Goal: Transaction & Acquisition: Purchase product/service

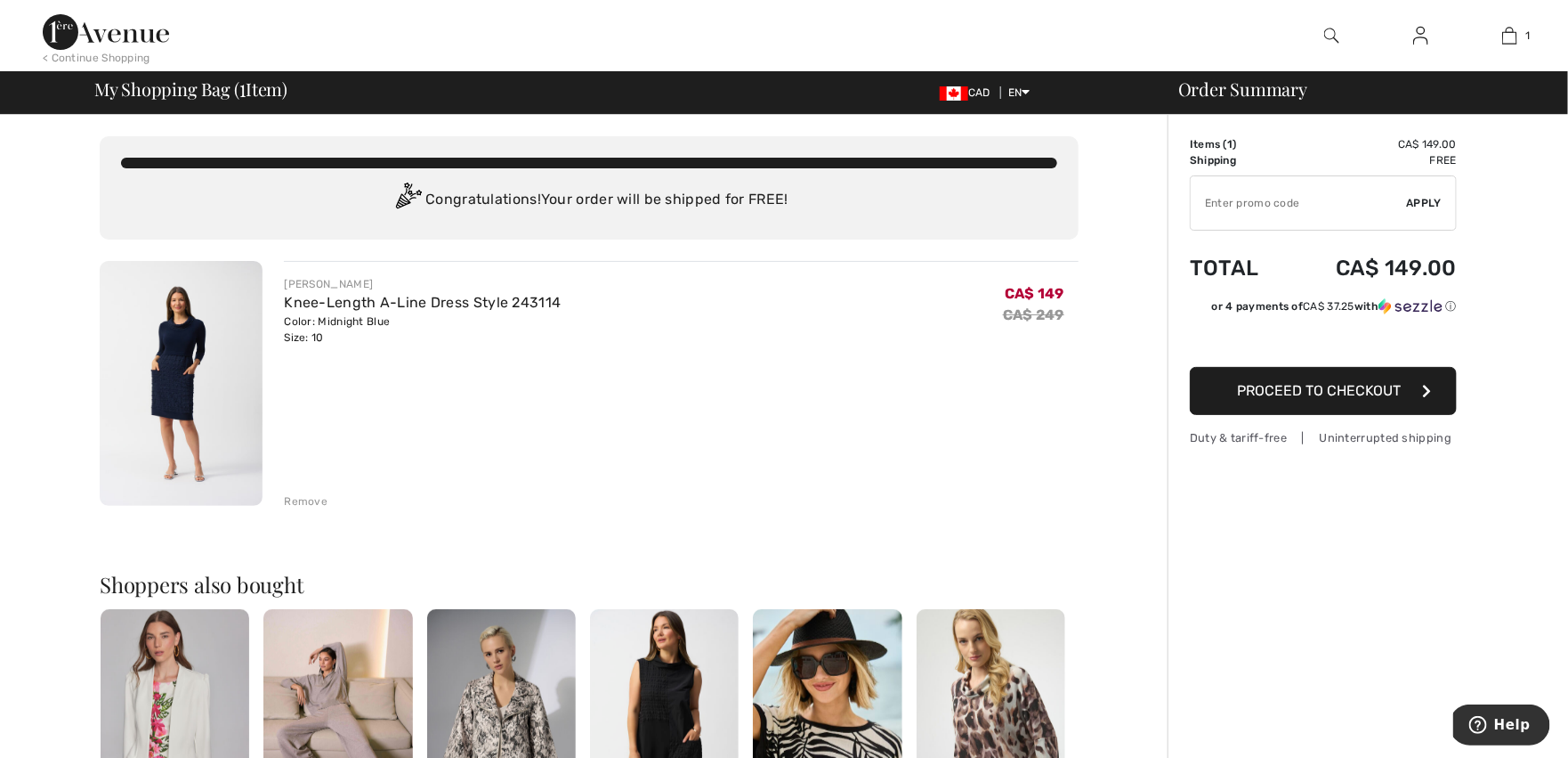
click at [1268, 204] on input "TEXT" at bounding box center [1299, 203] width 217 height 53
type input "NEW15"
click at [1418, 203] on span "Apply" at bounding box center [1424, 202] width 35 height 16
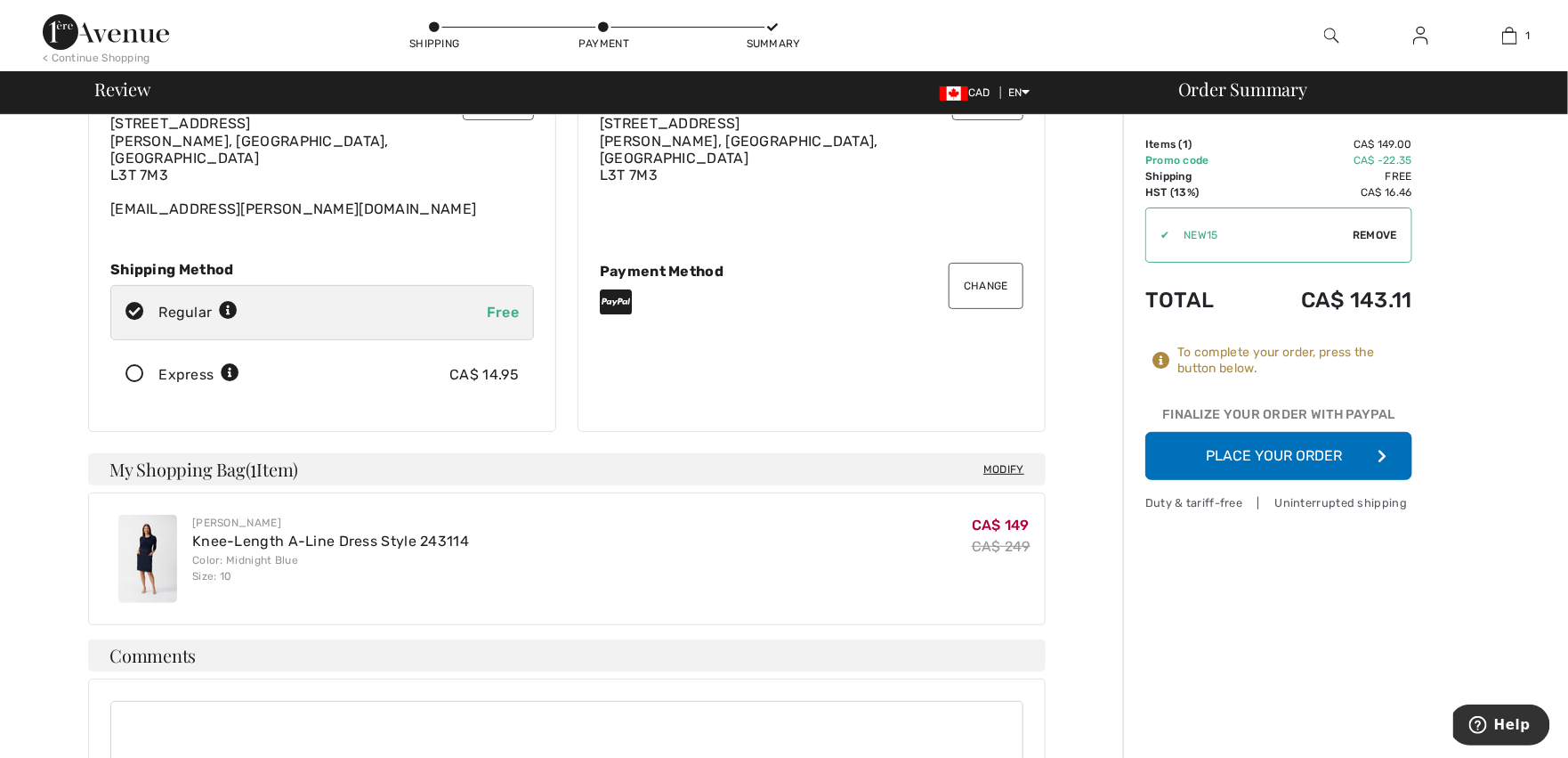
scroll to position [351, 0]
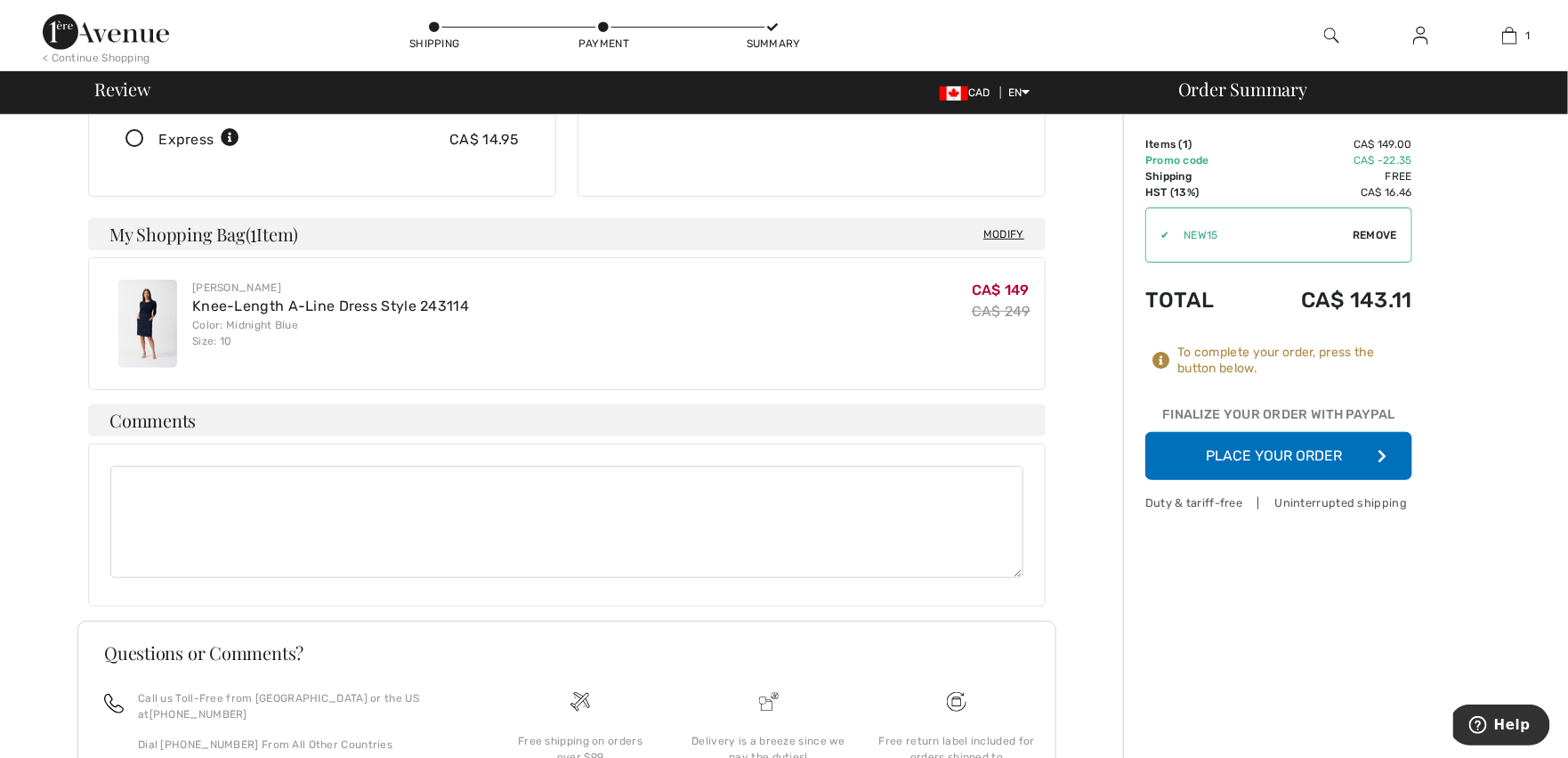
click at [1297, 453] on button "Place Your Order" at bounding box center [1279, 455] width 267 height 48
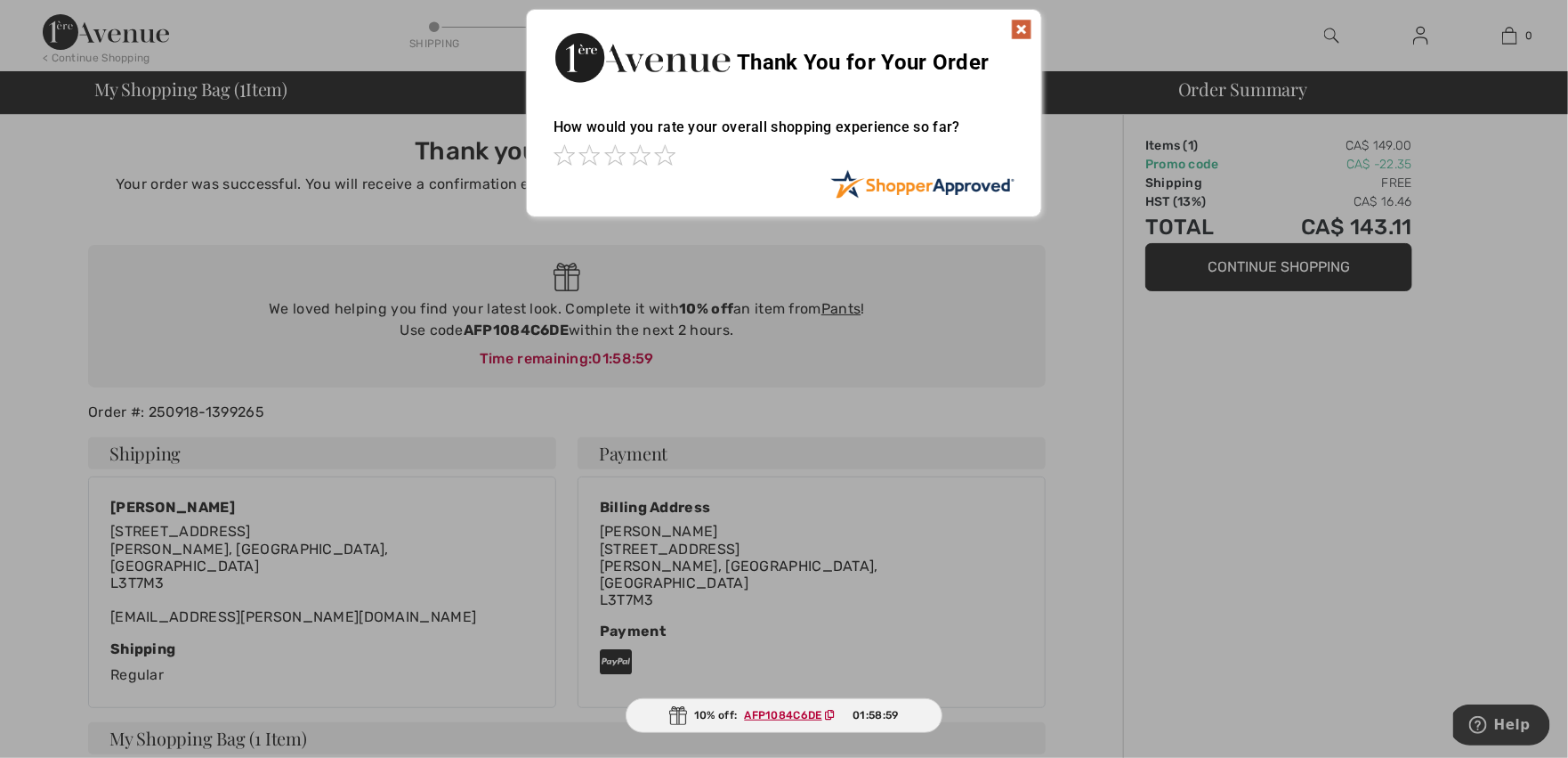
click at [1018, 28] on img at bounding box center [1021, 30] width 21 height 21
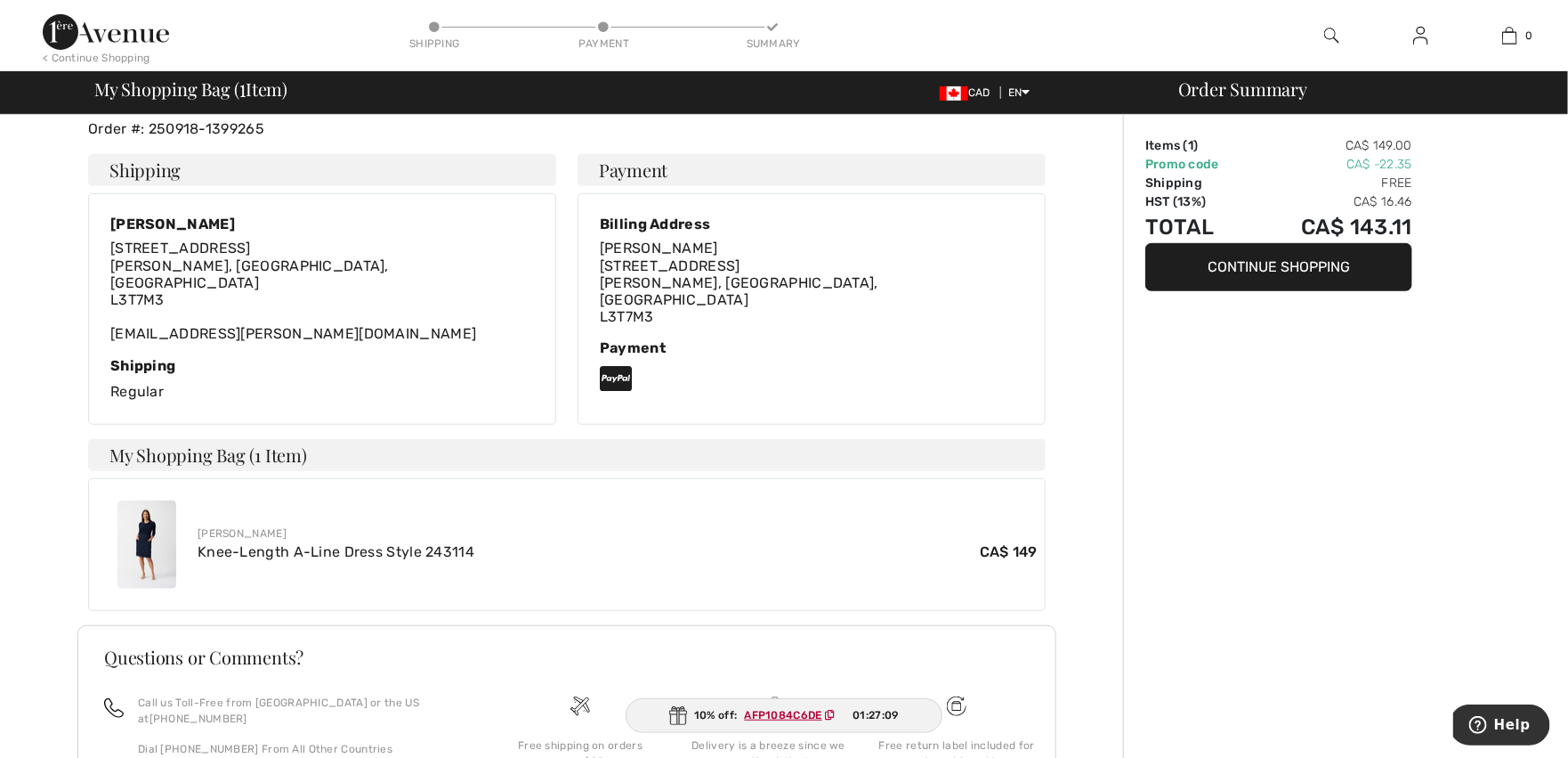
scroll to position [217, 0]
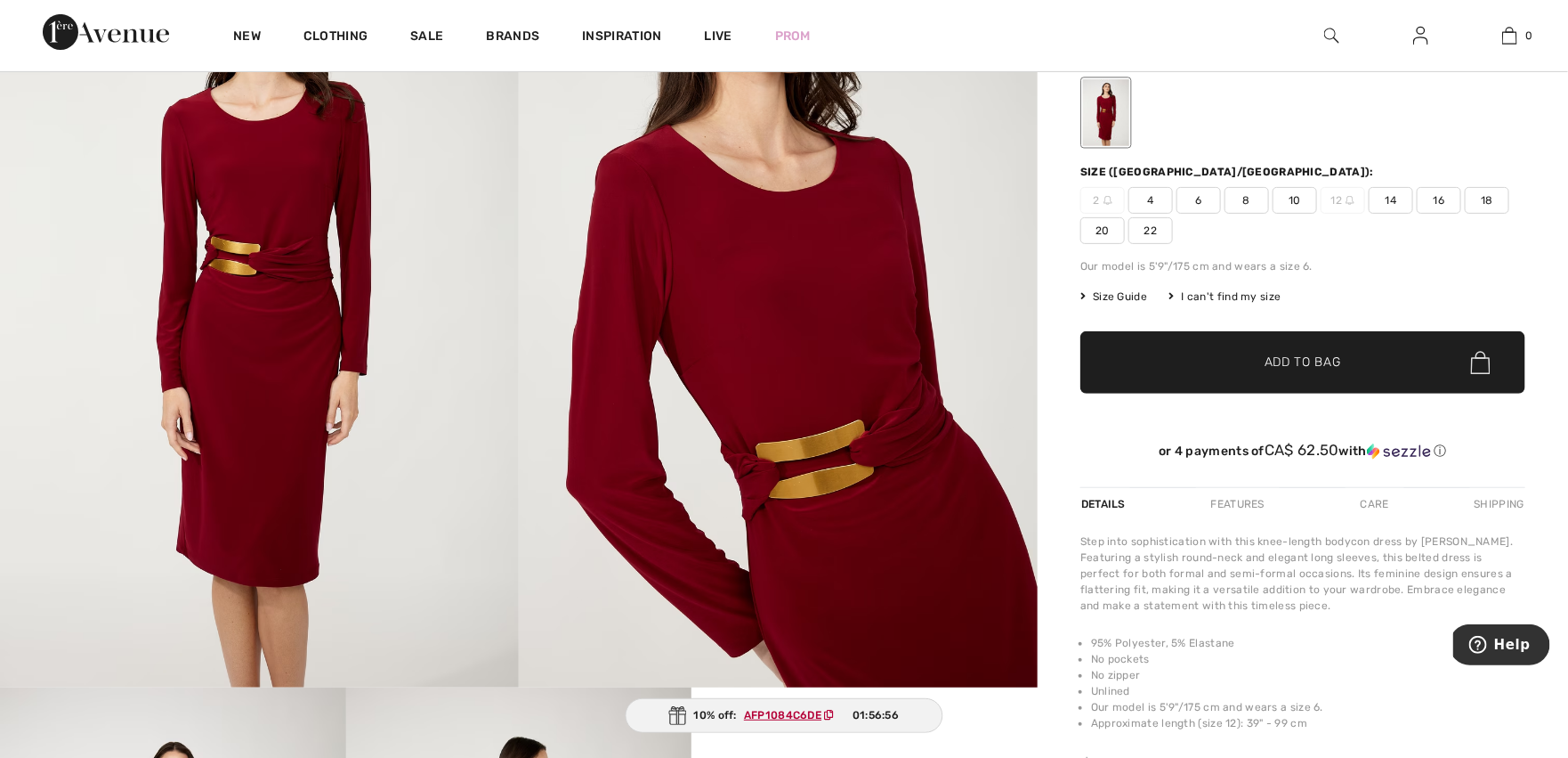
scroll to position [72, 0]
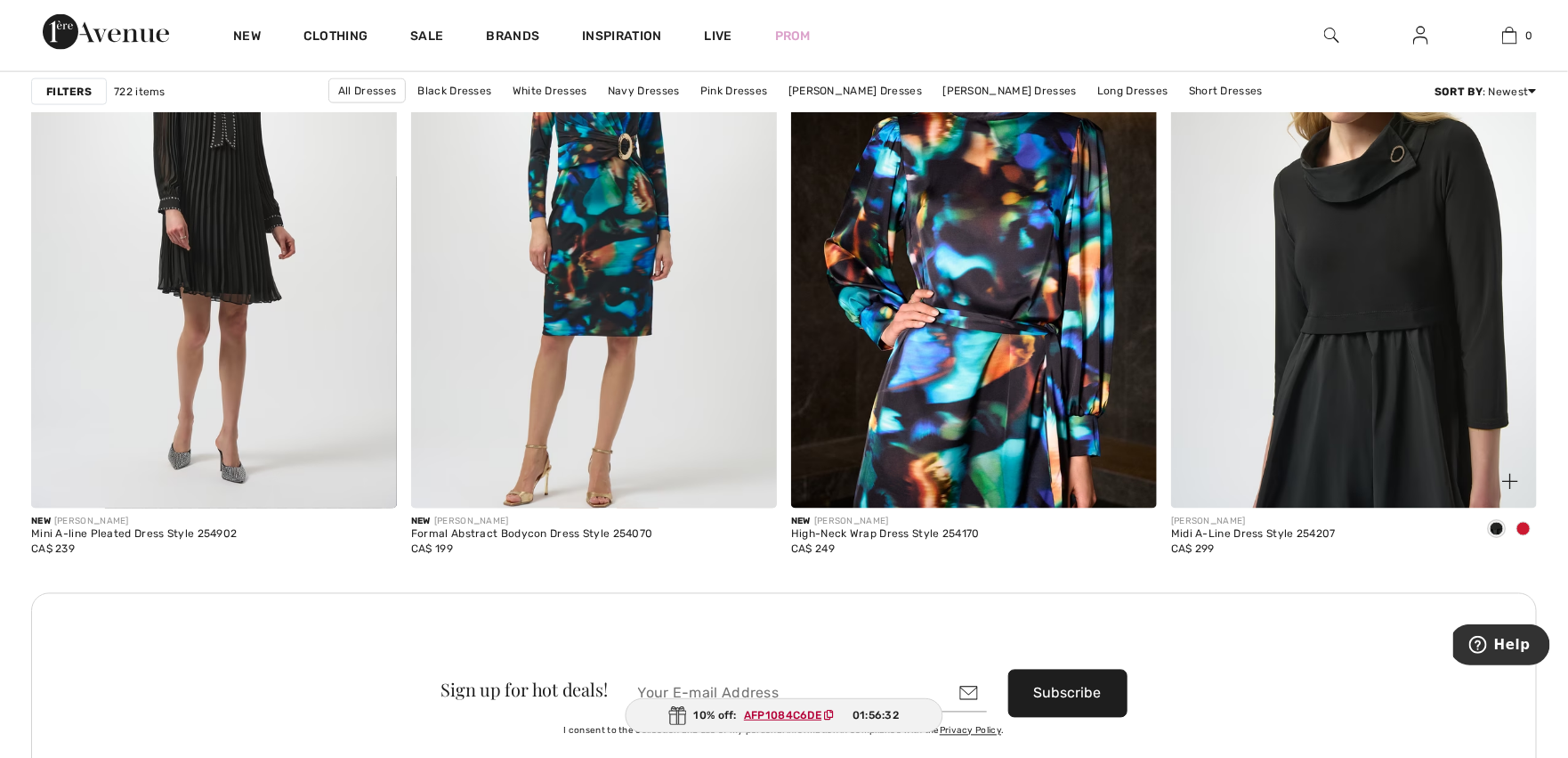
scroll to position [4312, 0]
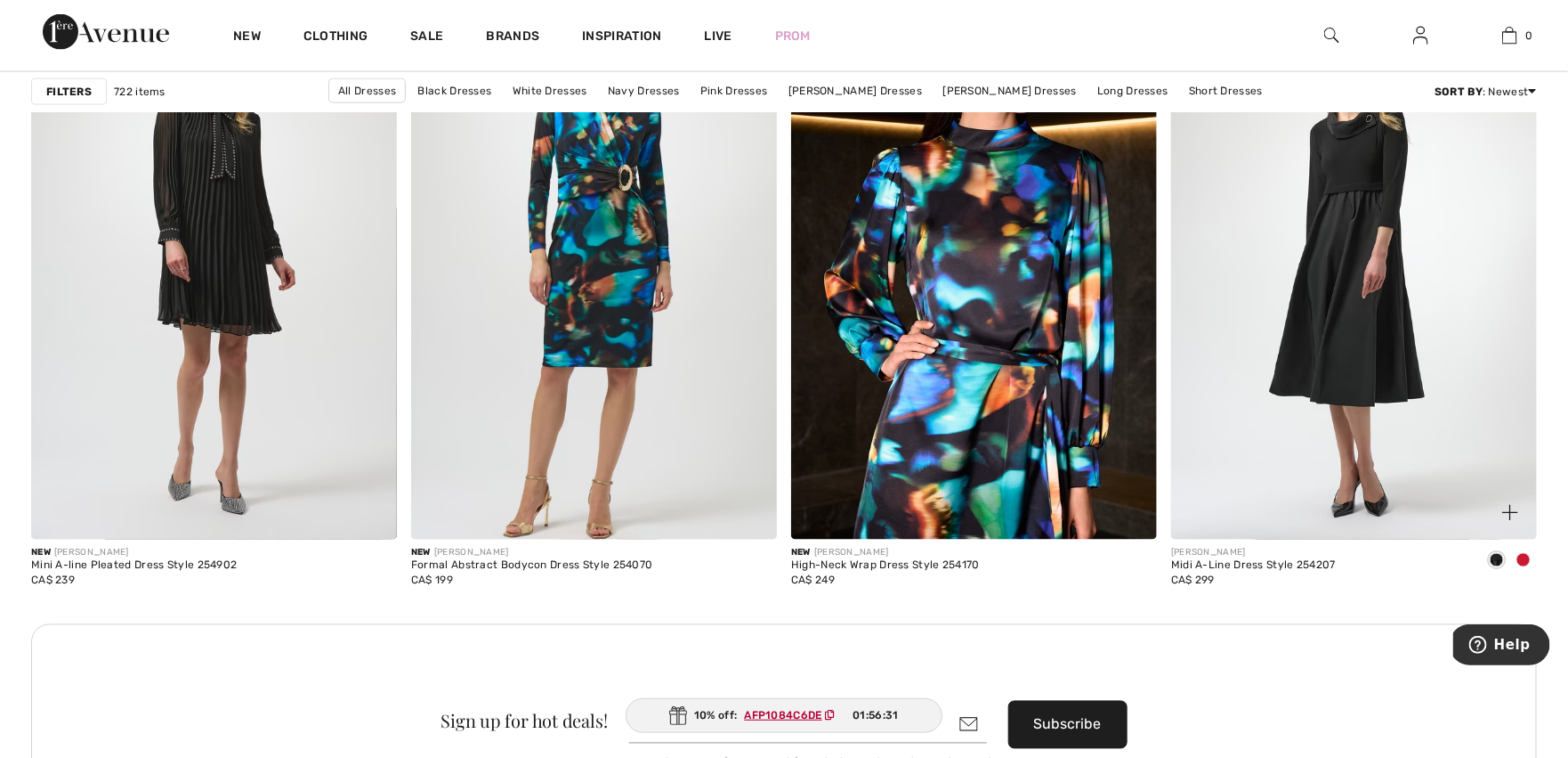
click at [1519, 560] on span at bounding box center [1523, 559] width 14 height 14
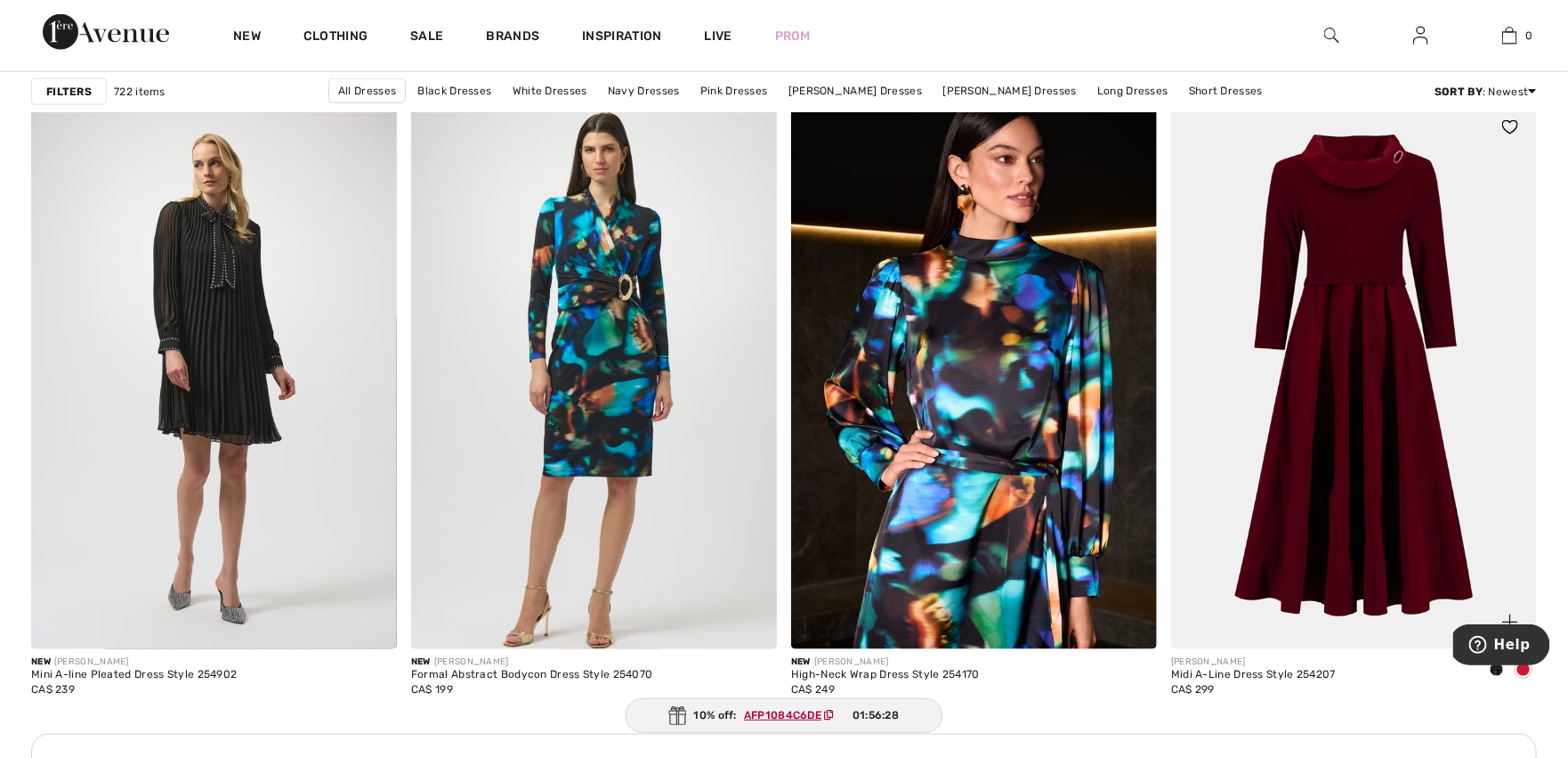
scroll to position [4202, 0]
click at [1497, 671] on span at bounding box center [1496, 670] width 14 height 14
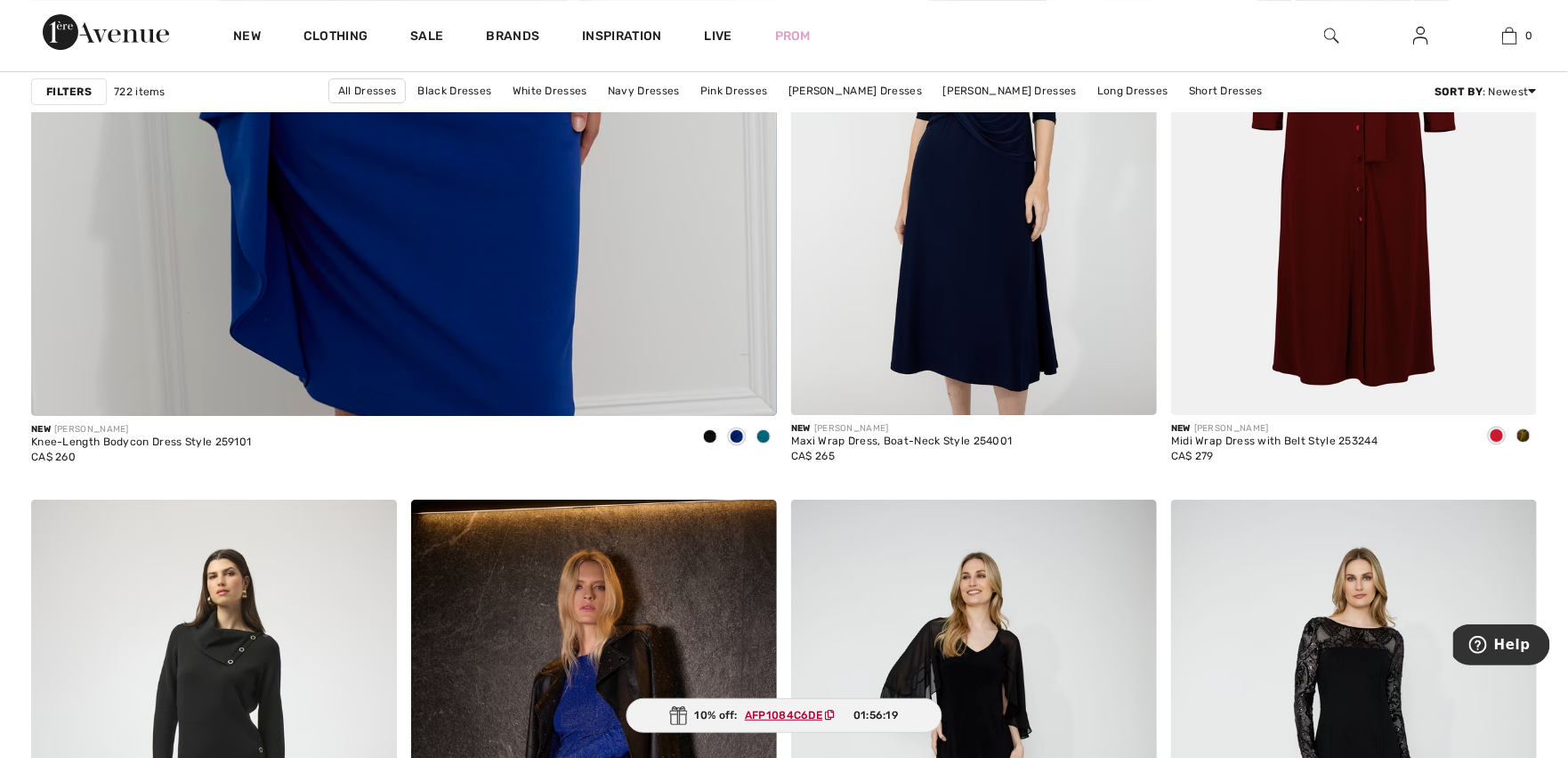
scroll to position [5169, 0]
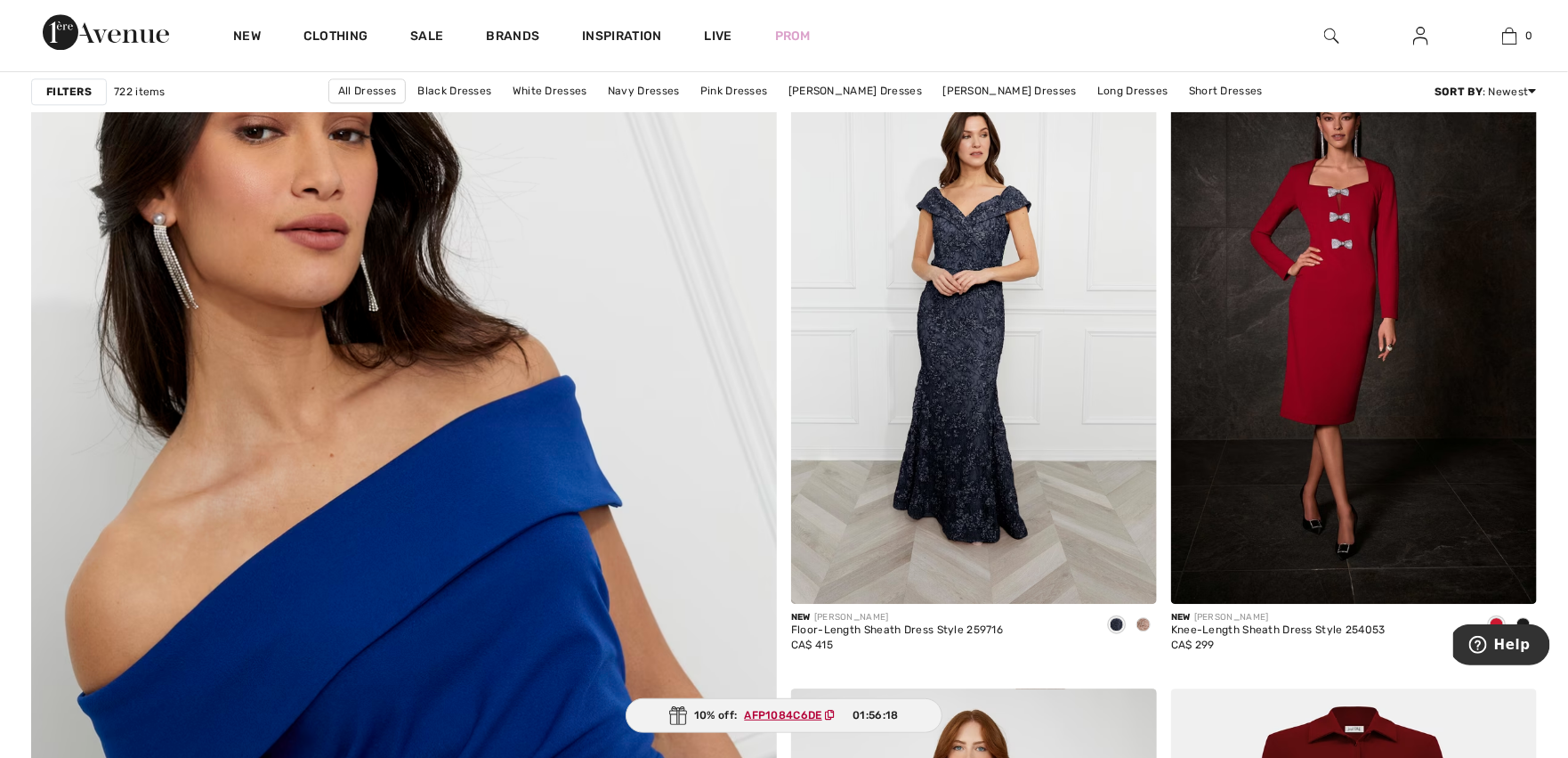
click at [545, 538] on img at bounding box center [404, 726] width 895 height 1342
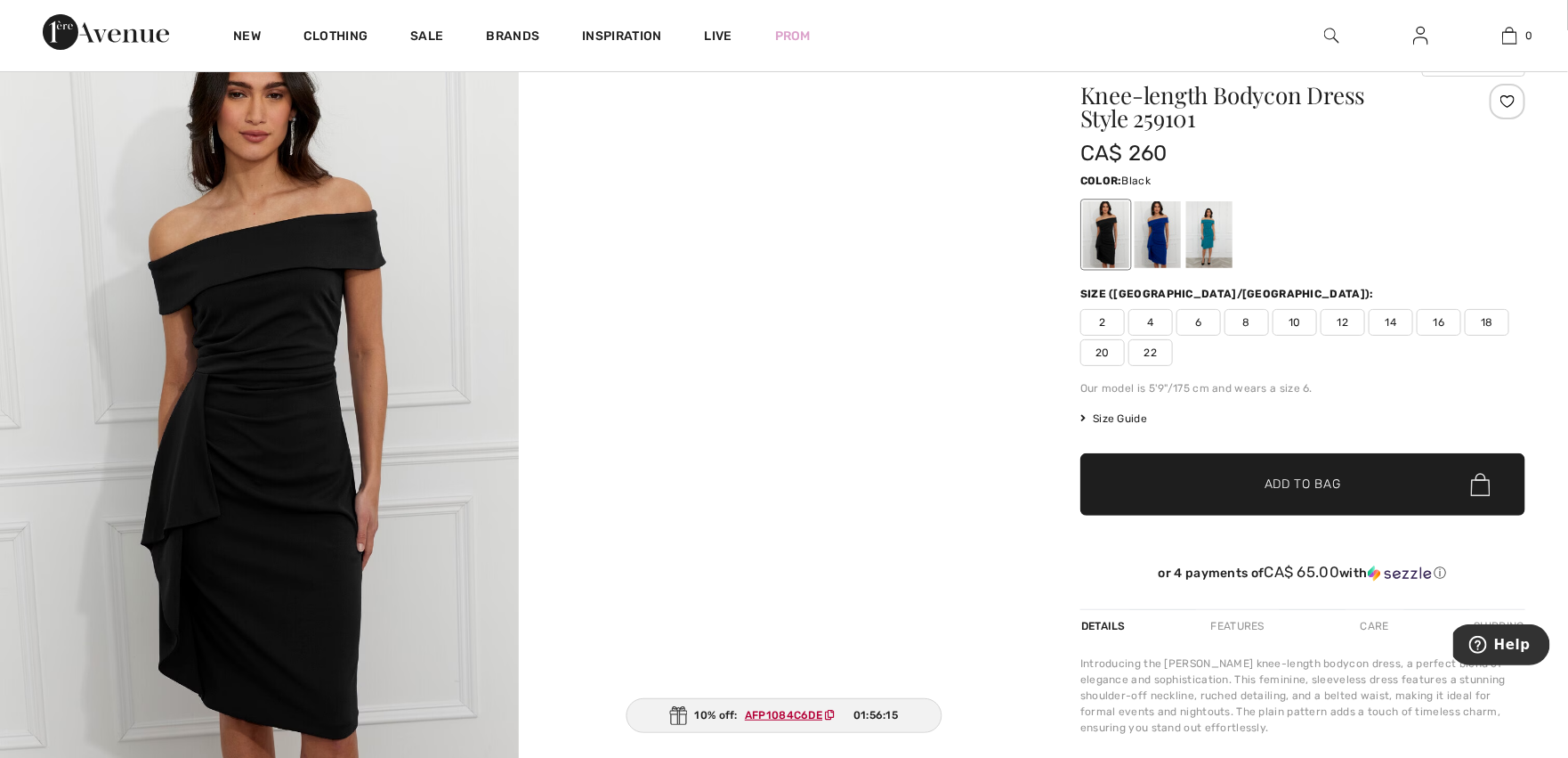
scroll to position [57, 0]
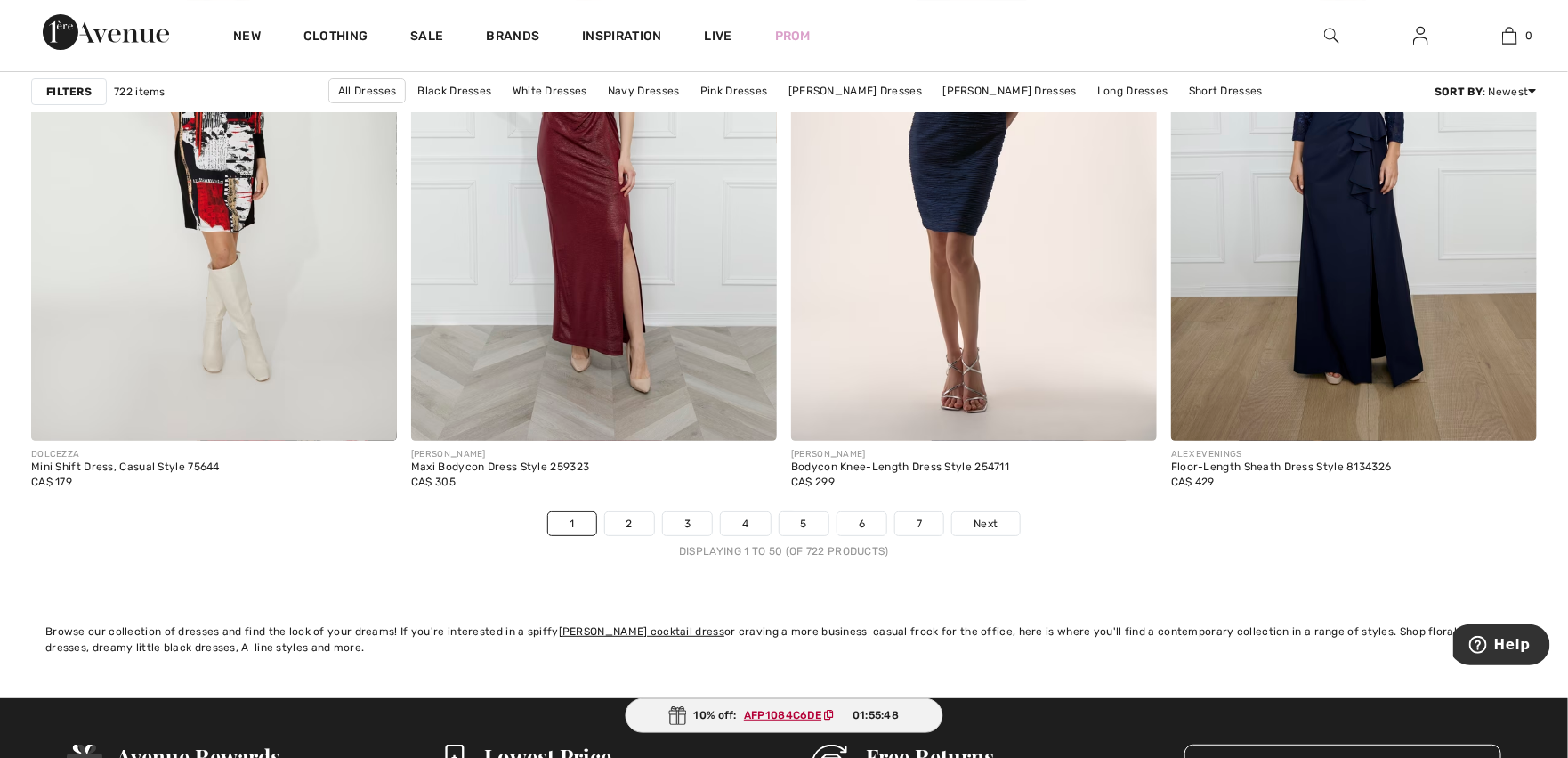
scroll to position [9408, 0]
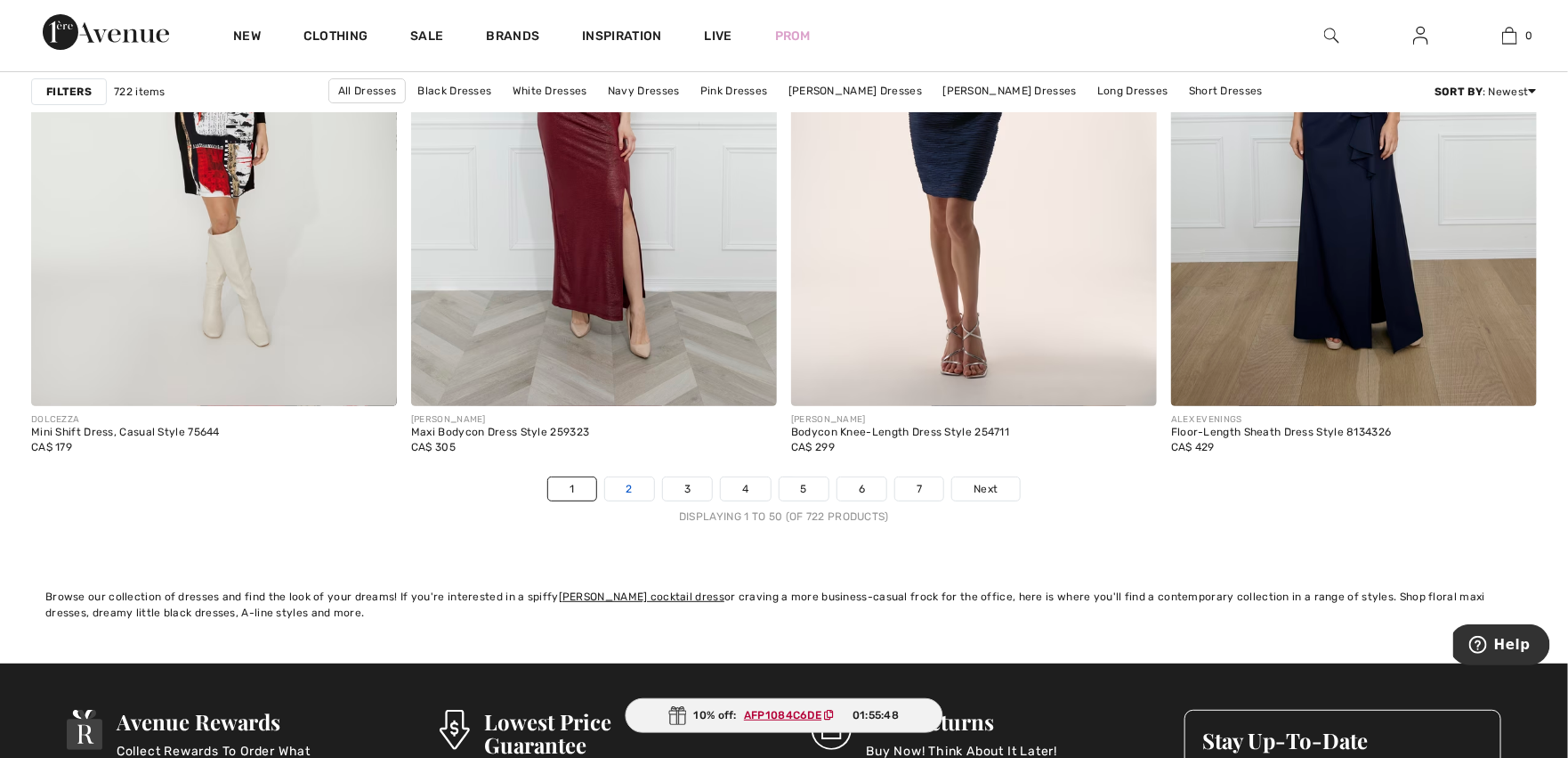
click at [616, 495] on link "2" at bounding box center [629, 489] width 49 height 23
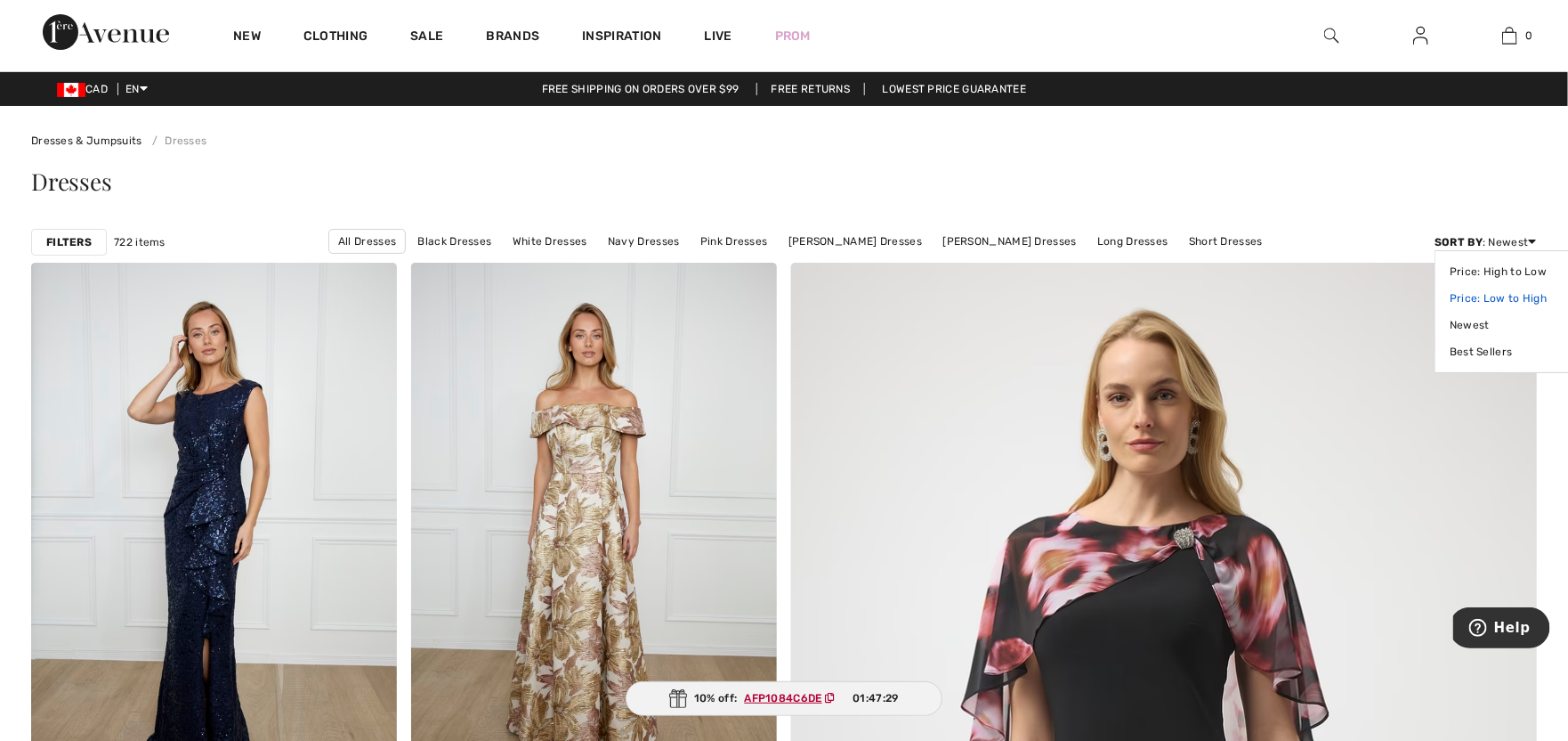
click at [1498, 292] on link "Price: Low to High" at bounding box center [1505, 298] width 112 height 27
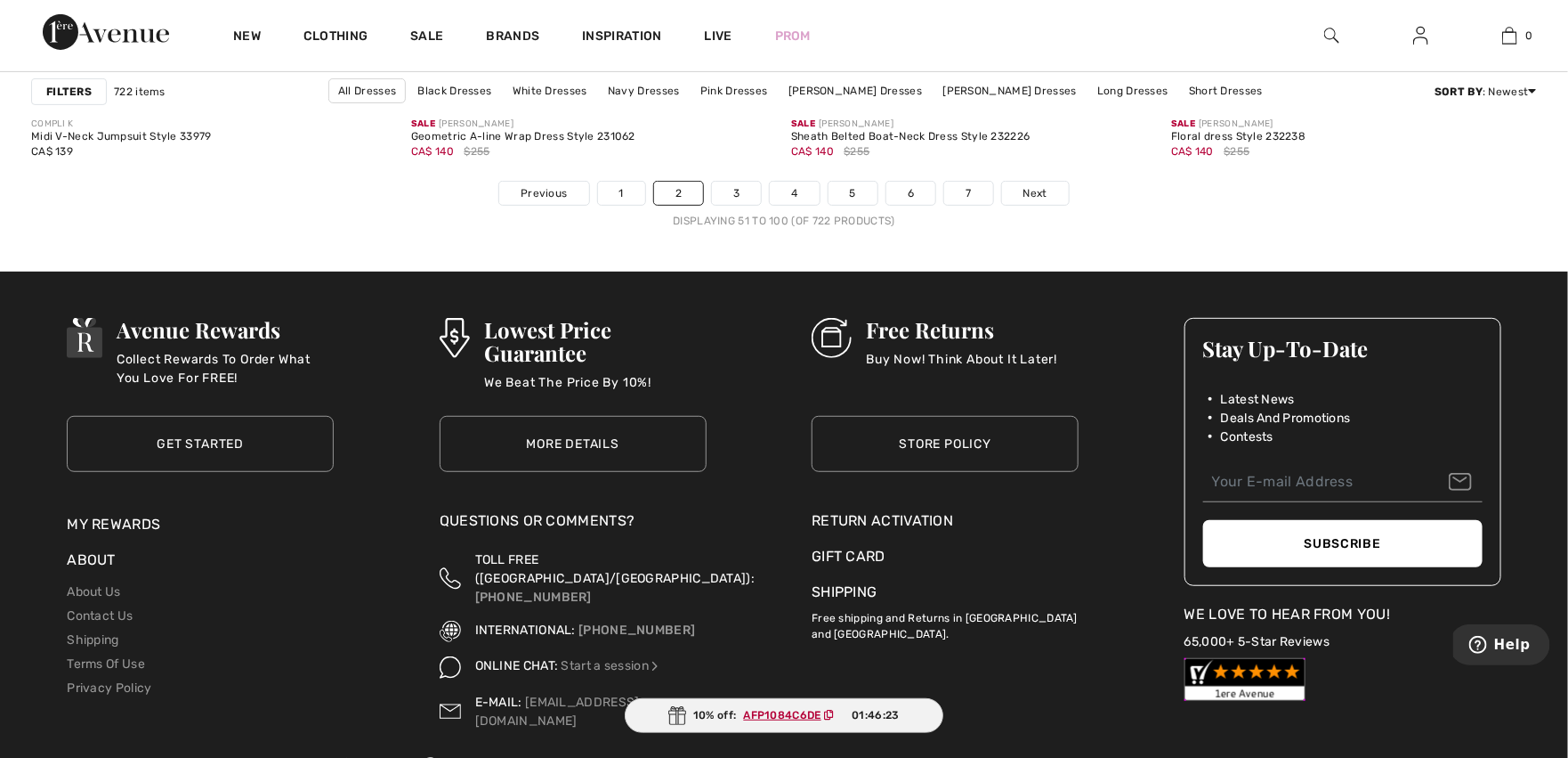
scroll to position [9705, 0]
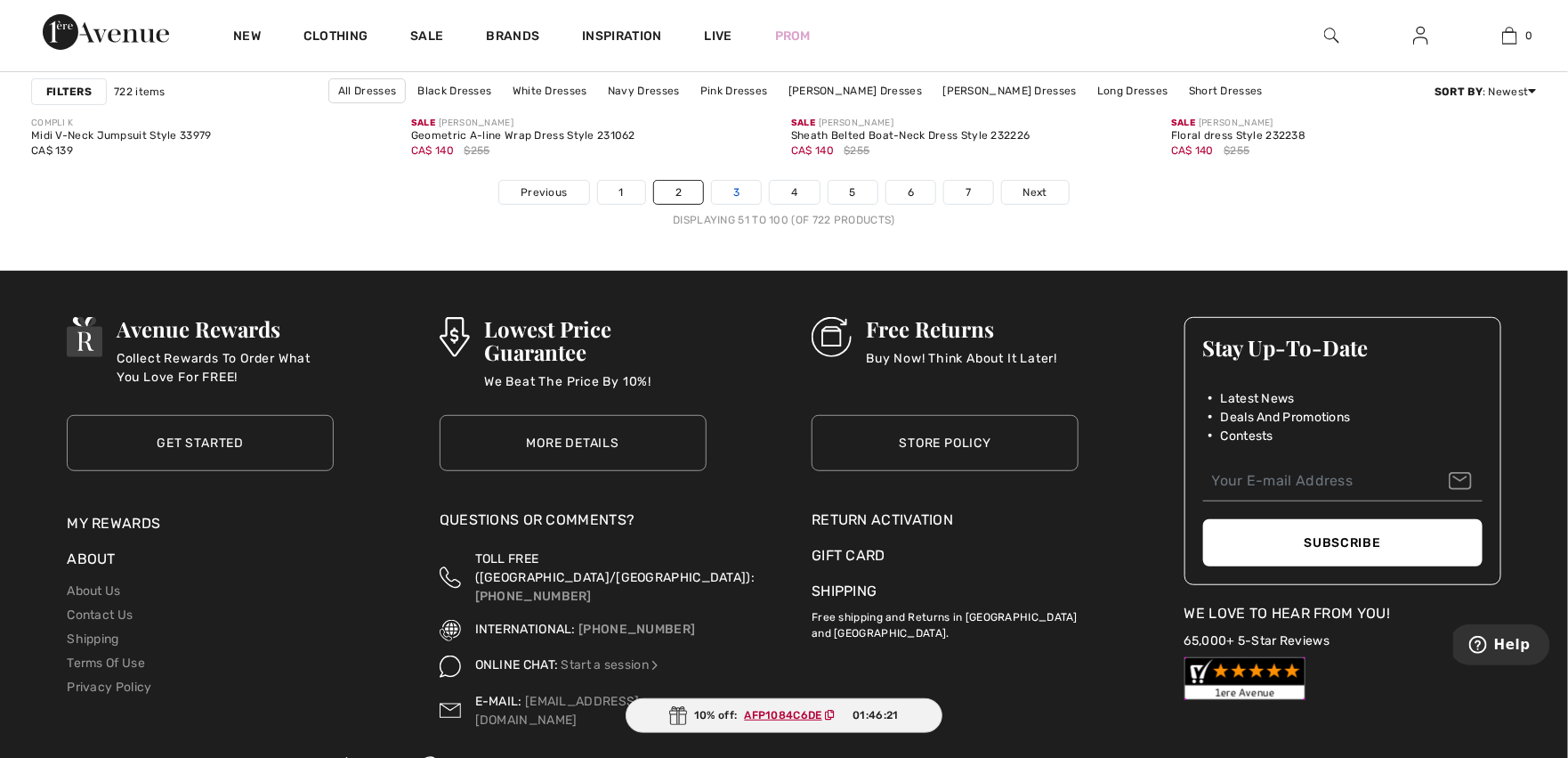
click at [735, 194] on link "3" at bounding box center [736, 192] width 49 height 23
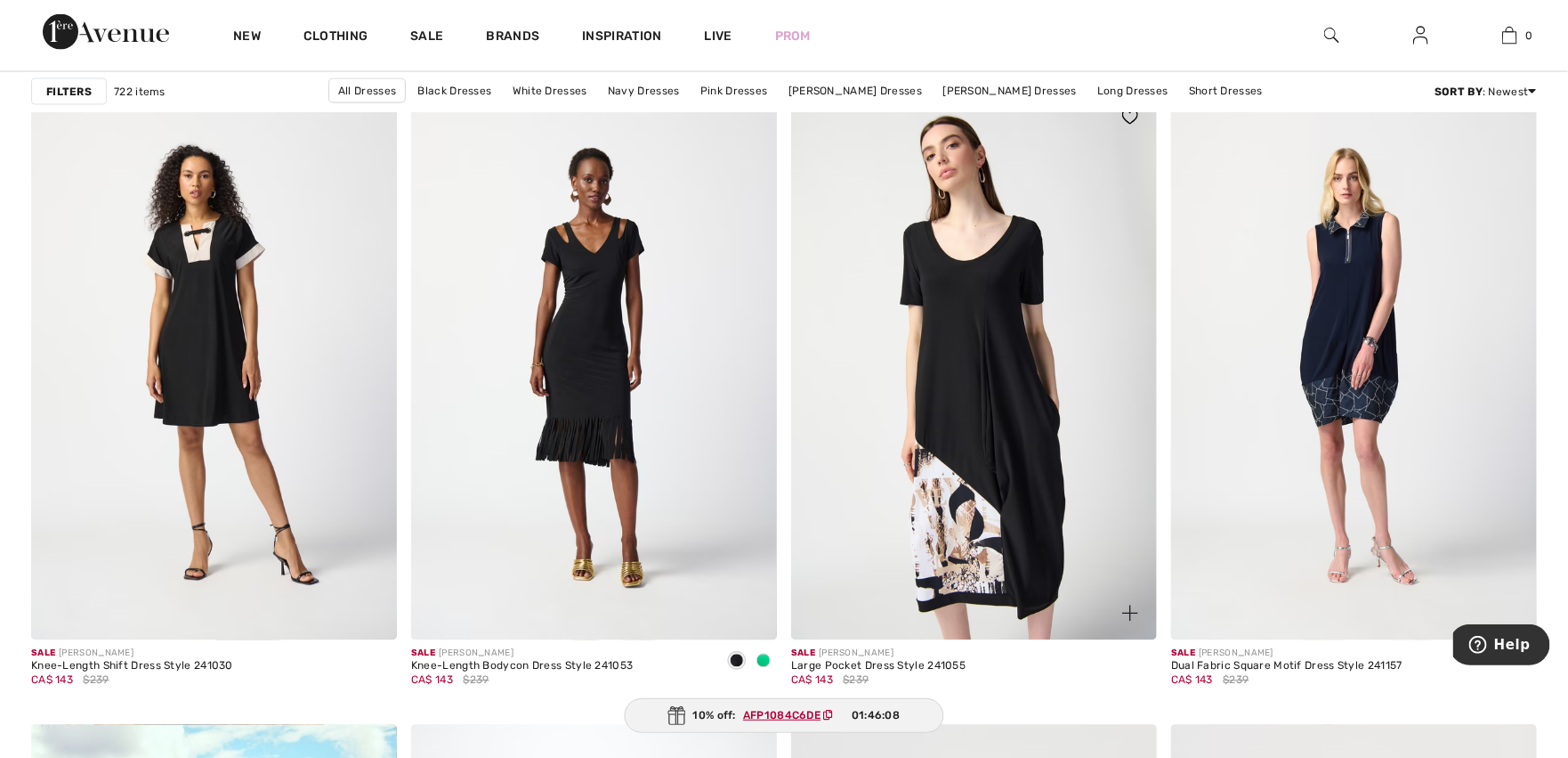
scroll to position [1440, 0]
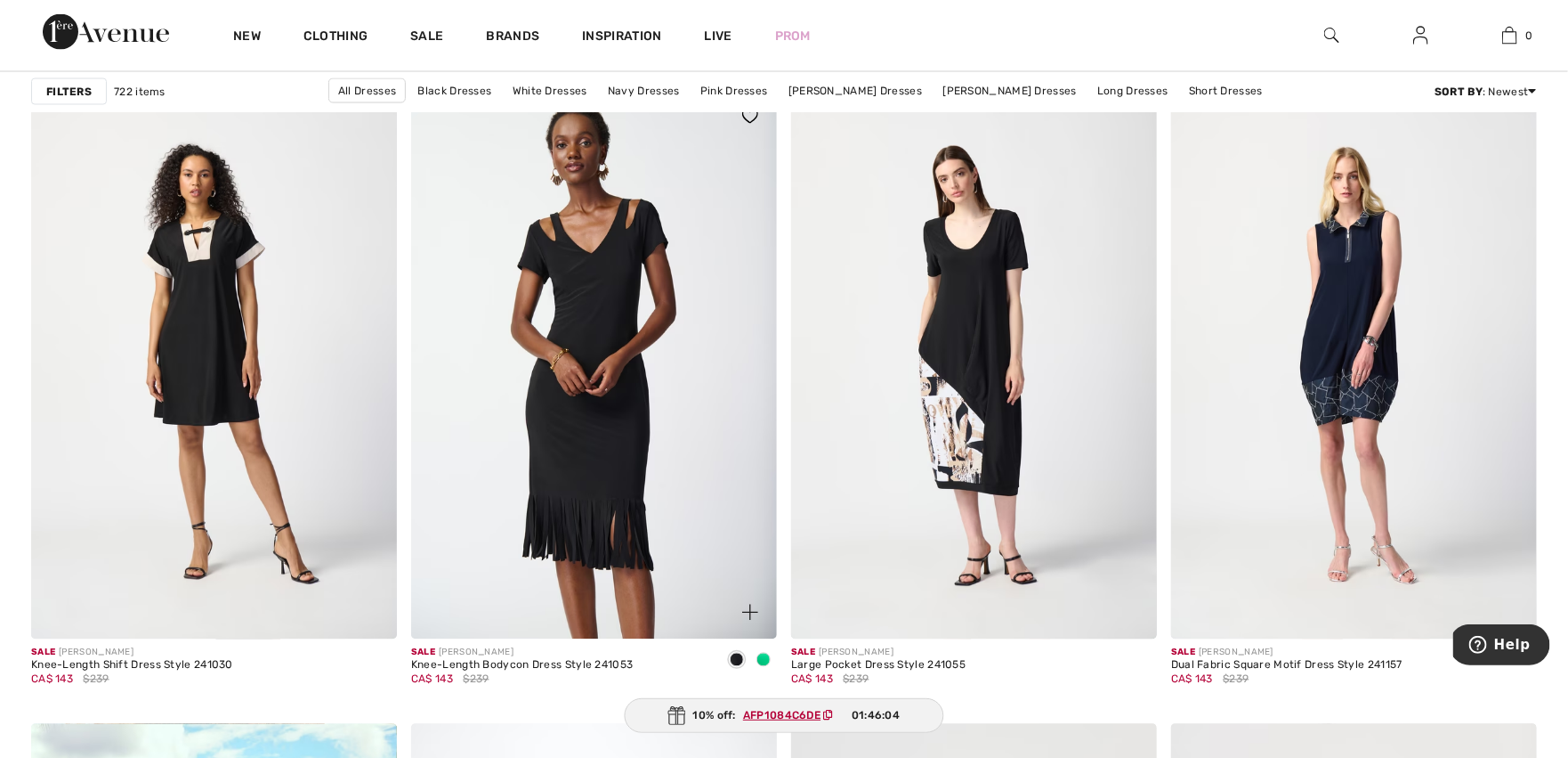
click at [608, 454] on img at bounding box center [594, 364] width 366 height 549
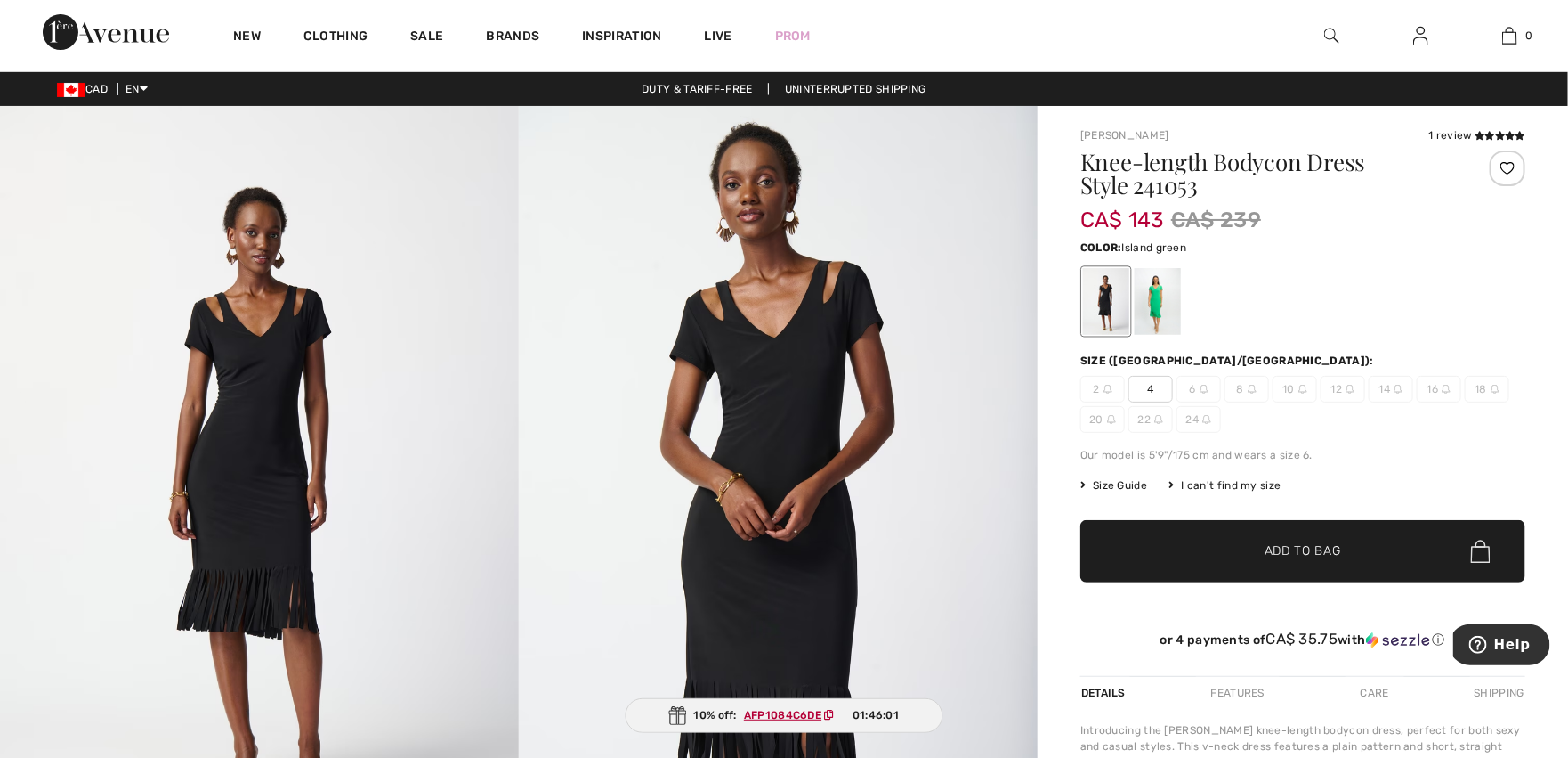
click at [1153, 305] on div at bounding box center [1158, 302] width 46 height 67
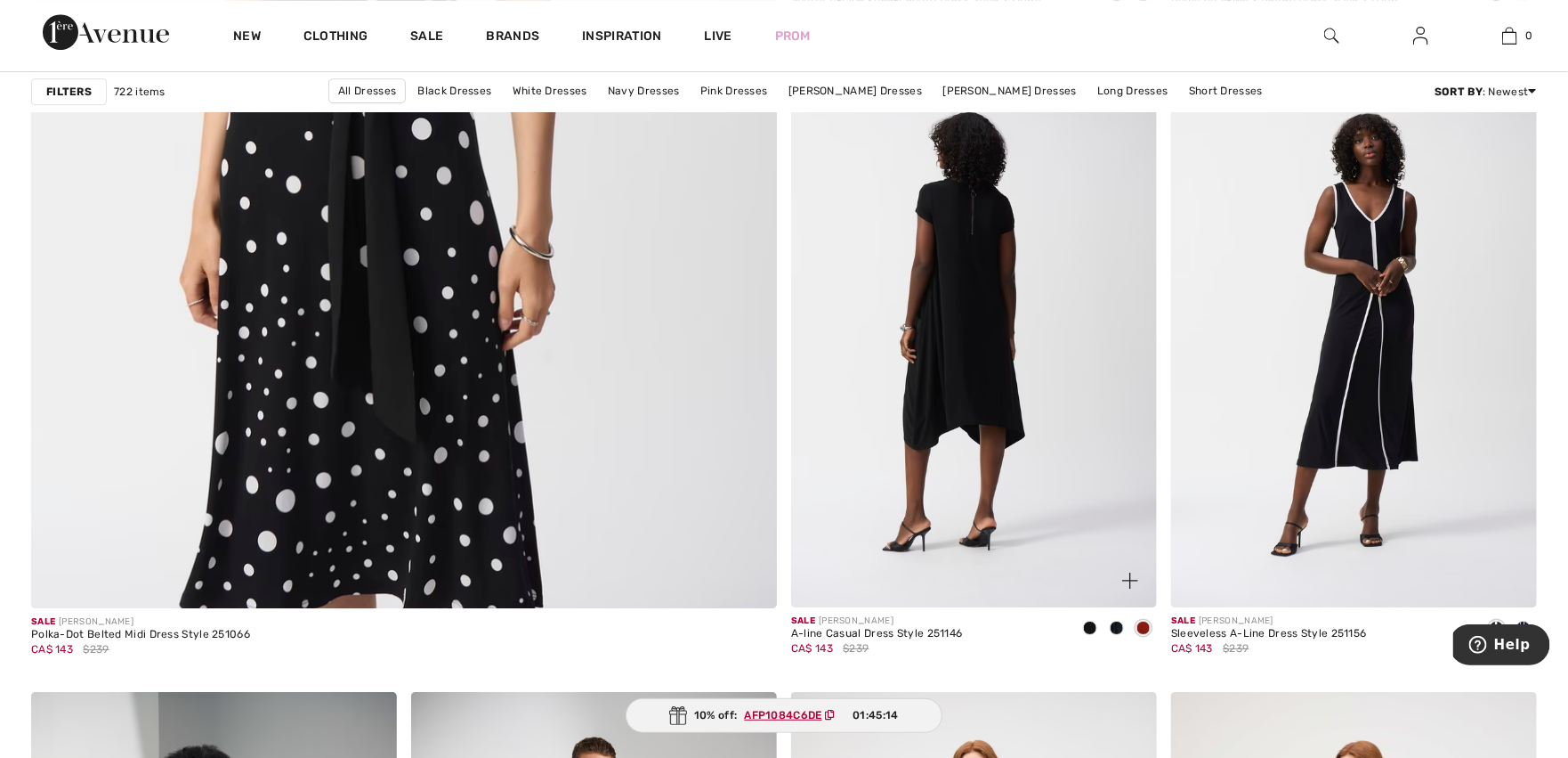
scroll to position [5800, 0]
click at [913, 388] on img at bounding box center [973, 332] width 366 height 549
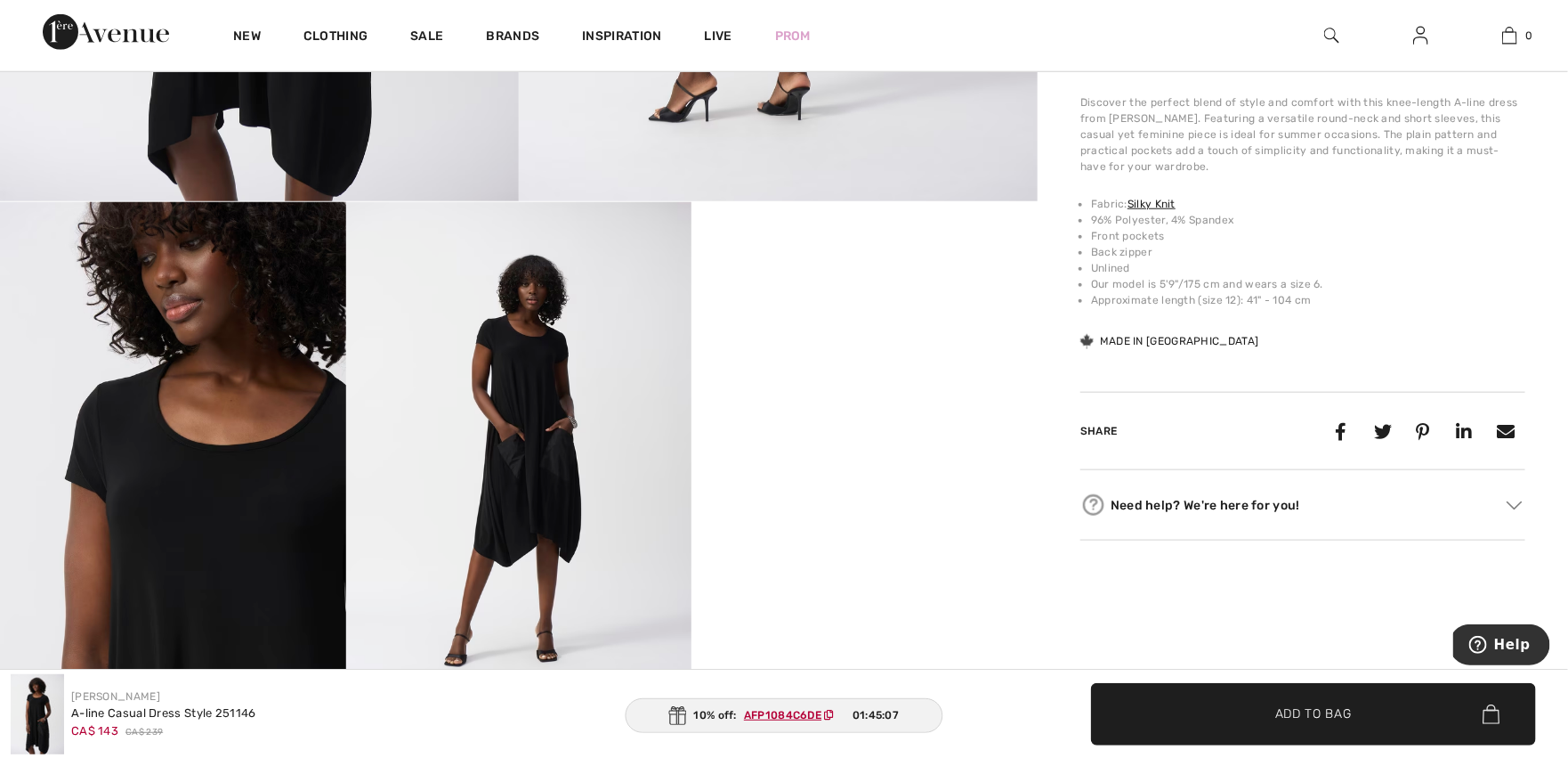
scroll to position [978, 0]
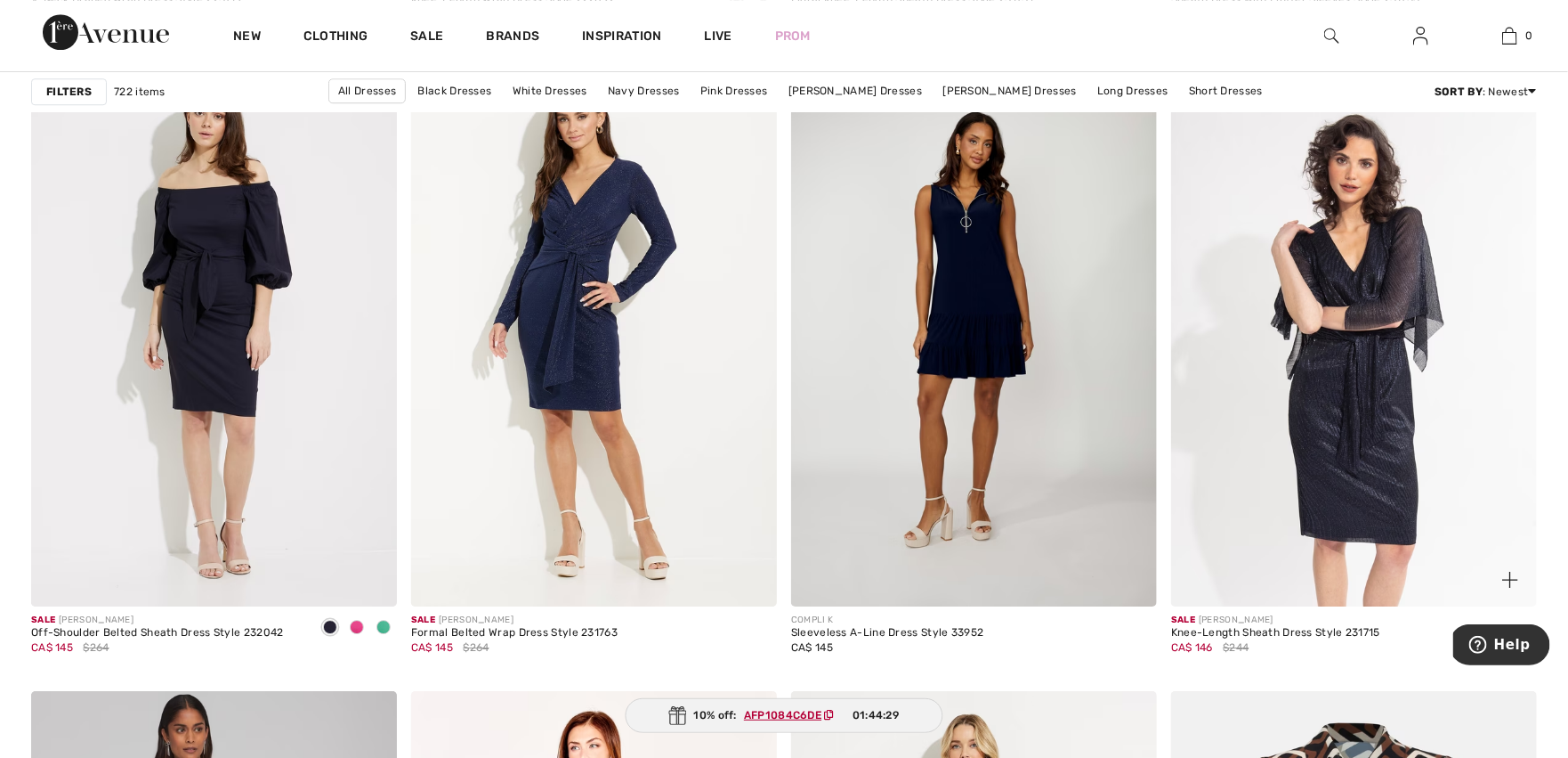
scroll to position [8578, 0]
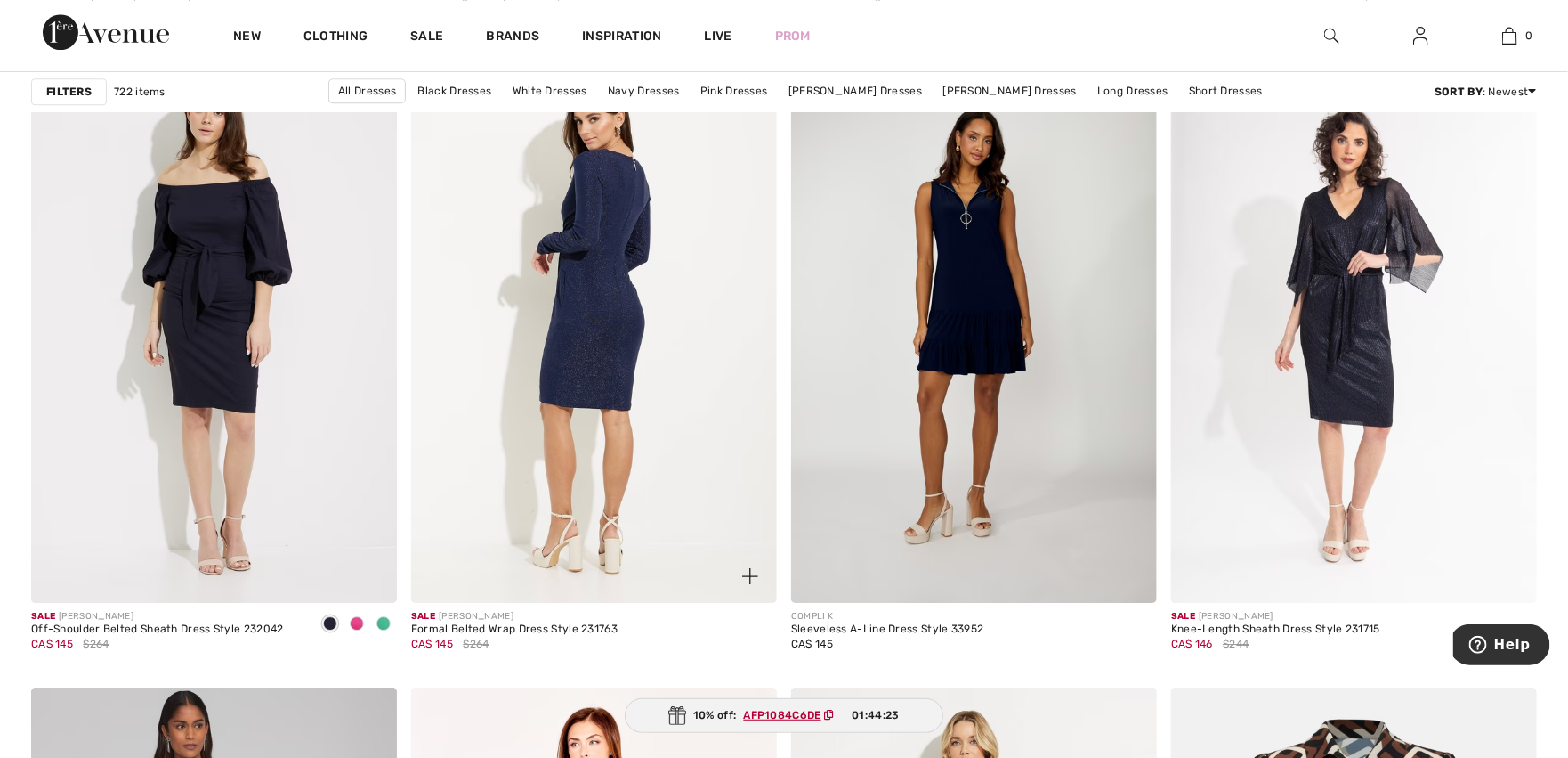
click at [585, 335] on img at bounding box center [594, 328] width 366 height 549
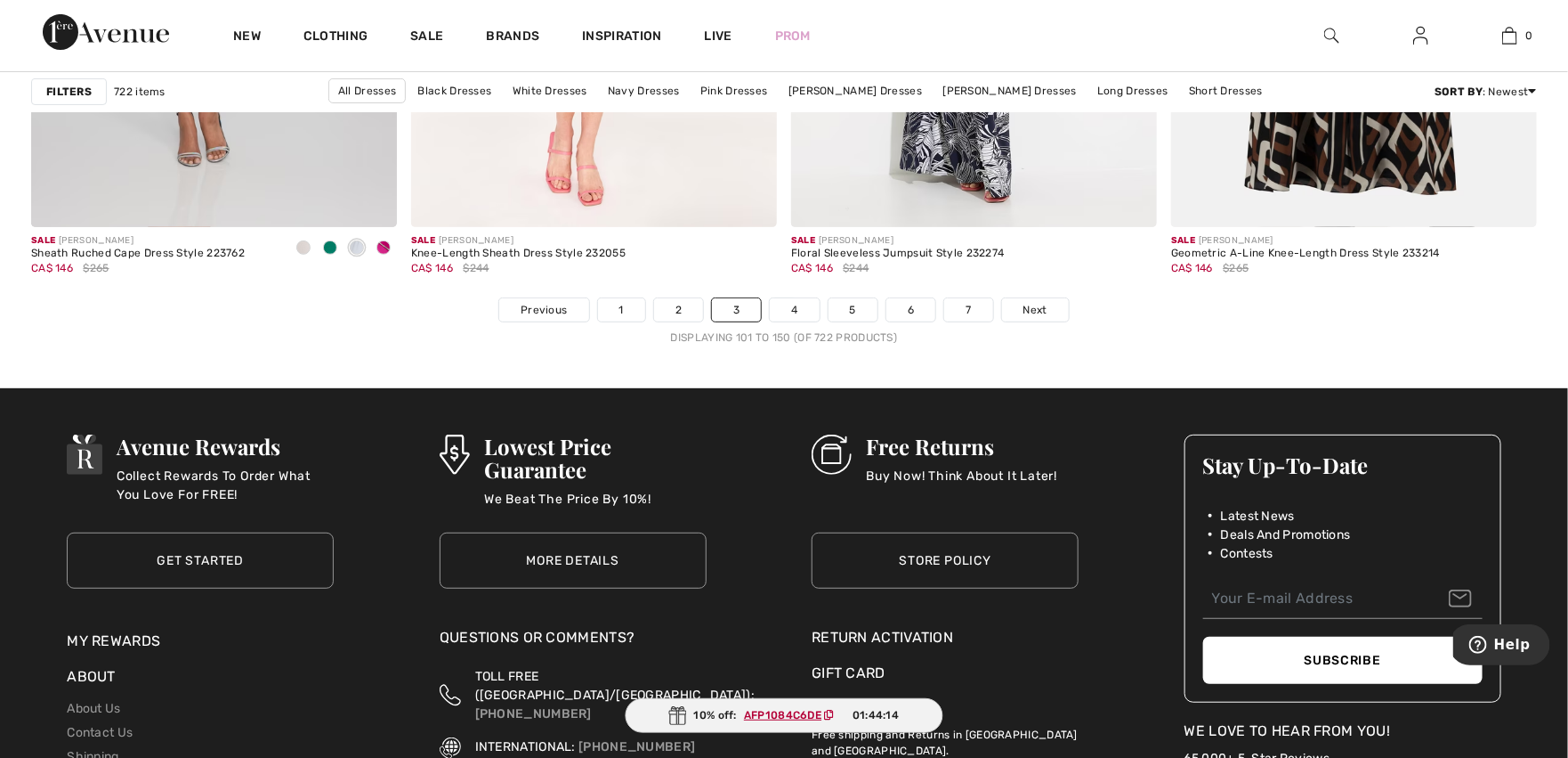
scroll to position [9590, 0]
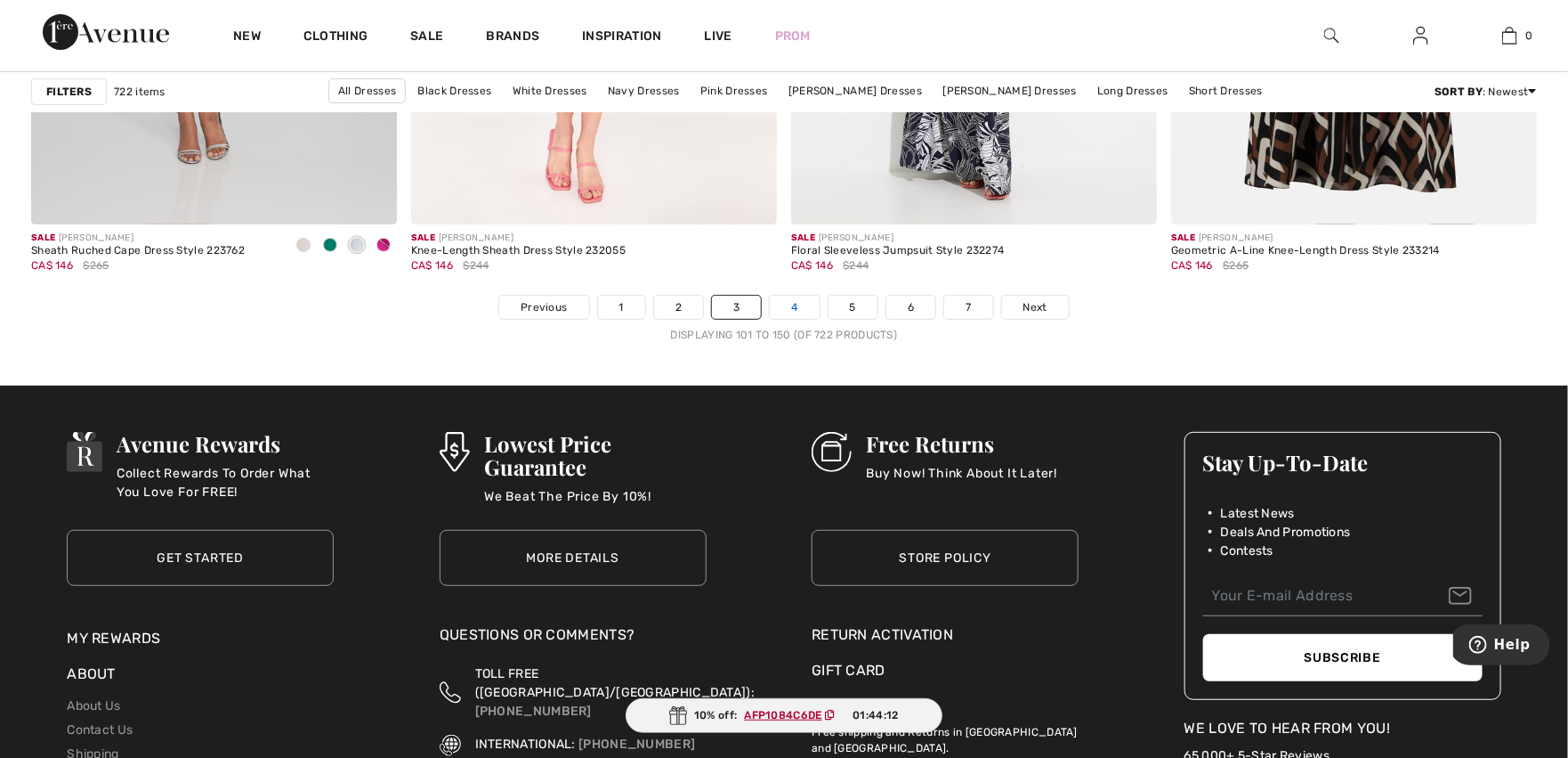
click at [791, 306] on link "4" at bounding box center [794, 307] width 49 height 23
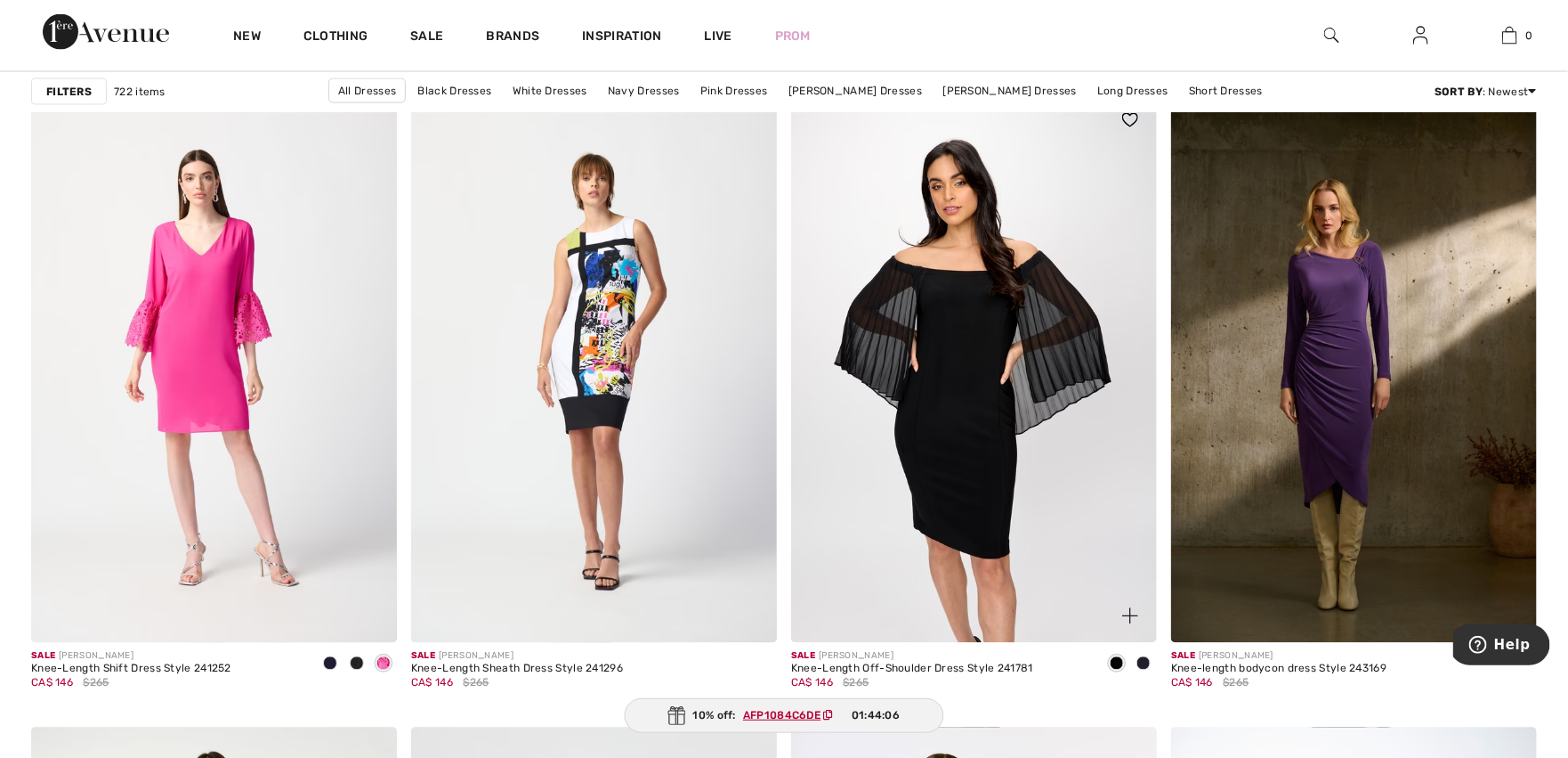
scroll to position [1505, 0]
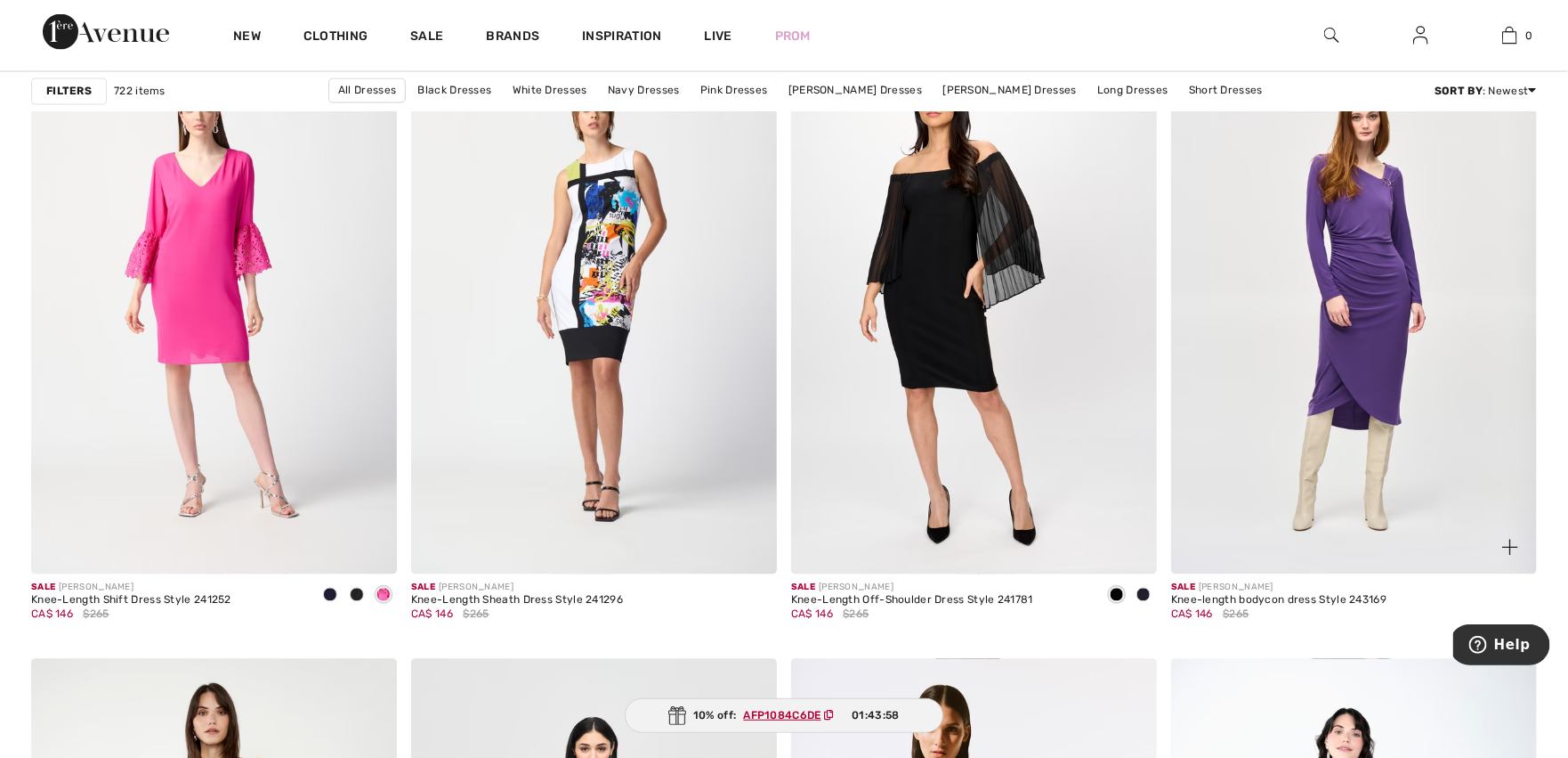
click at [1358, 309] on img at bounding box center [1353, 299] width 366 height 549
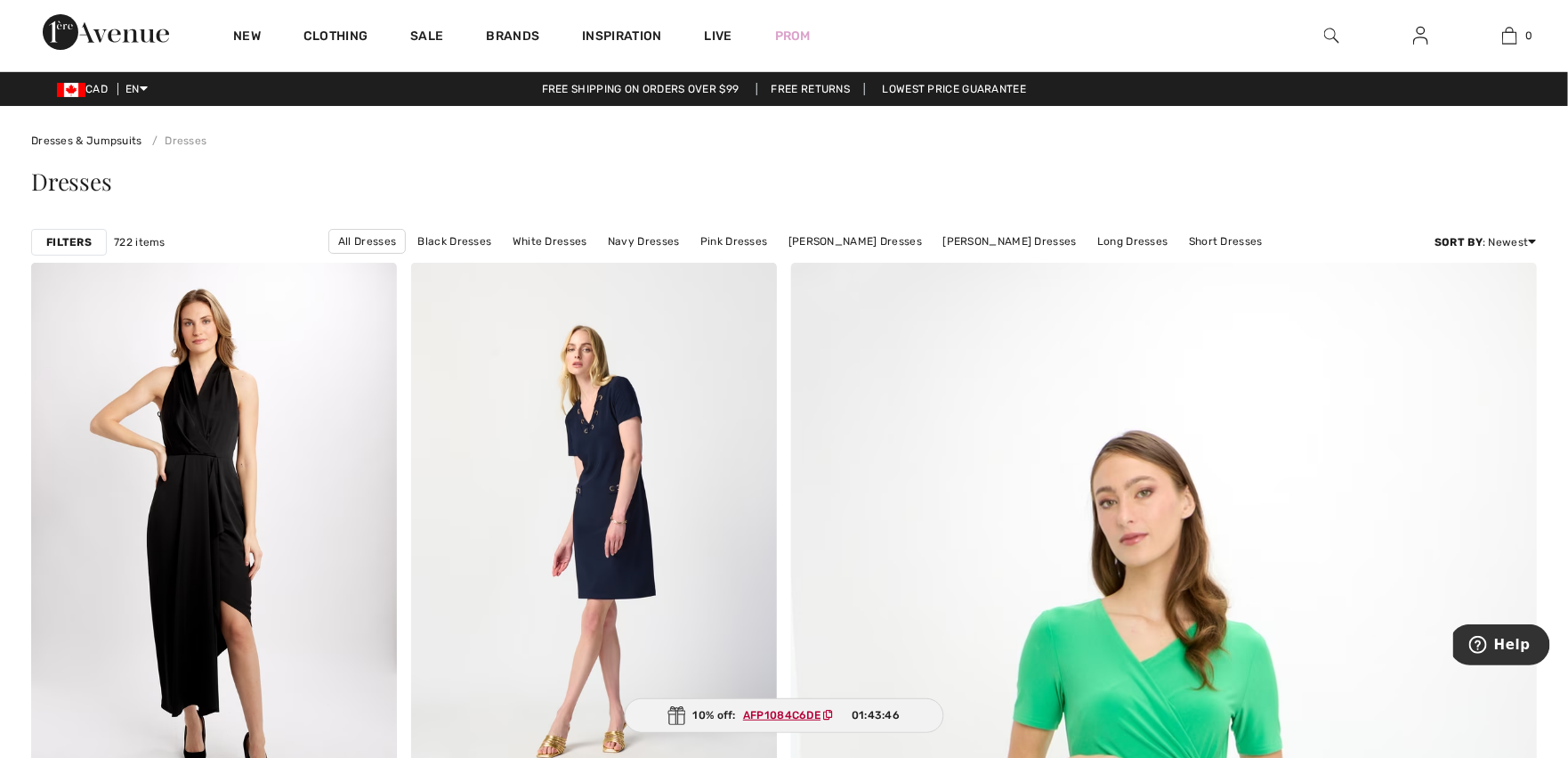
click at [68, 242] on strong "Filters" at bounding box center [69, 242] width 46 height 16
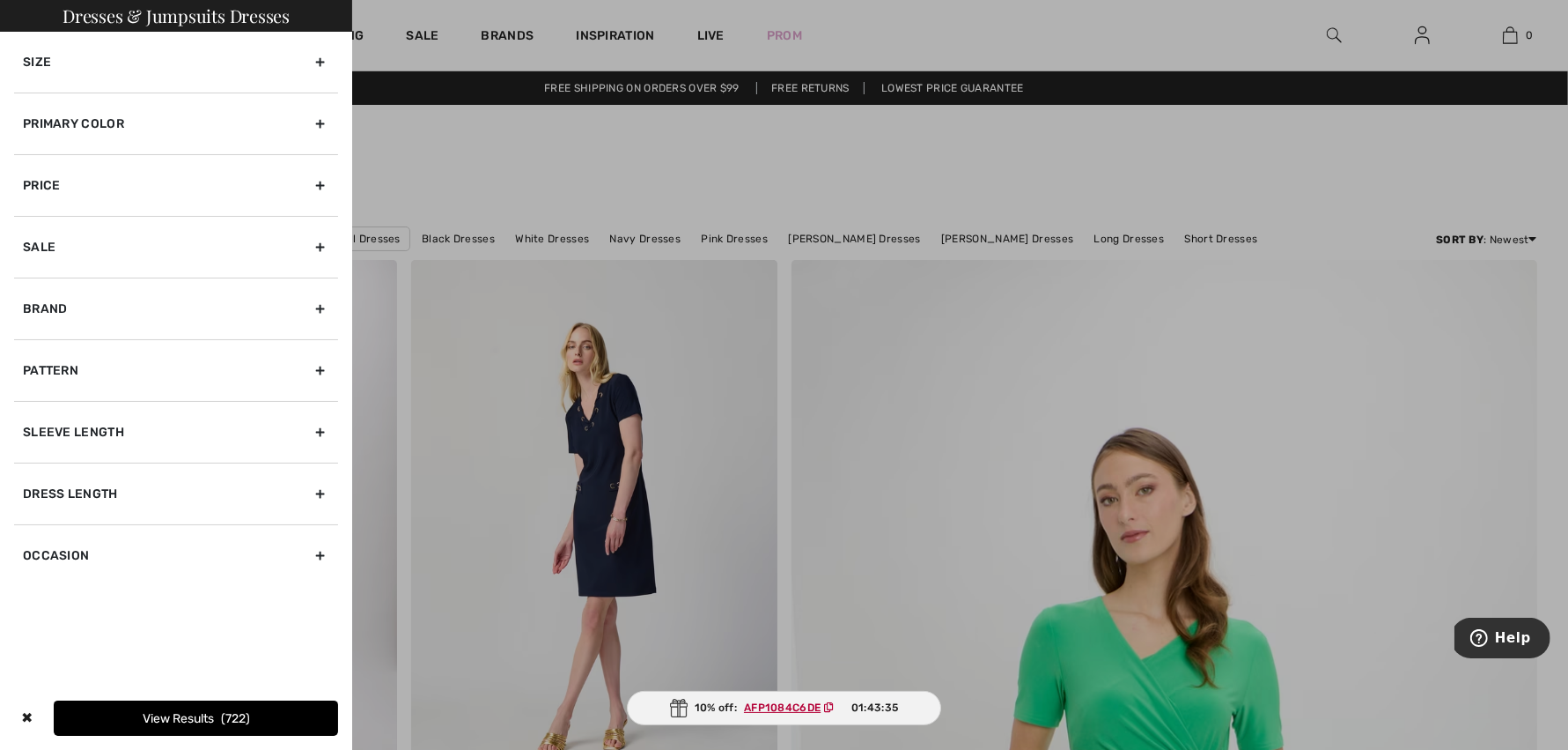
click at [290, 69] on div "Size" at bounding box center [176, 62] width 324 height 60
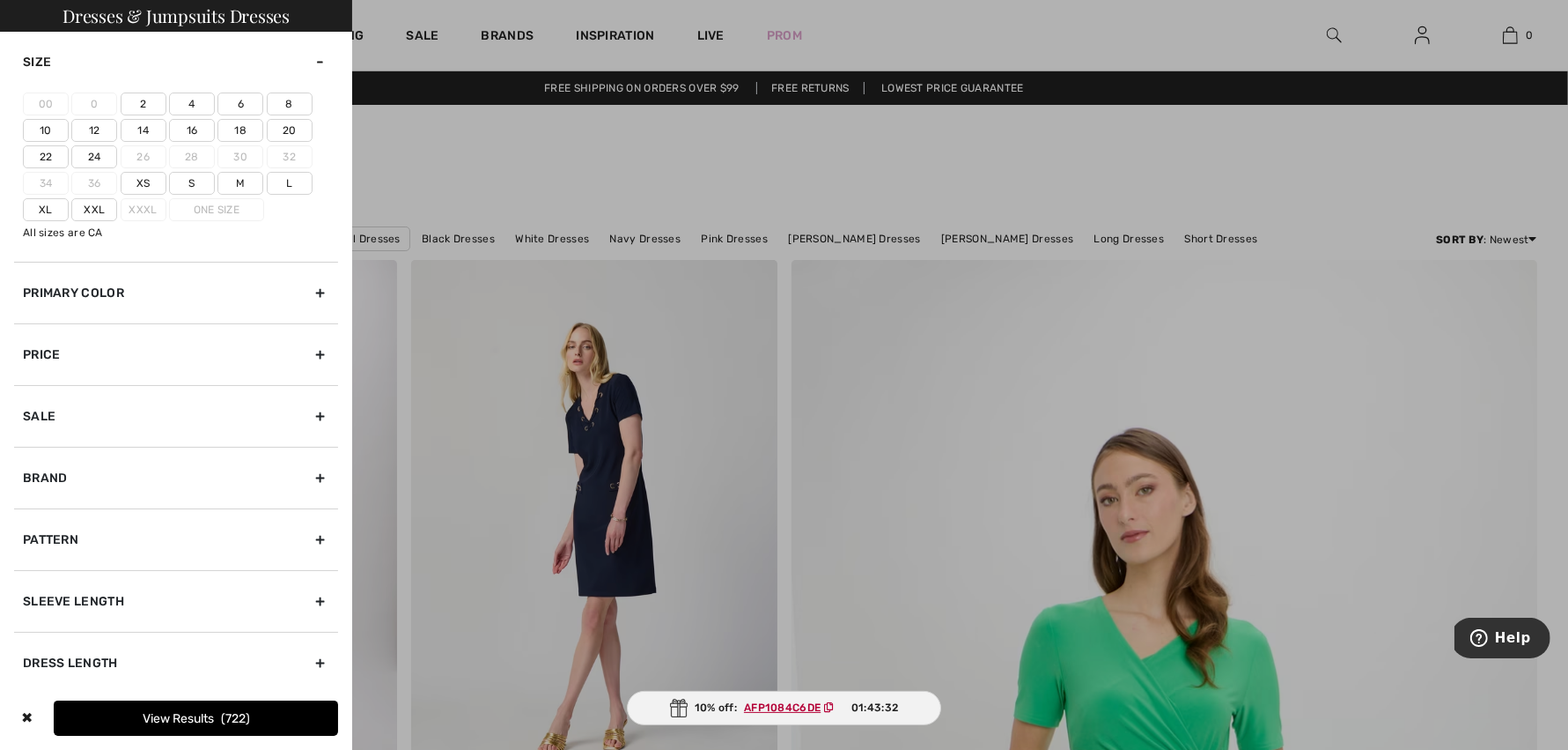
click at [43, 134] on label "10" at bounding box center [45, 130] width 45 height 23
click at [0, 0] on input"] "10" at bounding box center [0, 0] width 0 height 0
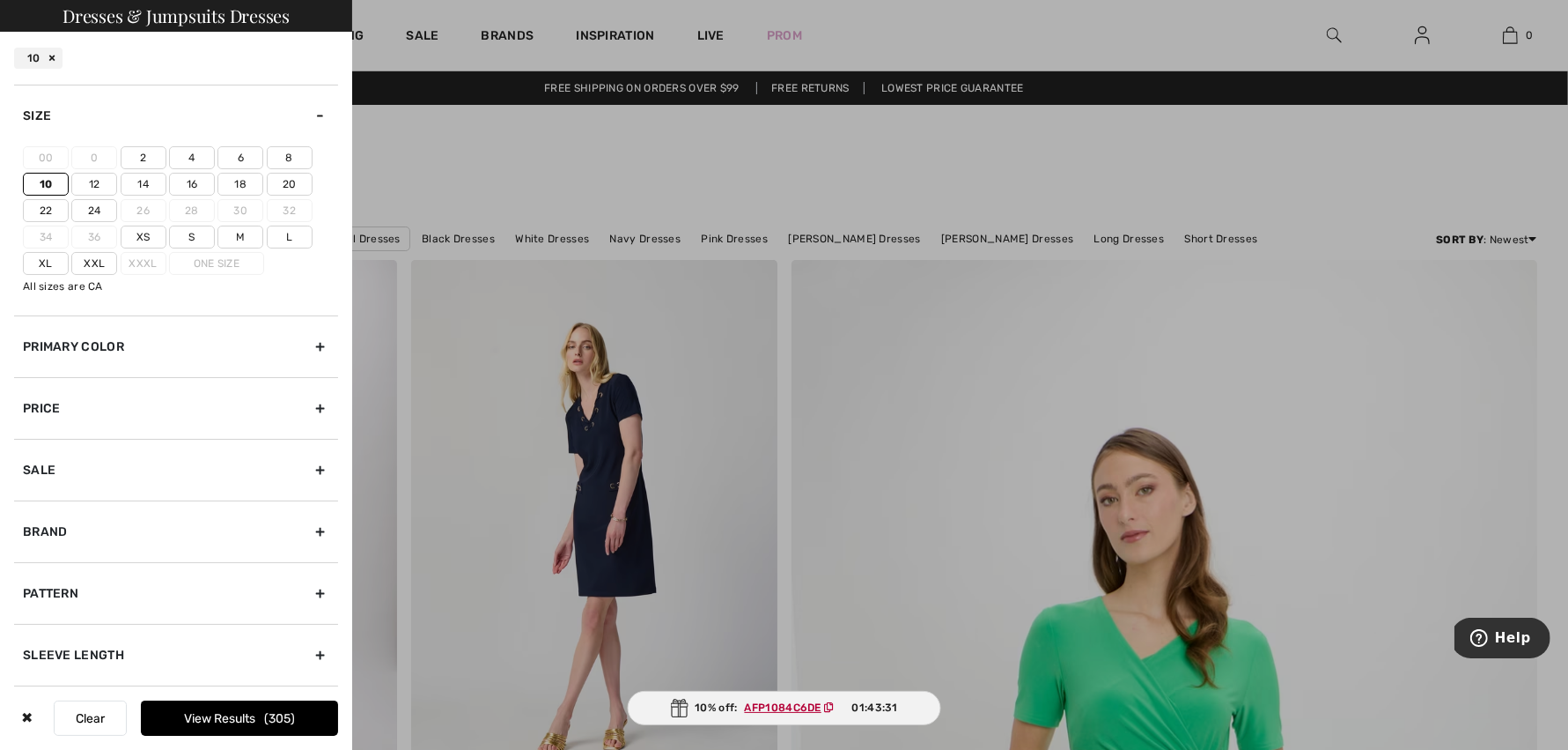
click at [90, 179] on label "12" at bounding box center [94, 184] width 45 height 23
click at [0, 0] on input"] "12" at bounding box center [0, 0] width 0 height 0
click at [207, 719] on button "View Results 345" at bounding box center [239, 717] width 197 height 35
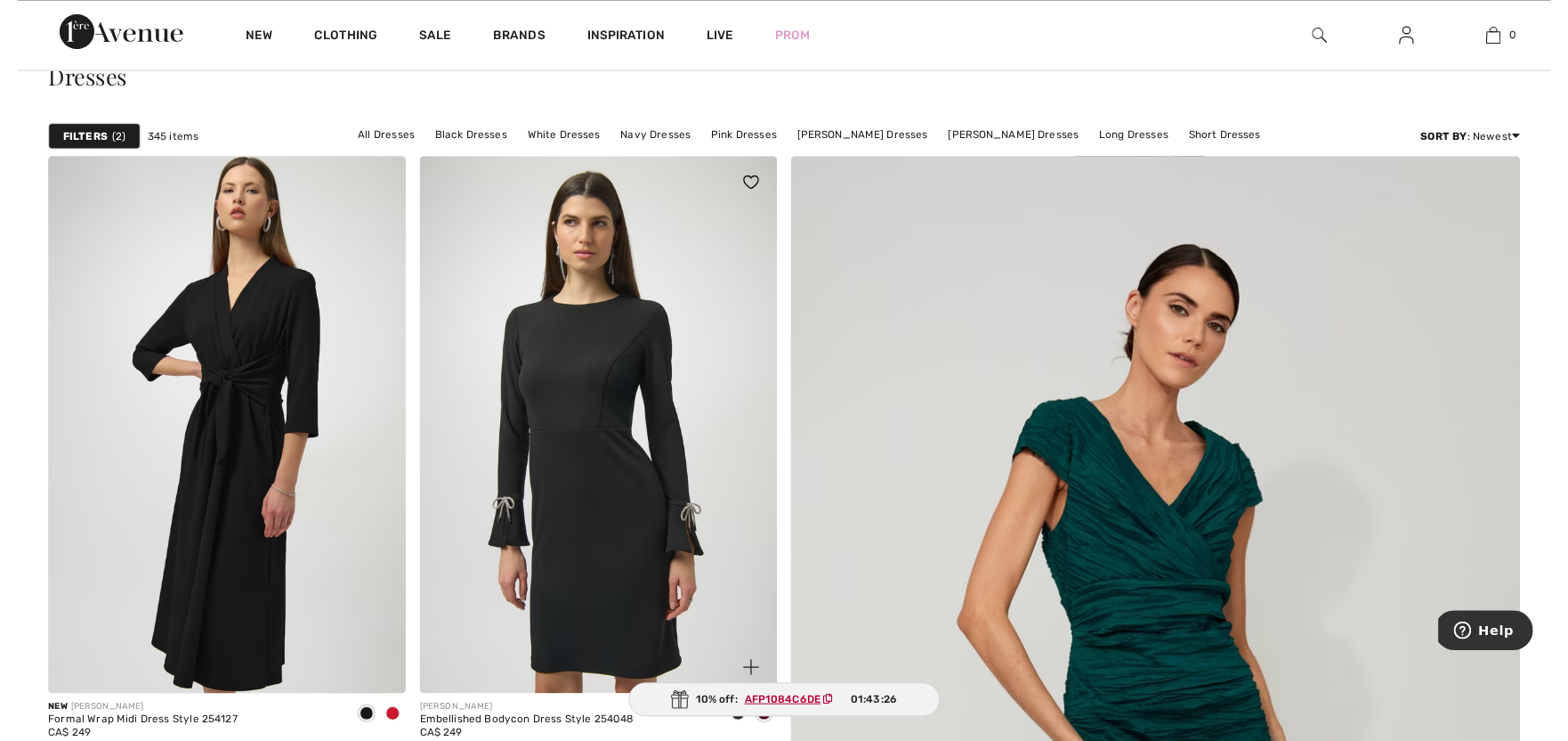
scroll to position [152, 0]
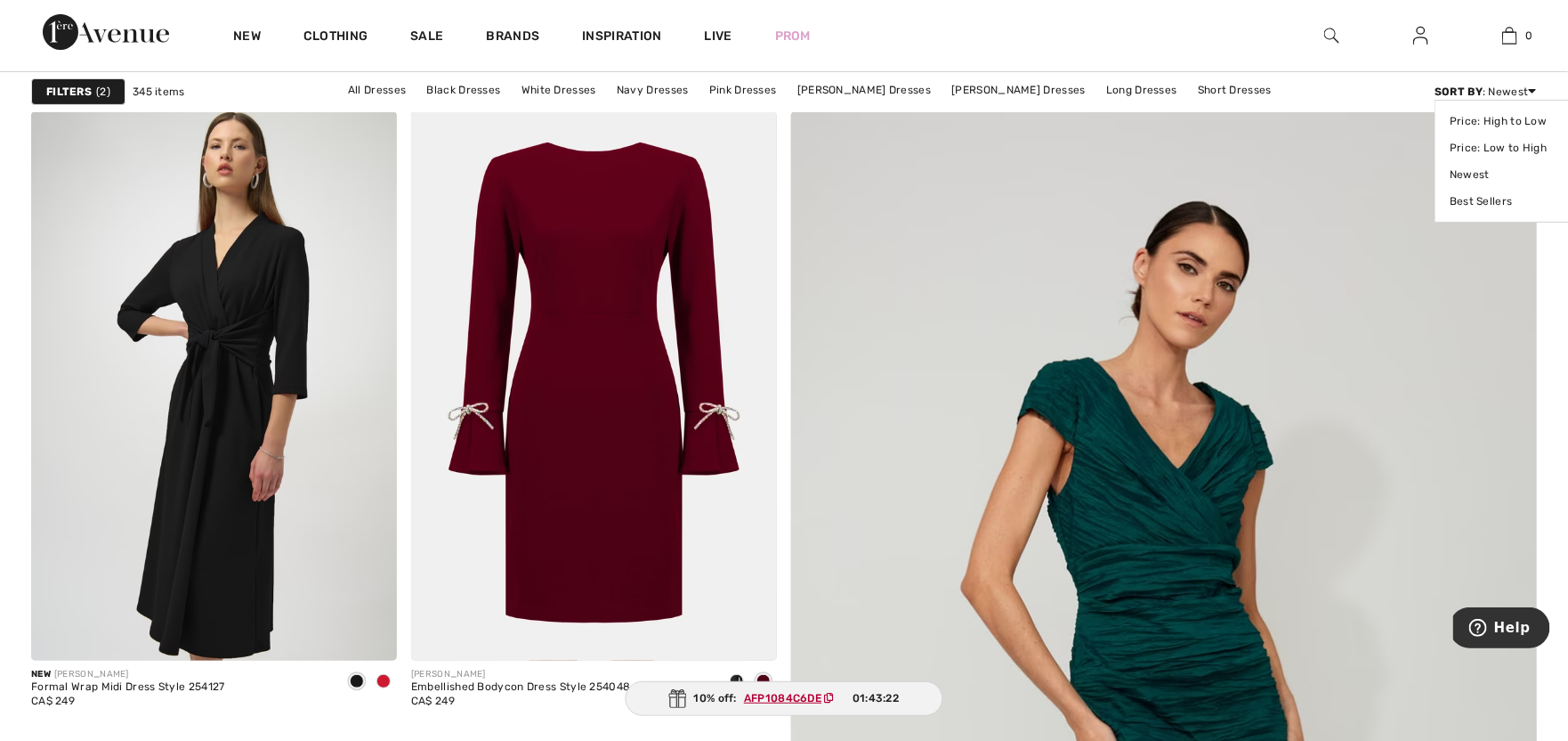
click at [1508, 87] on div "Sort By : Newest Price: High to Low Price: Low to High Newest Best Sellers" at bounding box center [1485, 92] width 102 height 16
click at [1493, 148] on link "Price: Low to High" at bounding box center [1505, 148] width 112 height 27
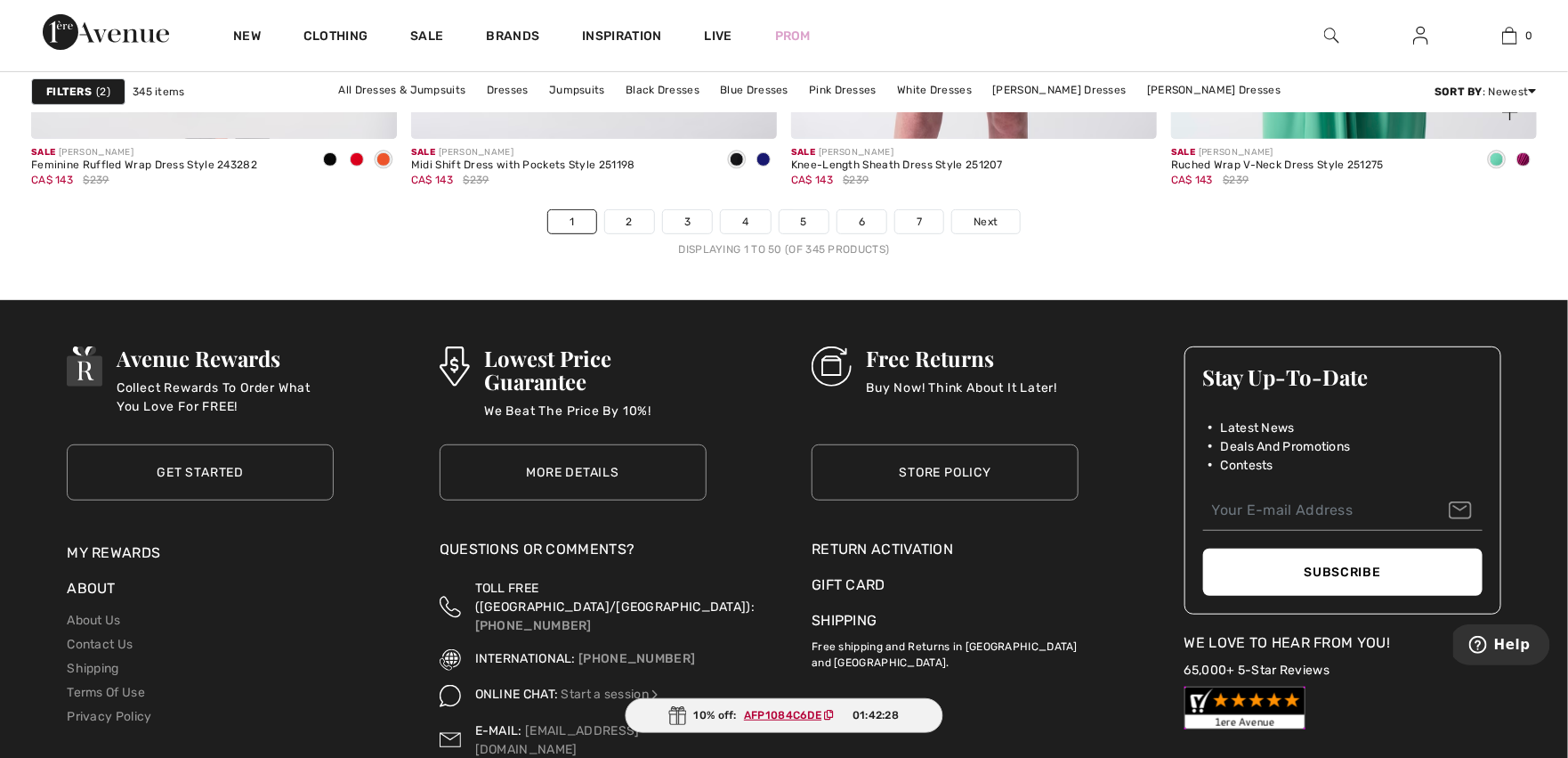
scroll to position [9679, 0]
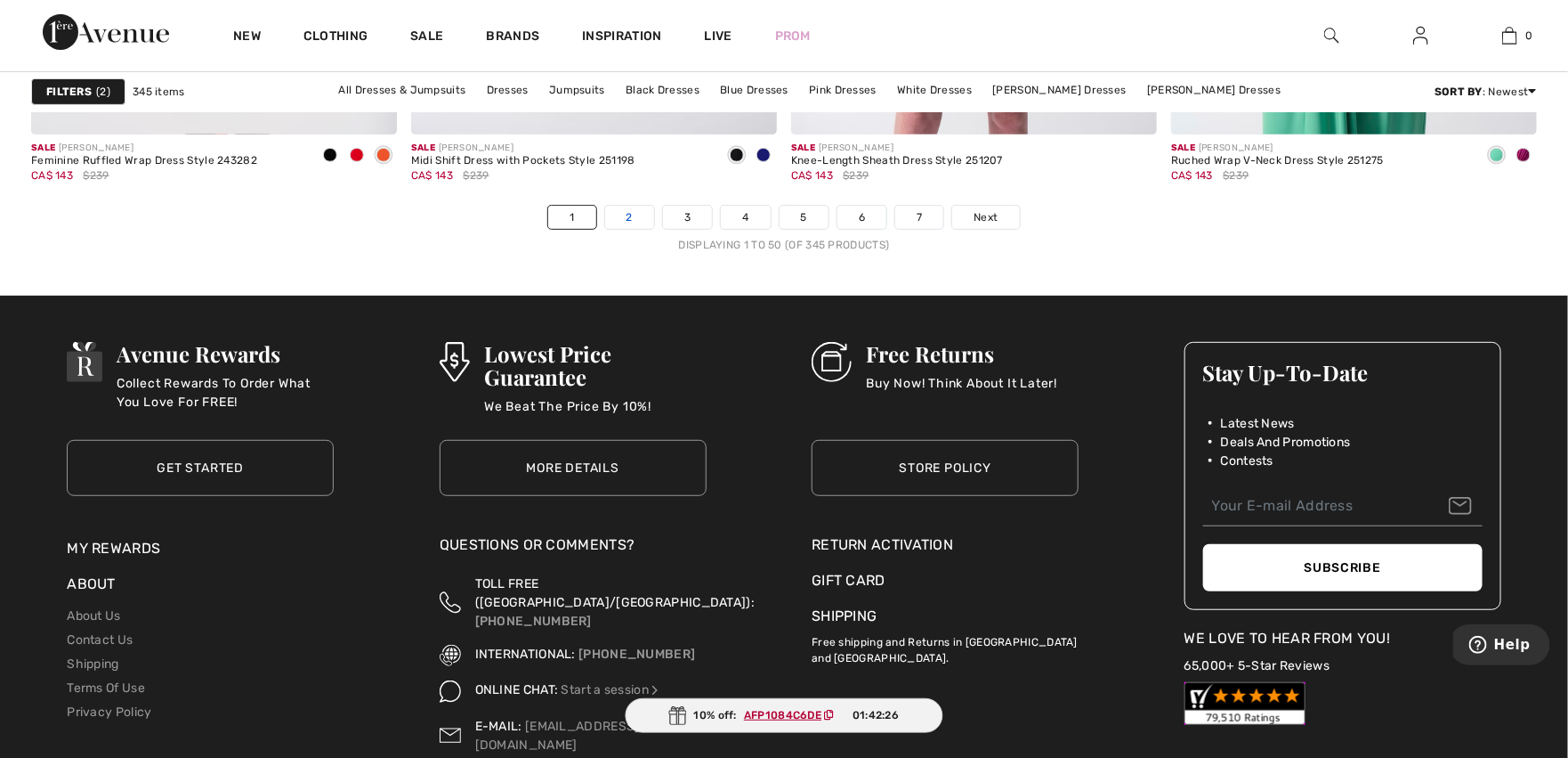
click at [629, 214] on link "2" at bounding box center [629, 217] width 49 height 23
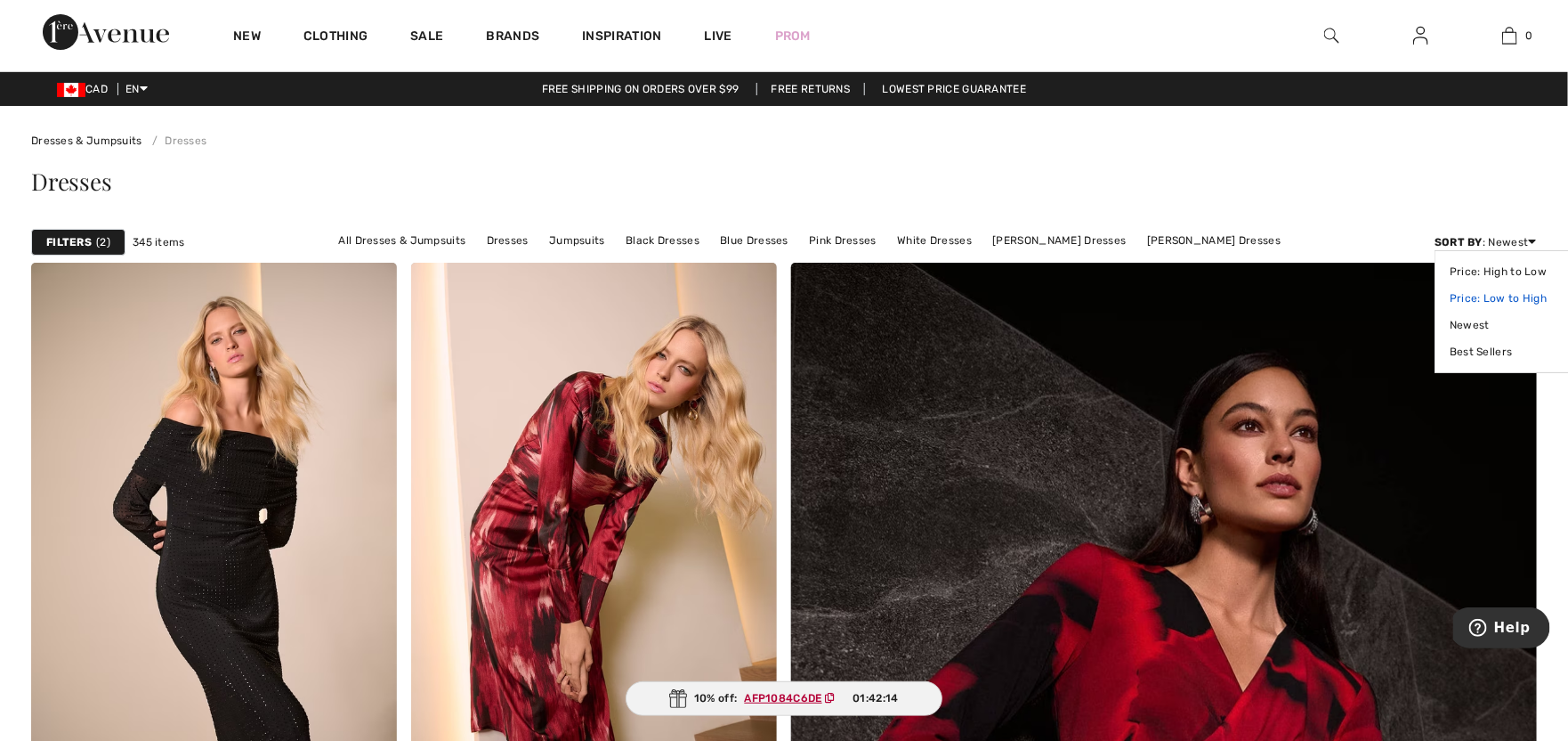
click at [1490, 297] on link "Price: Low to High" at bounding box center [1505, 298] width 112 height 27
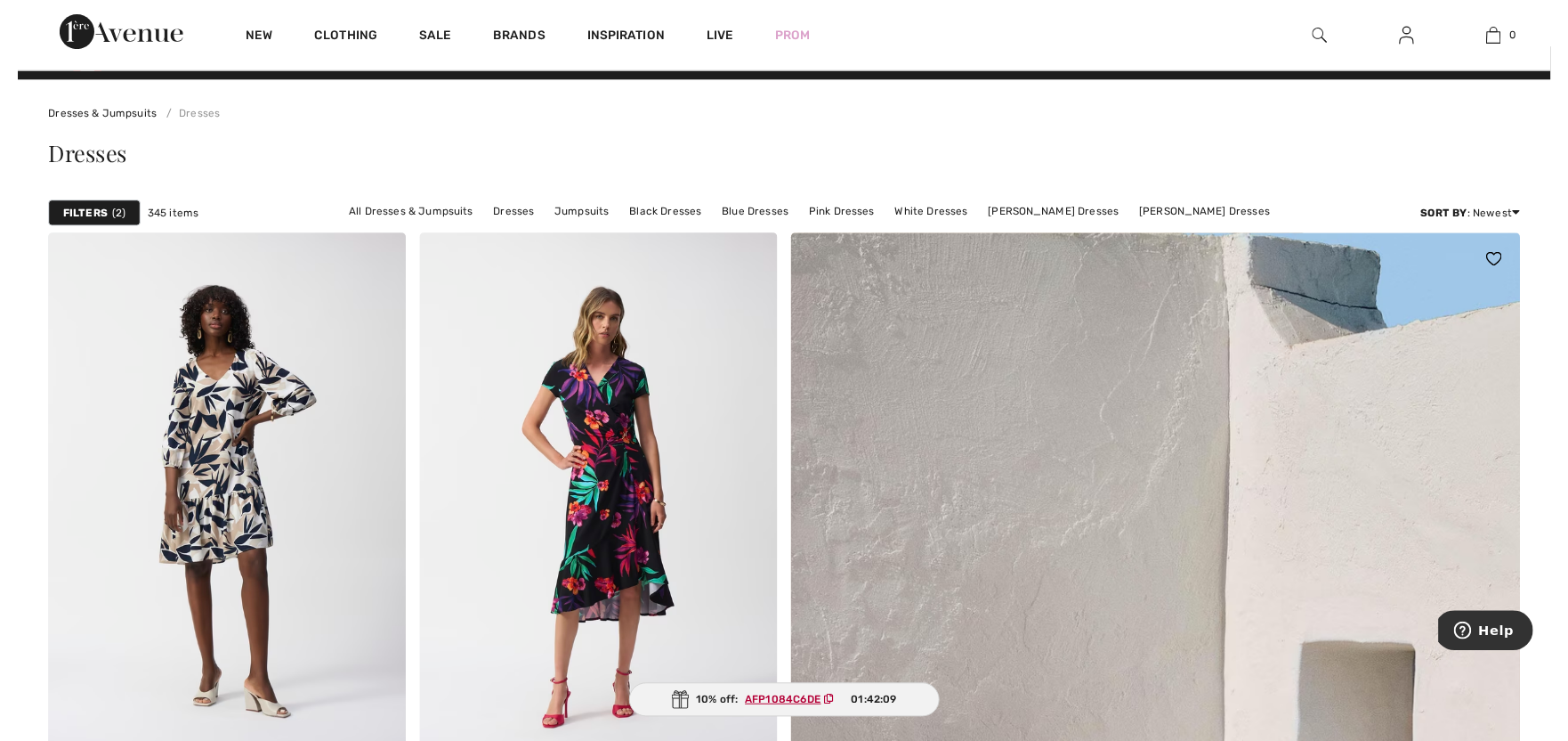
scroll to position [28, 0]
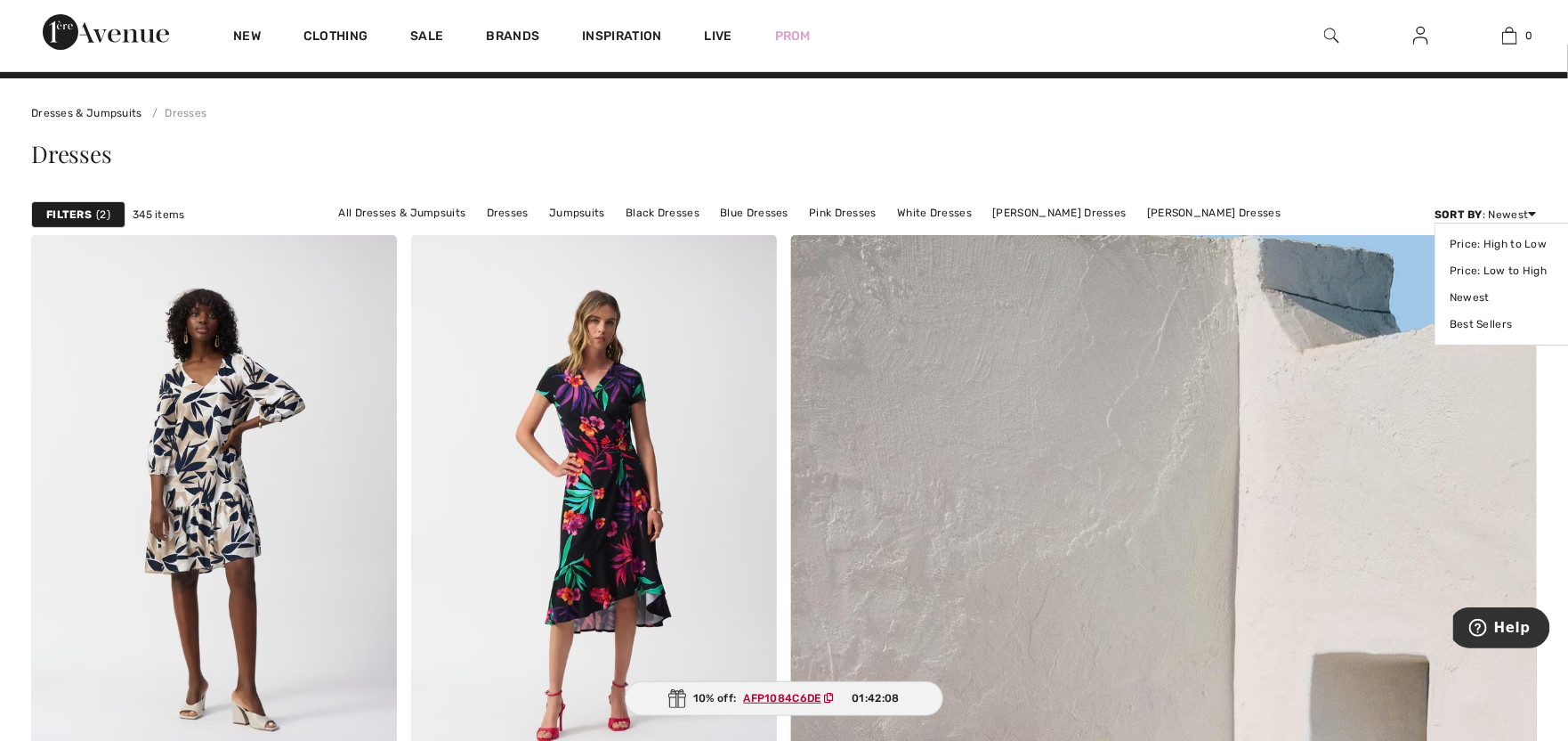
click at [1511, 213] on div "Sort By : Newest Price: High to Low Price: Low to High Newest Best Sellers" at bounding box center [1485, 214] width 102 height 16
click at [1492, 270] on link "Price: Low to High" at bounding box center [1505, 271] width 112 height 27
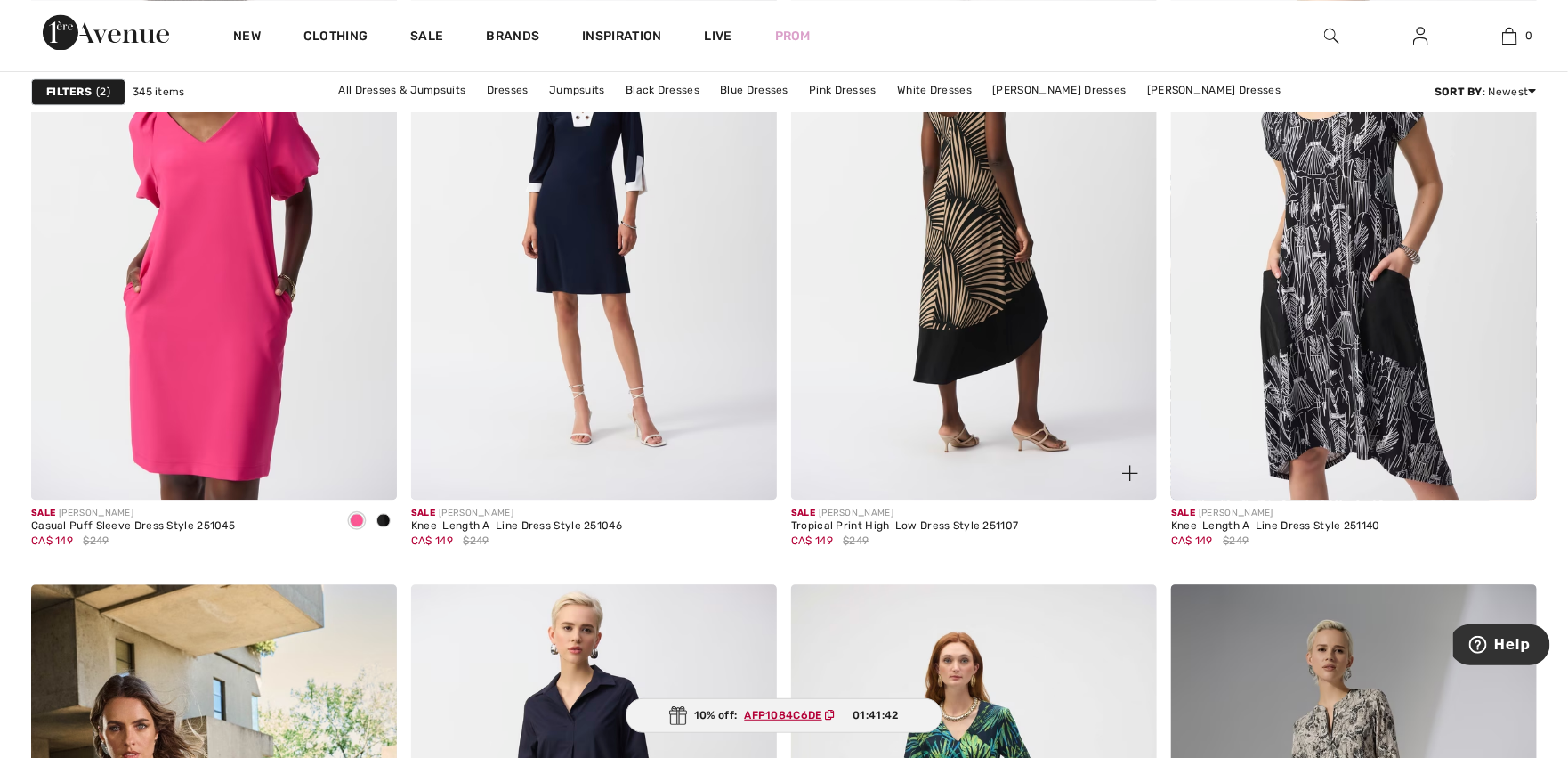
scroll to position [7873, 0]
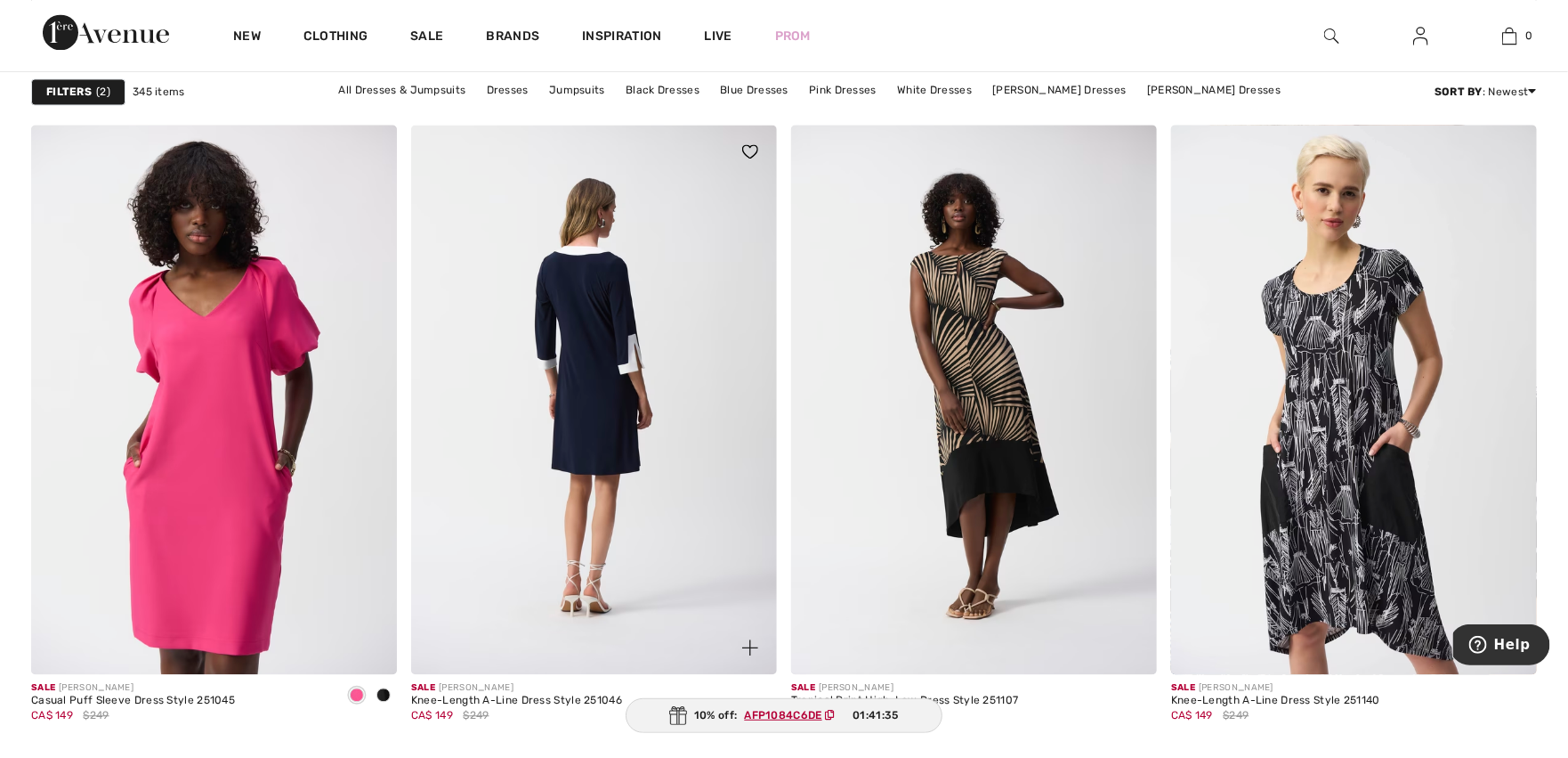
click at [590, 311] on img at bounding box center [594, 399] width 366 height 549
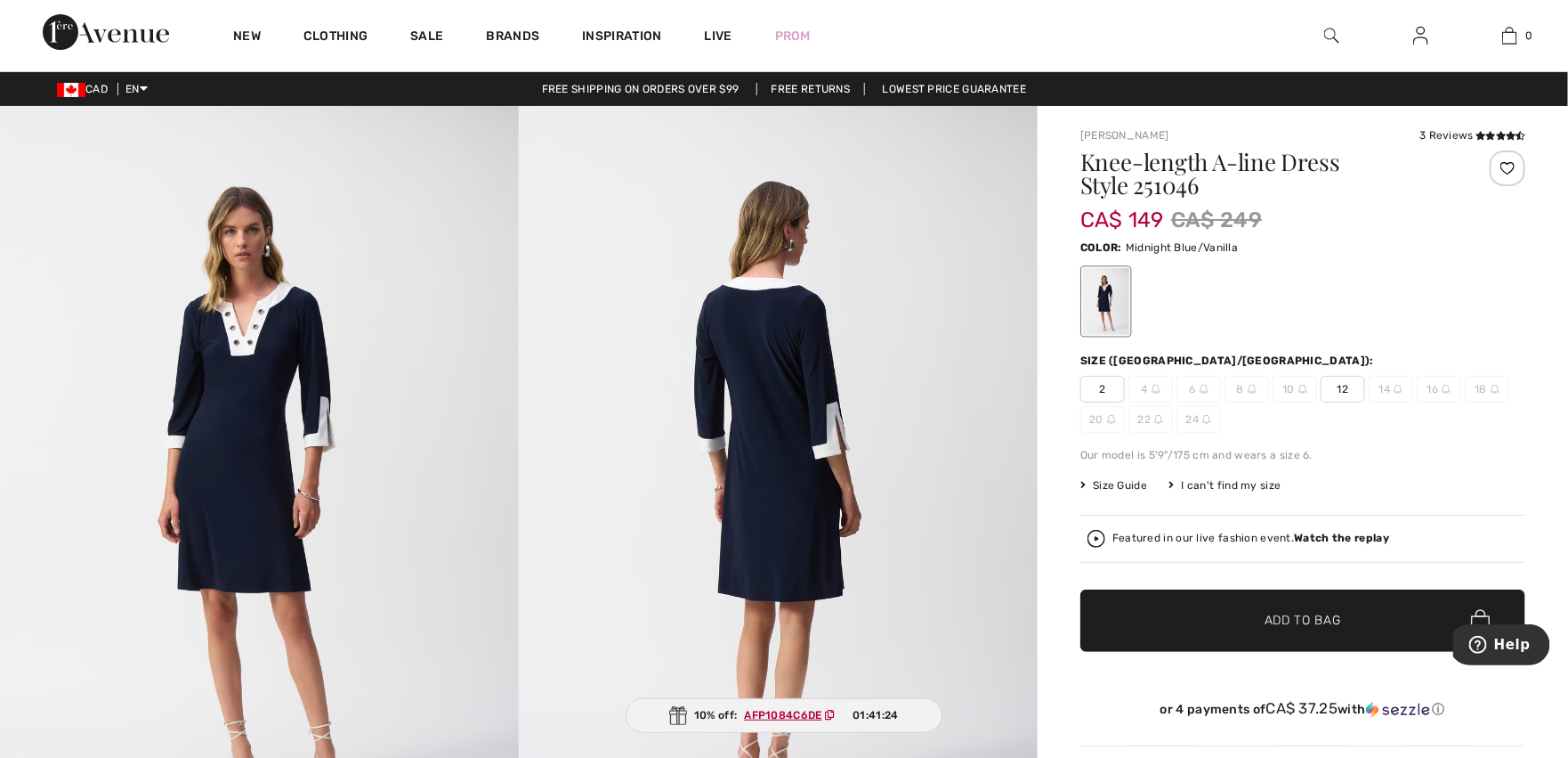
click at [238, 341] on img at bounding box center [260, 495] width 519 height 778
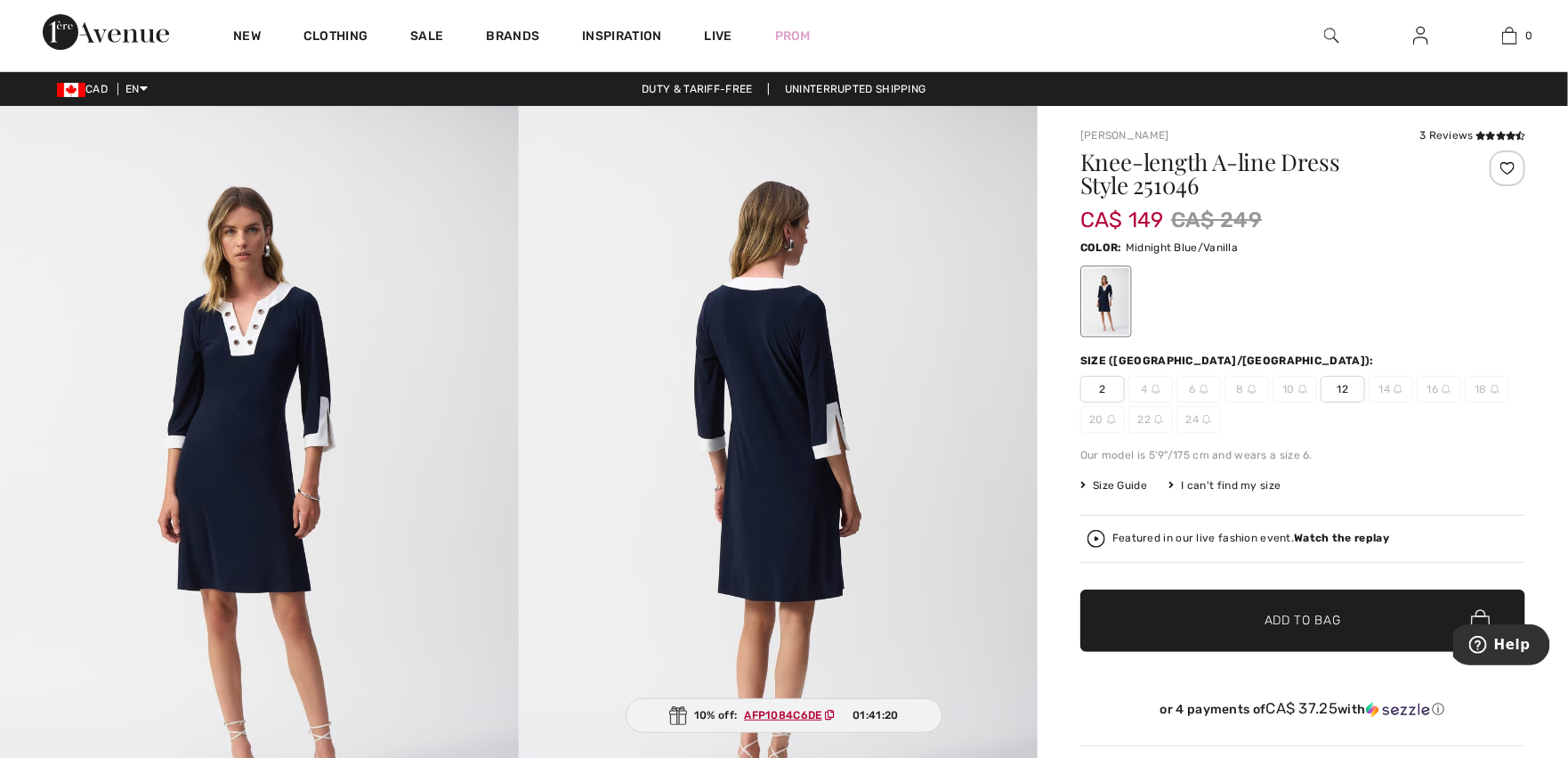
click at [256, 357] on img at bounding box center [260, 495] width 519 height 778
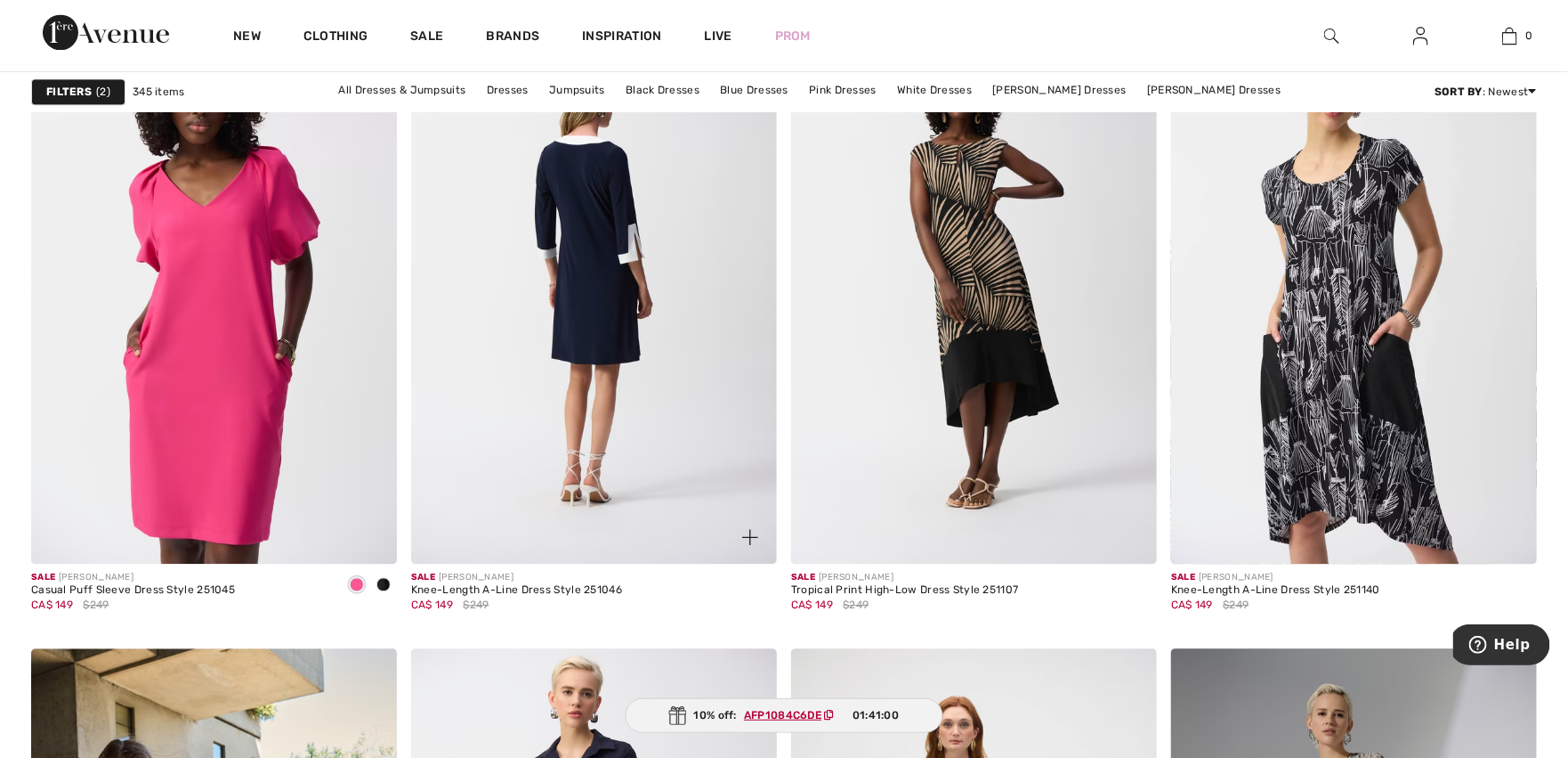
scroll to position [7986, 0]
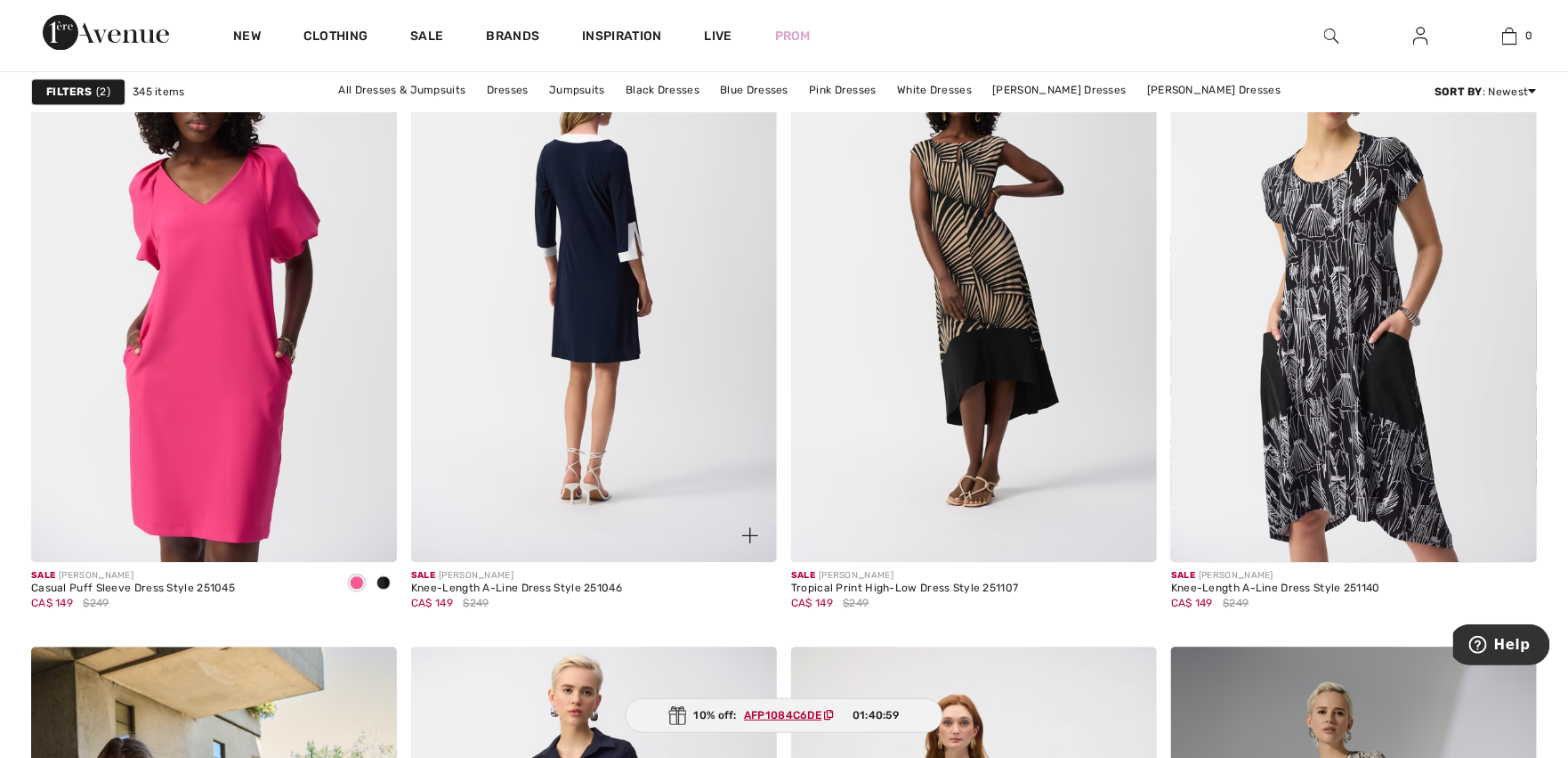
click at [594, 284] on img at bounding box center [594, 286] width 366 height 549
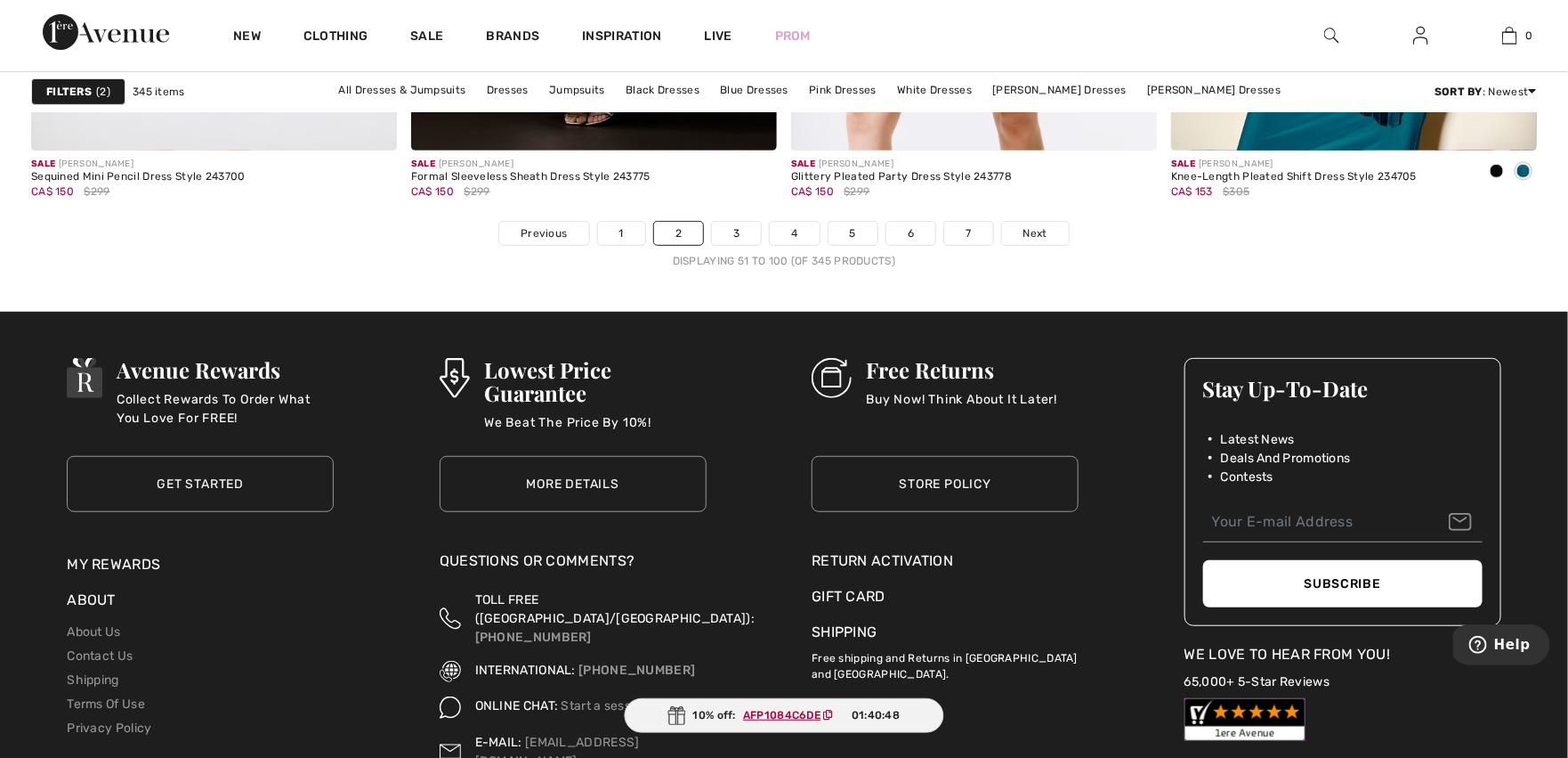
scroll to position [9664, 0]
click at [735, 237] on link "3" at bounding box center [736, 233] width 49 height 23
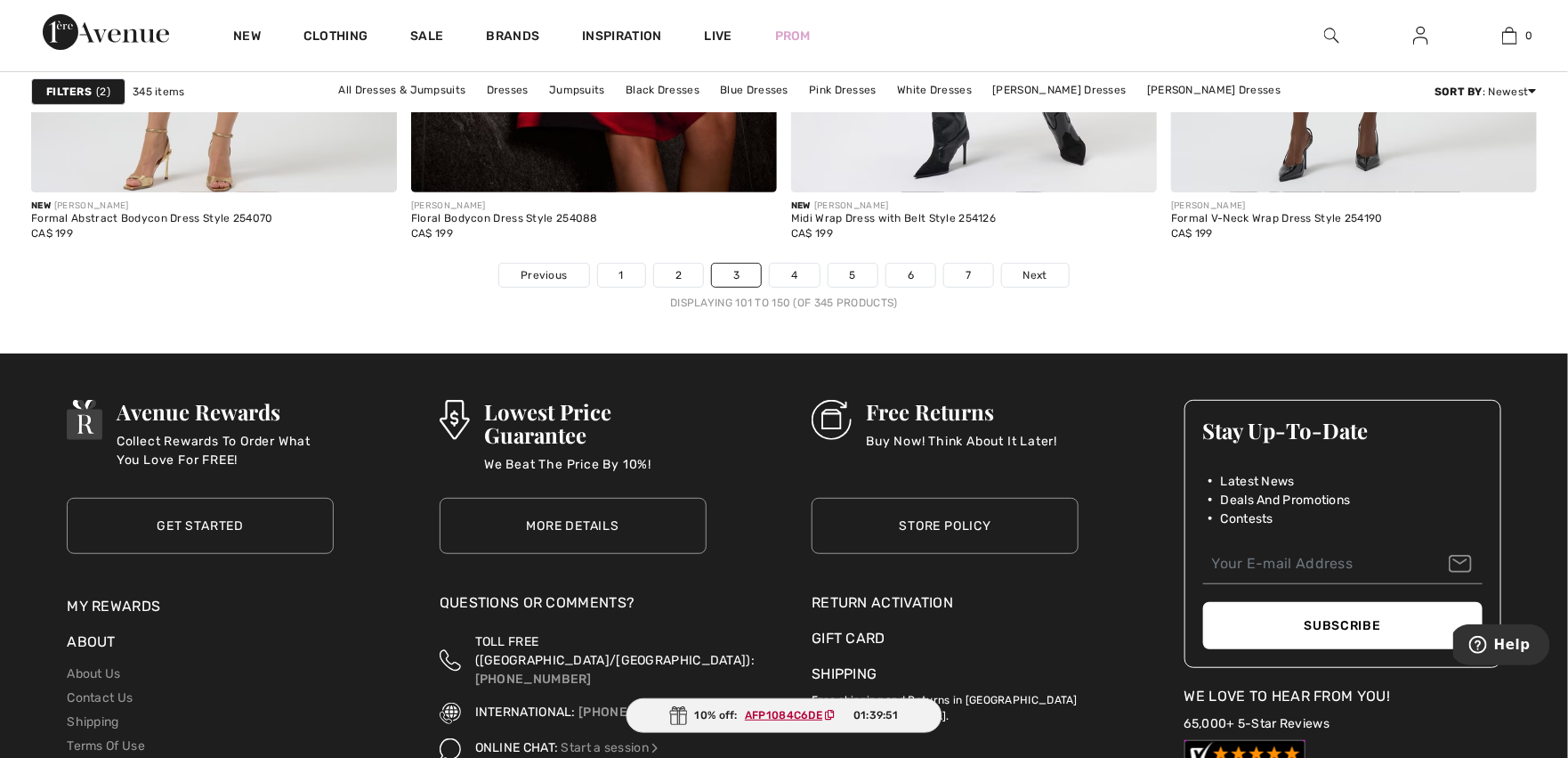
scroll to position [9631, 0]
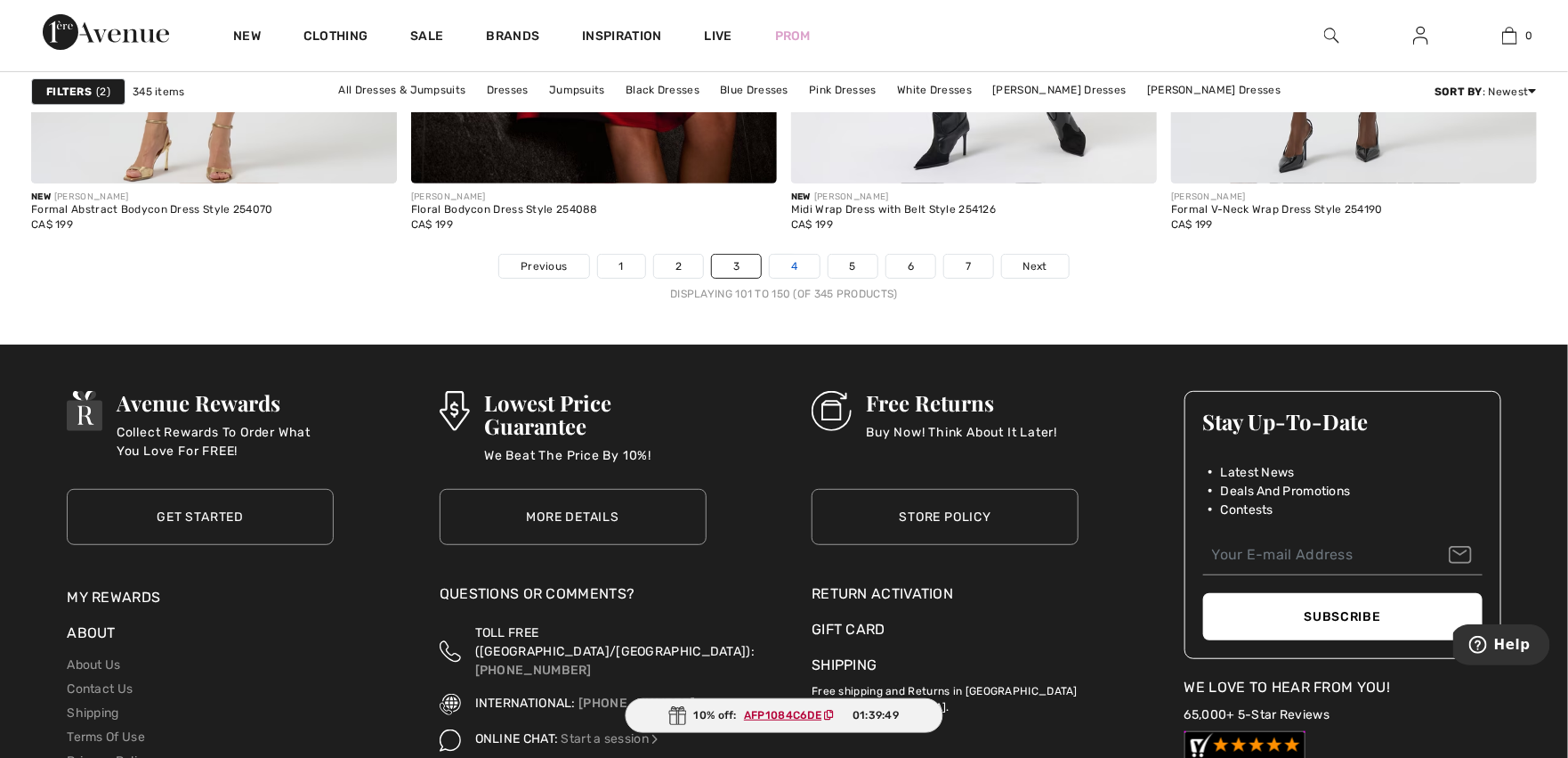
click at [795, 268] on link "4" at bounding box center [794, 266] width 49 height 23
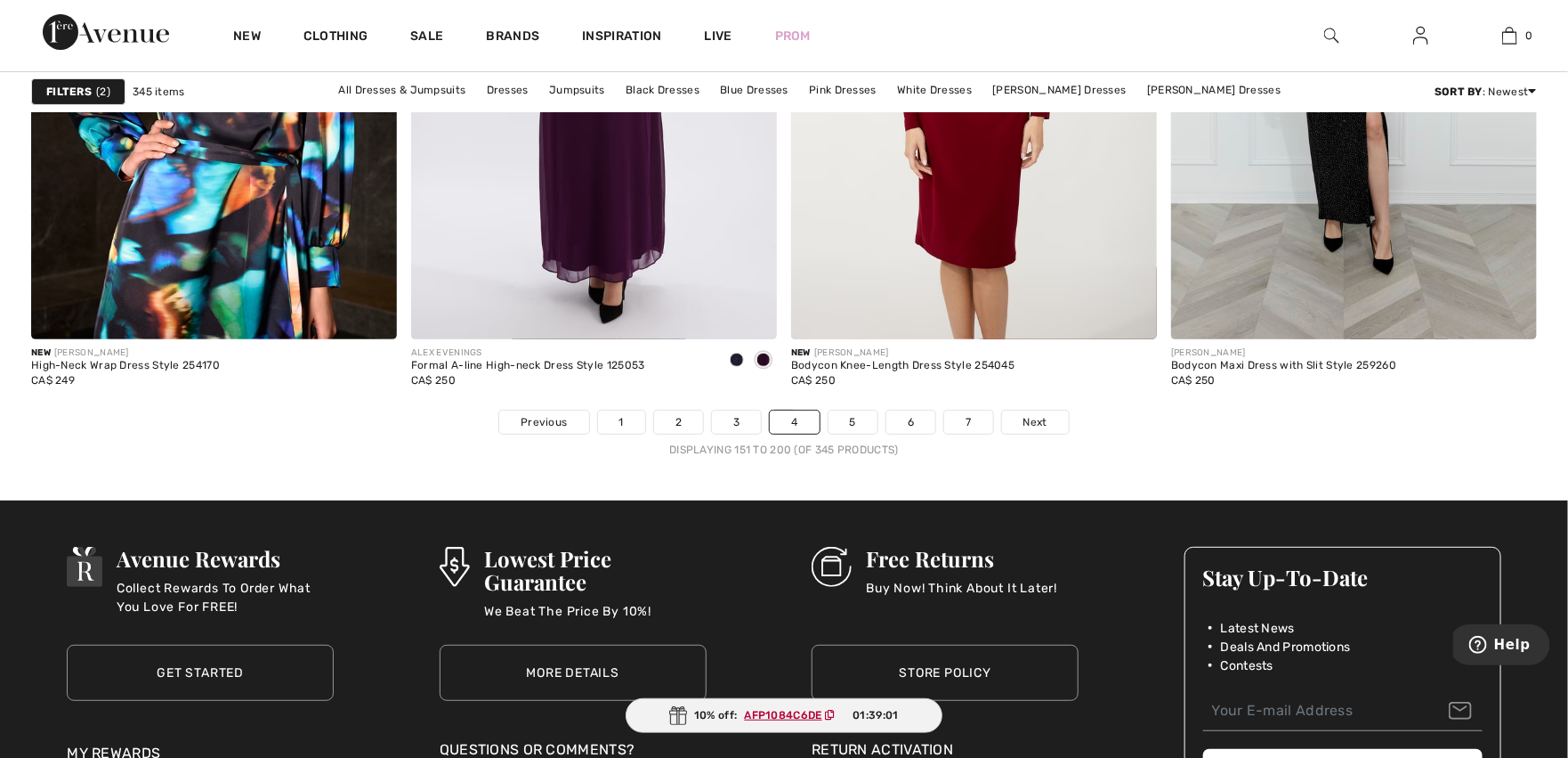
scroll to position [9653, 0]
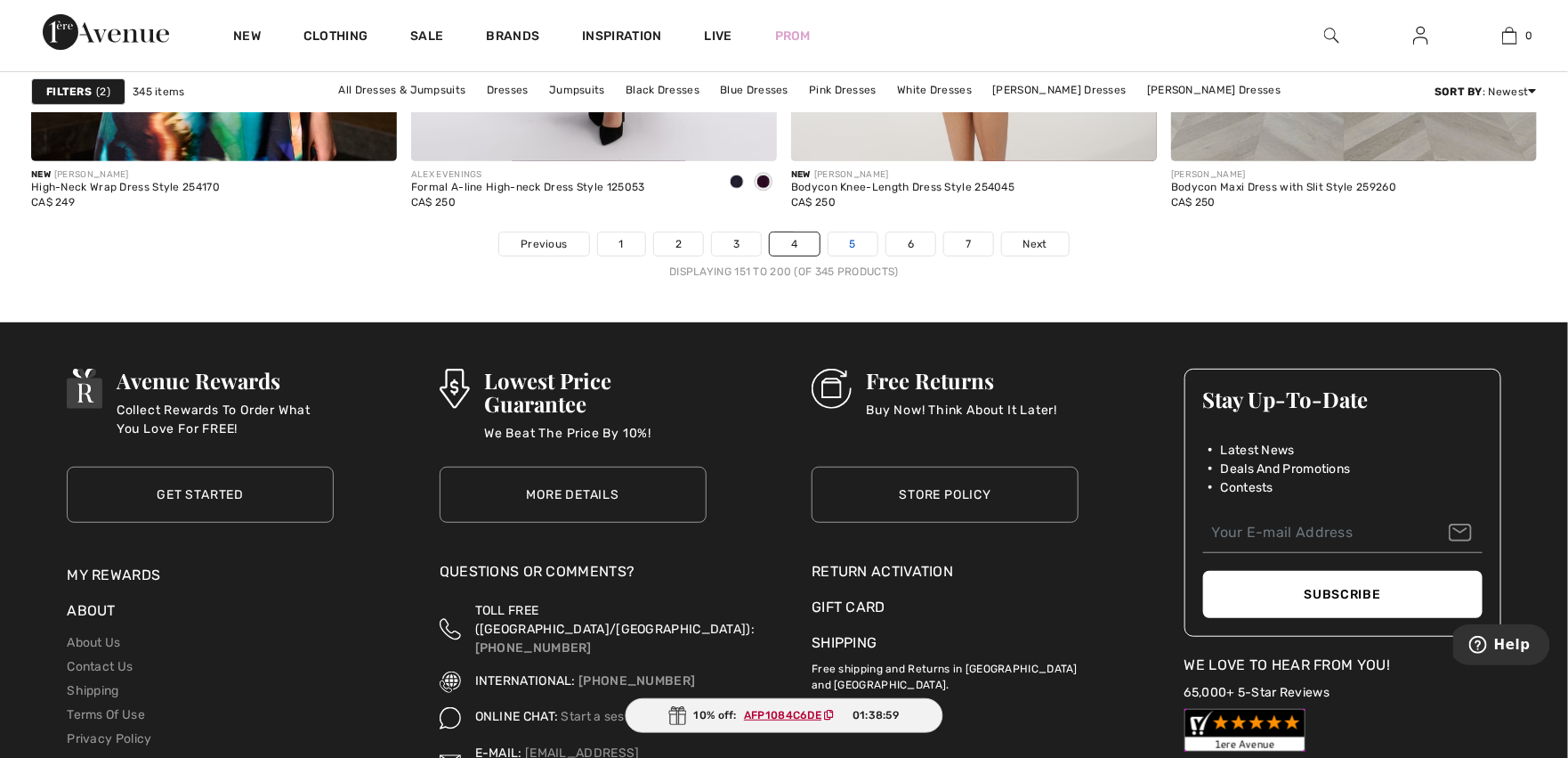
click at [852, 241] on link "5" at bounding box center [852, 243] width 49 height 23
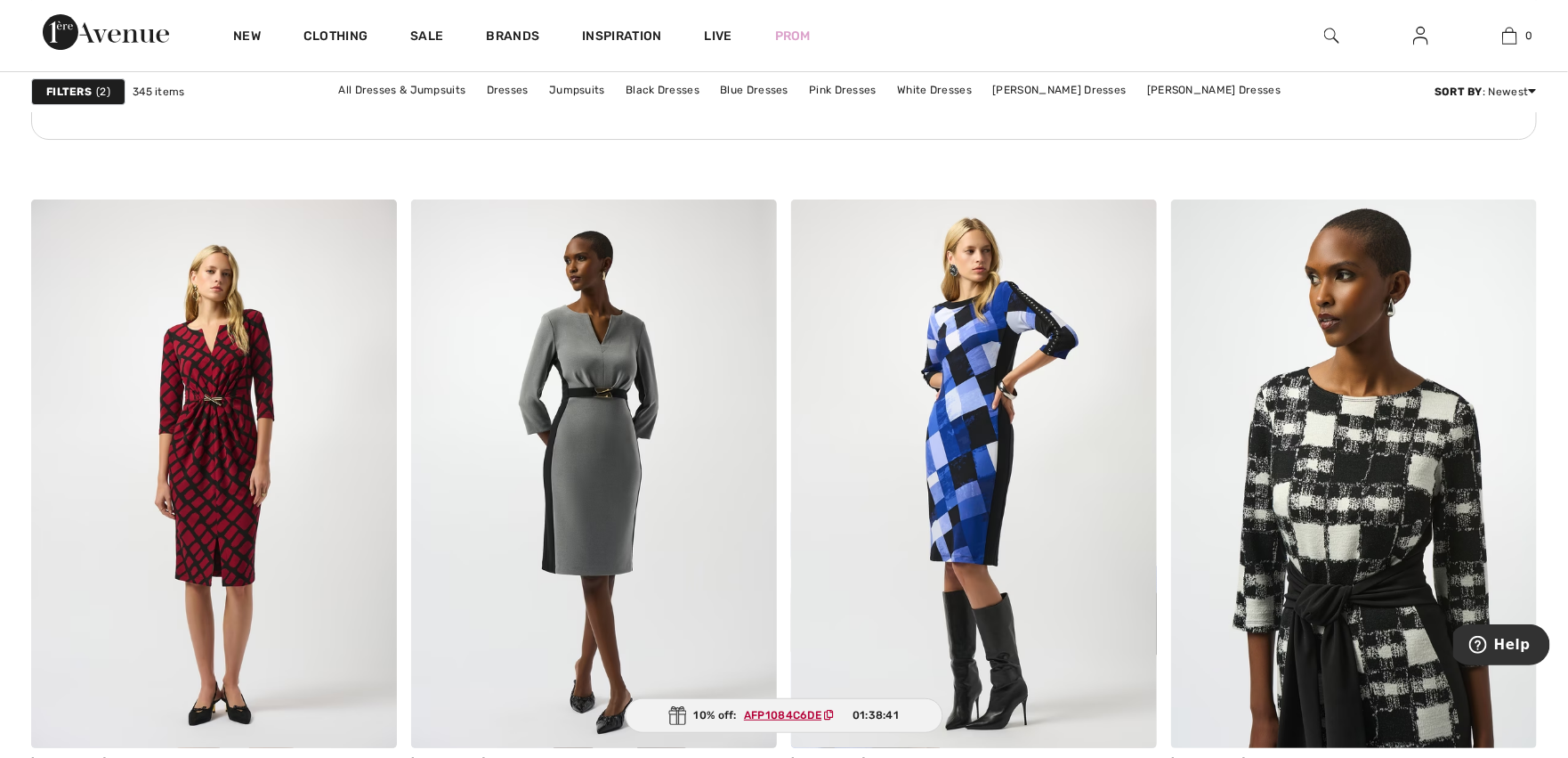
scroll to position [3016, 0]
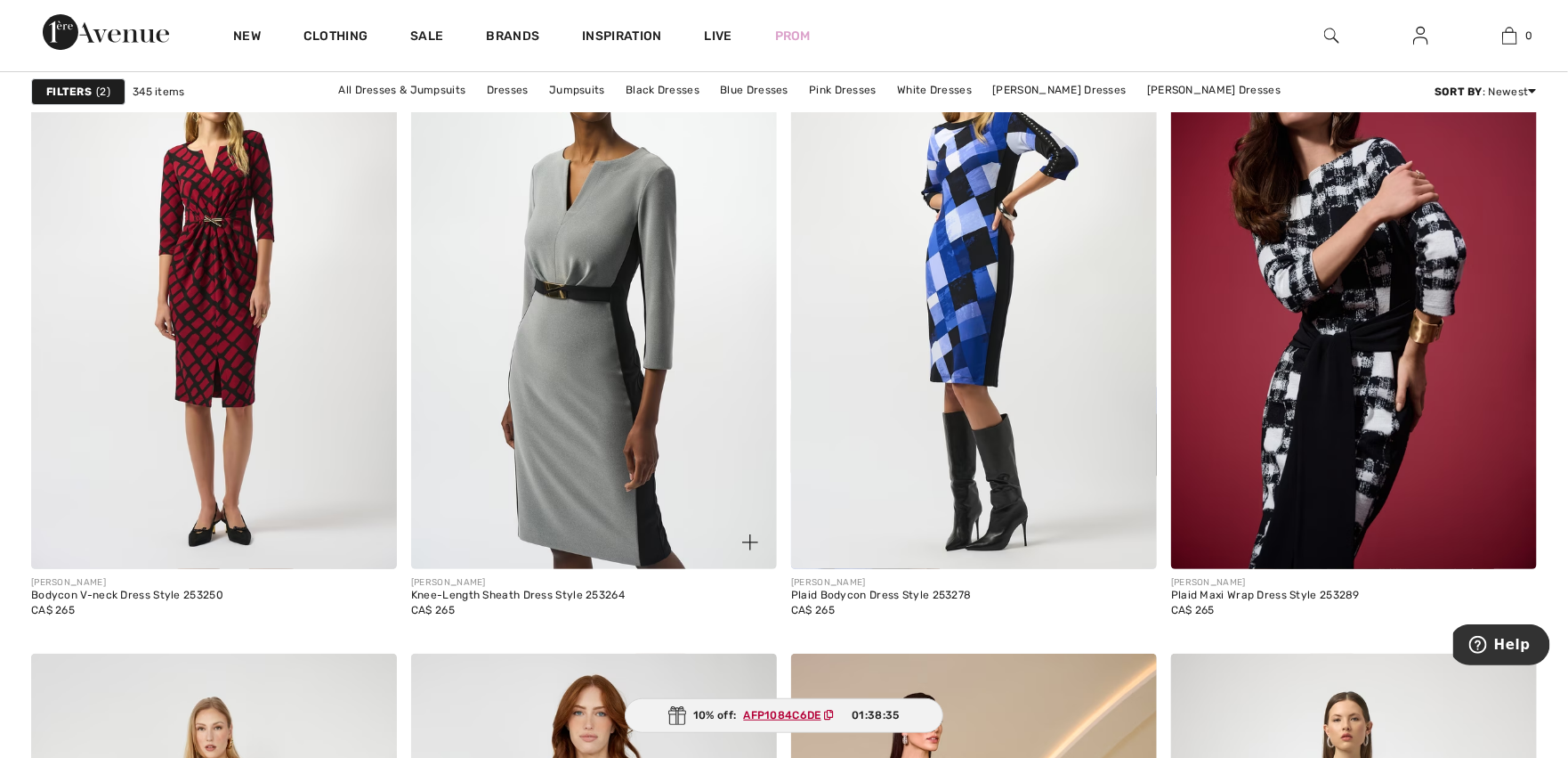
click at [587, 343] on img at bounding box center [594, 294] width 366 height 549
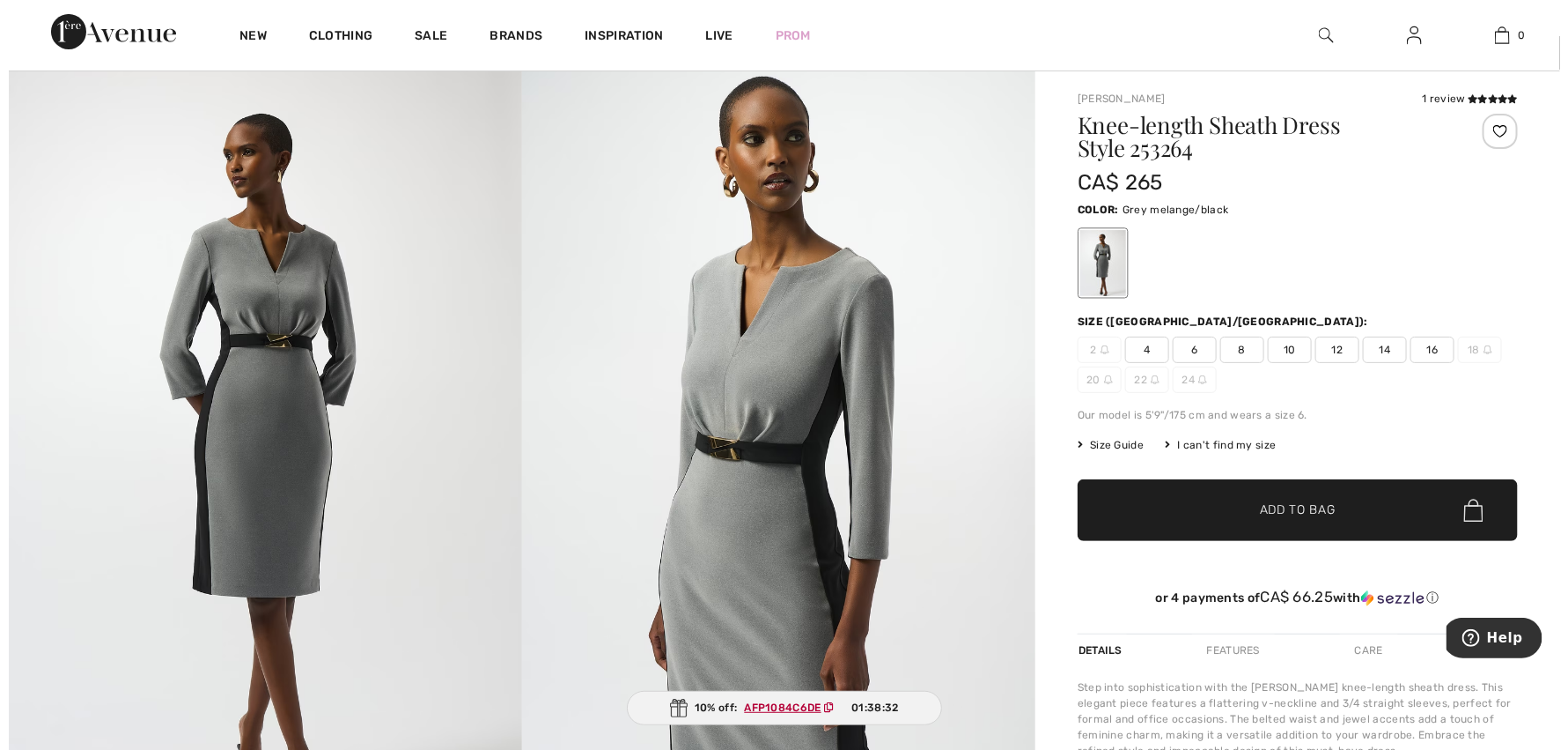
scroll to position [36, 0]
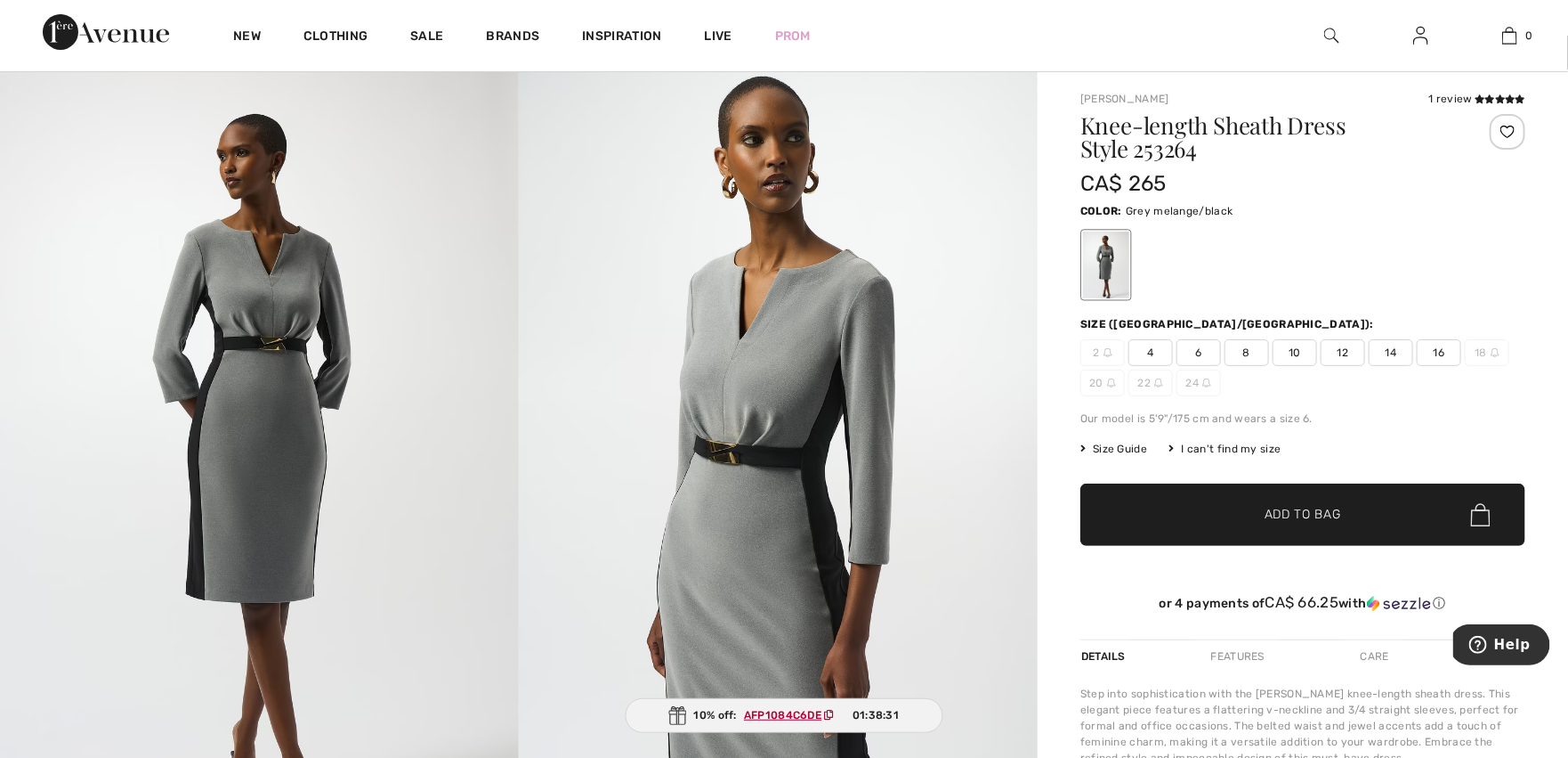
click at [265, 369] on img at bounding box center [260, 458] width 519 height 778
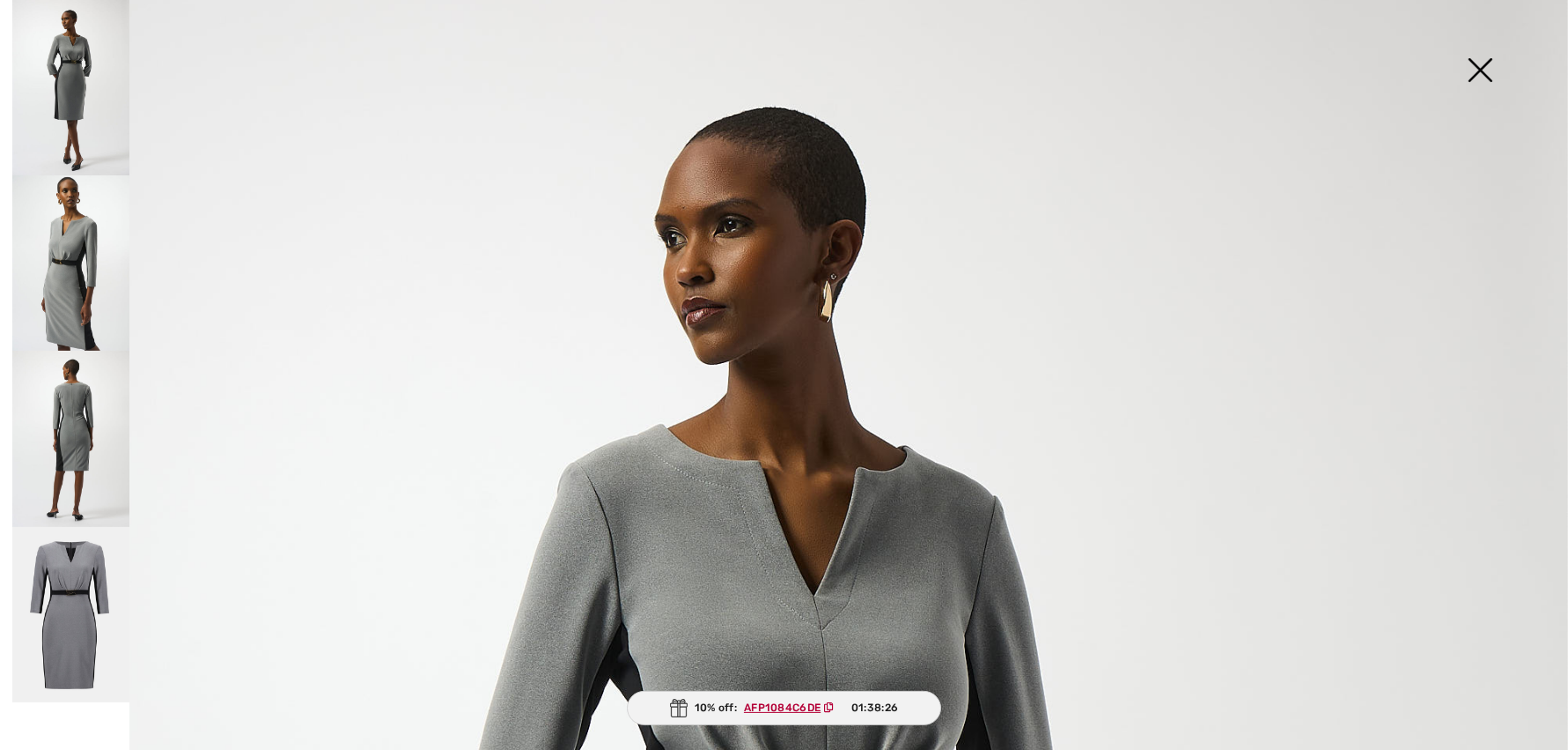
scroll to position [0, 0]
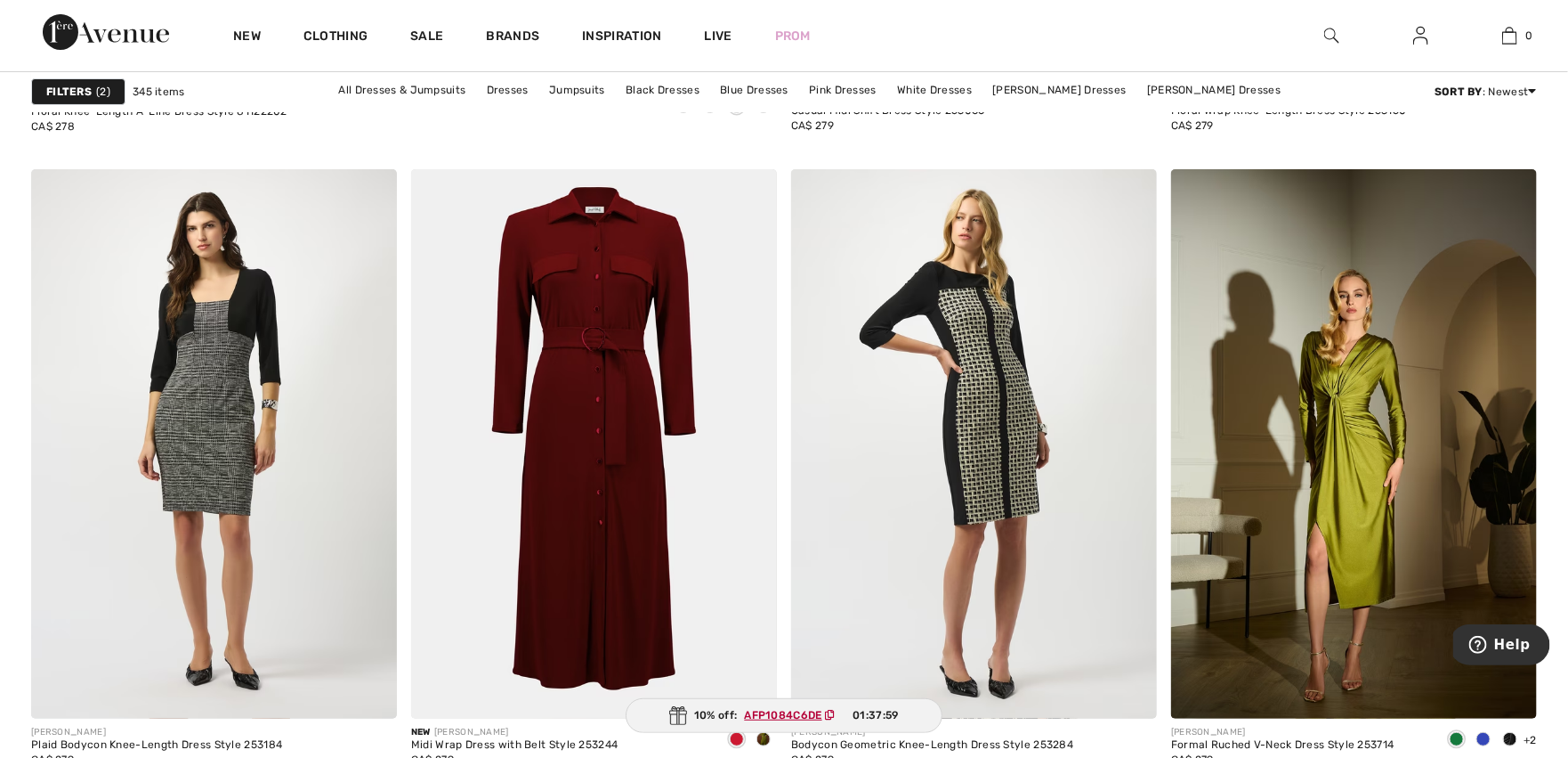
scroll to position [6314, 0]
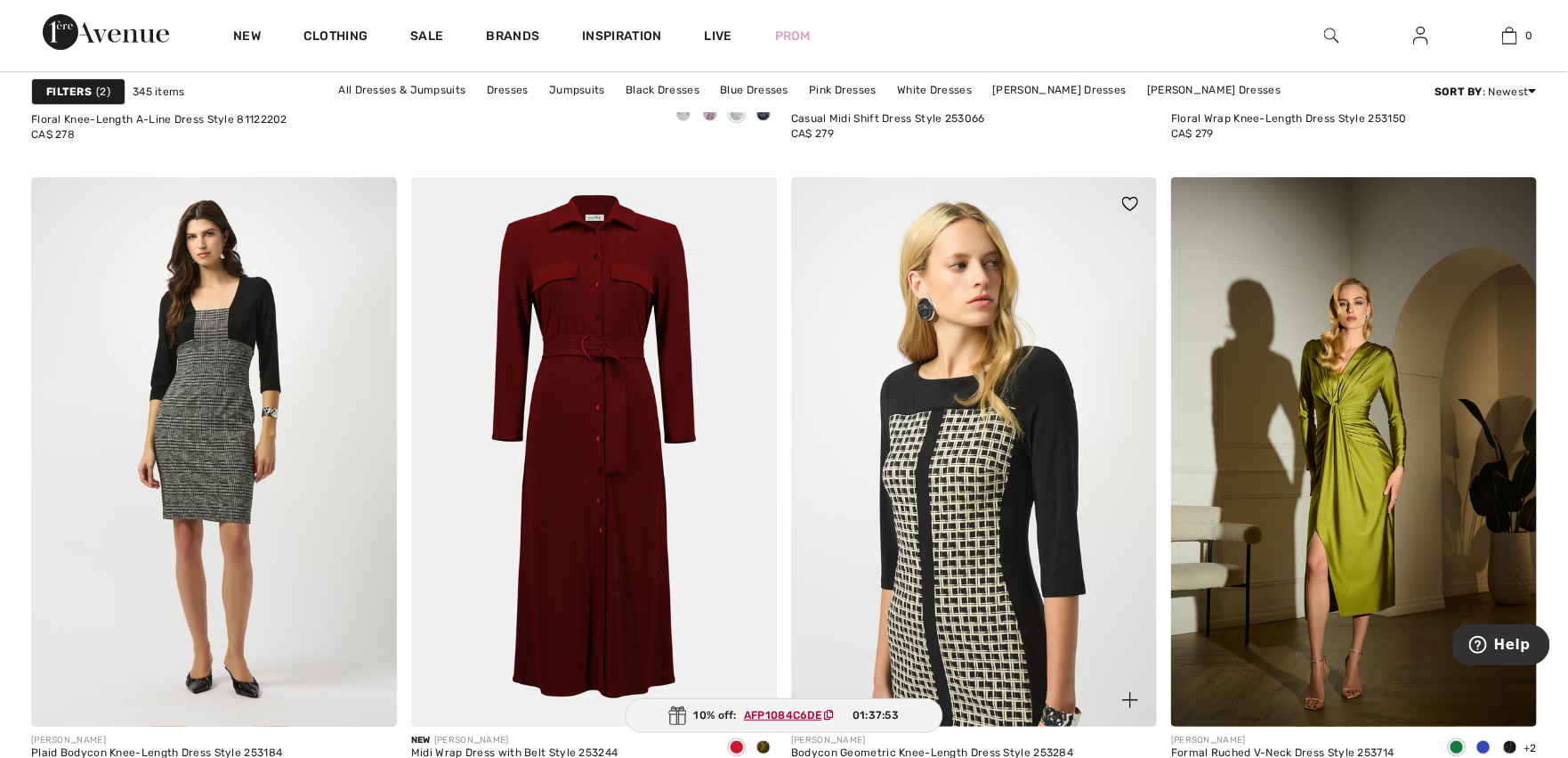
click at [1035, 422] on img at bounding box center [973, 452] width 366 height 549
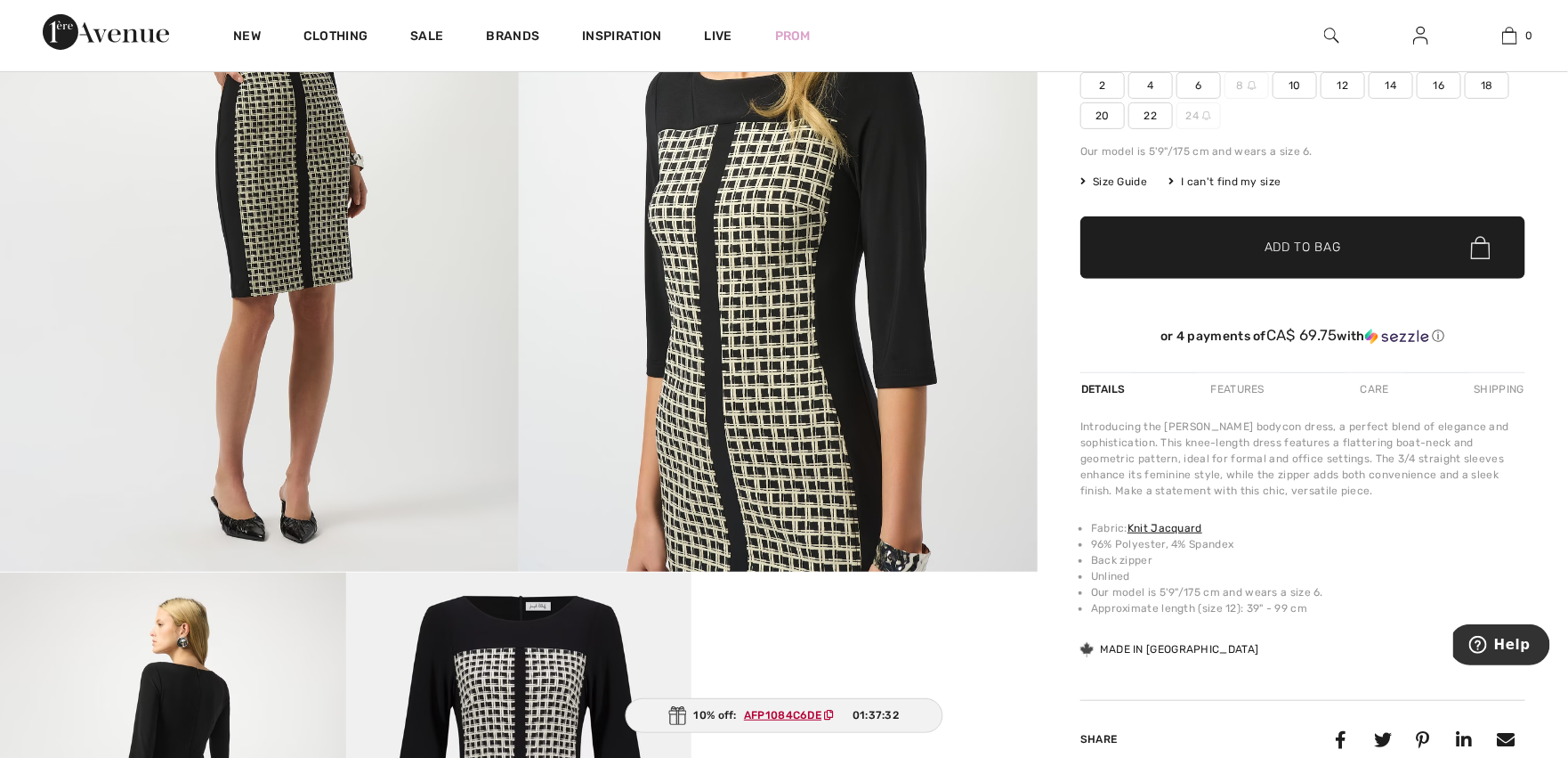
scroll to position [428, 0]
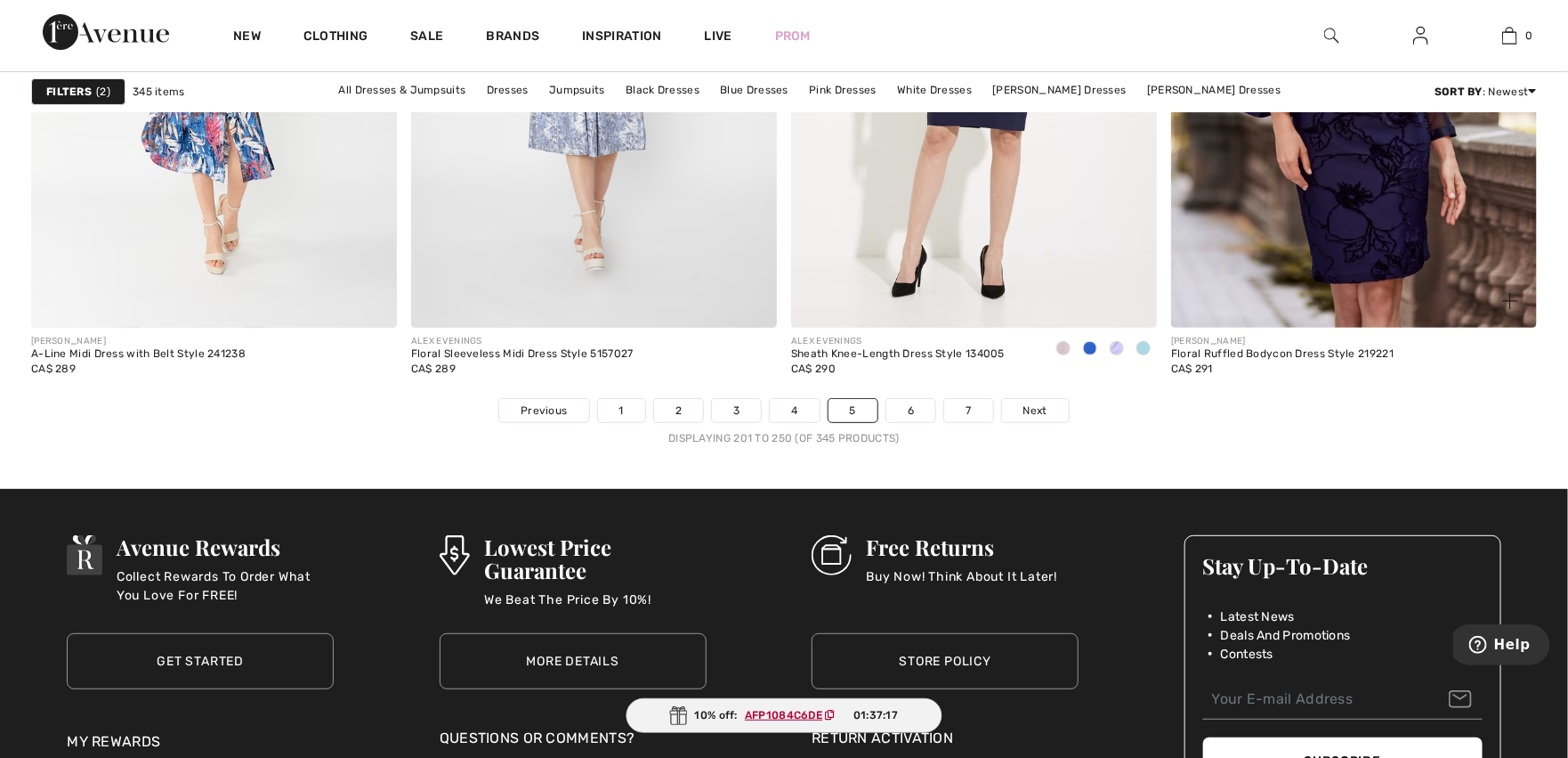
scroll to position [9538, 0]
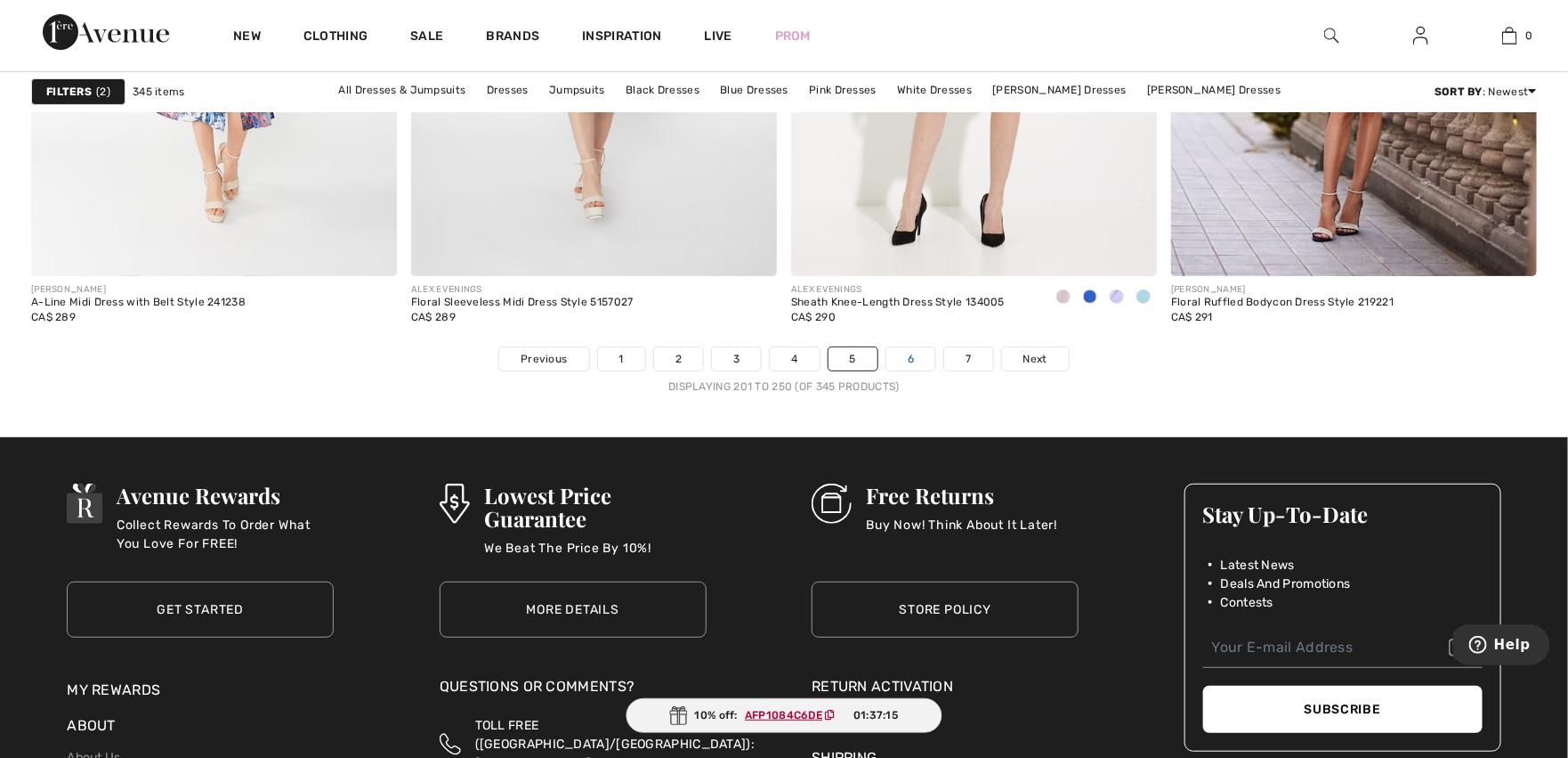
click at [913, 360] on link "6" at bounding box center [910, 359] width 49 height 23
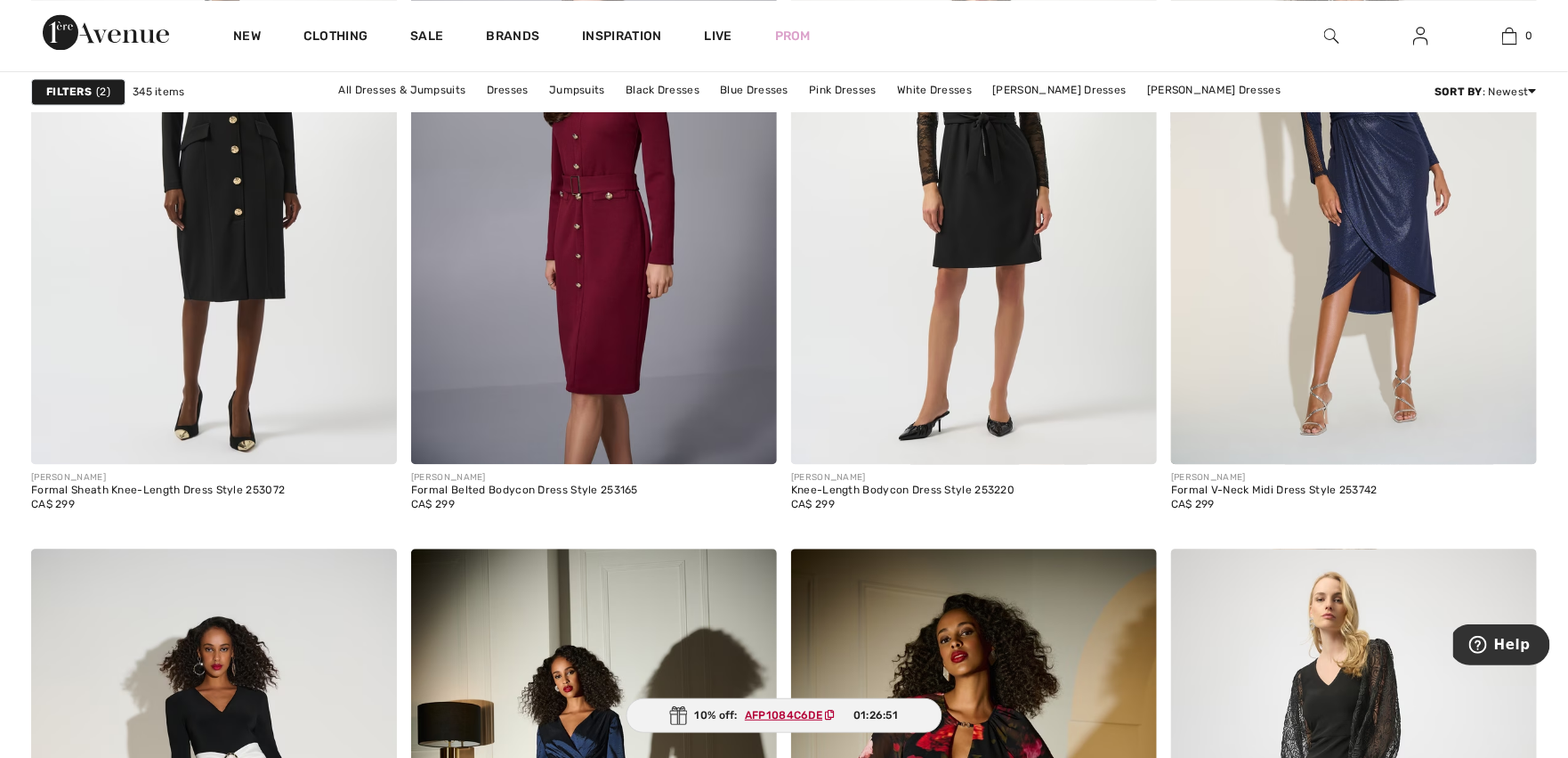
scroll to position [1483, 0]
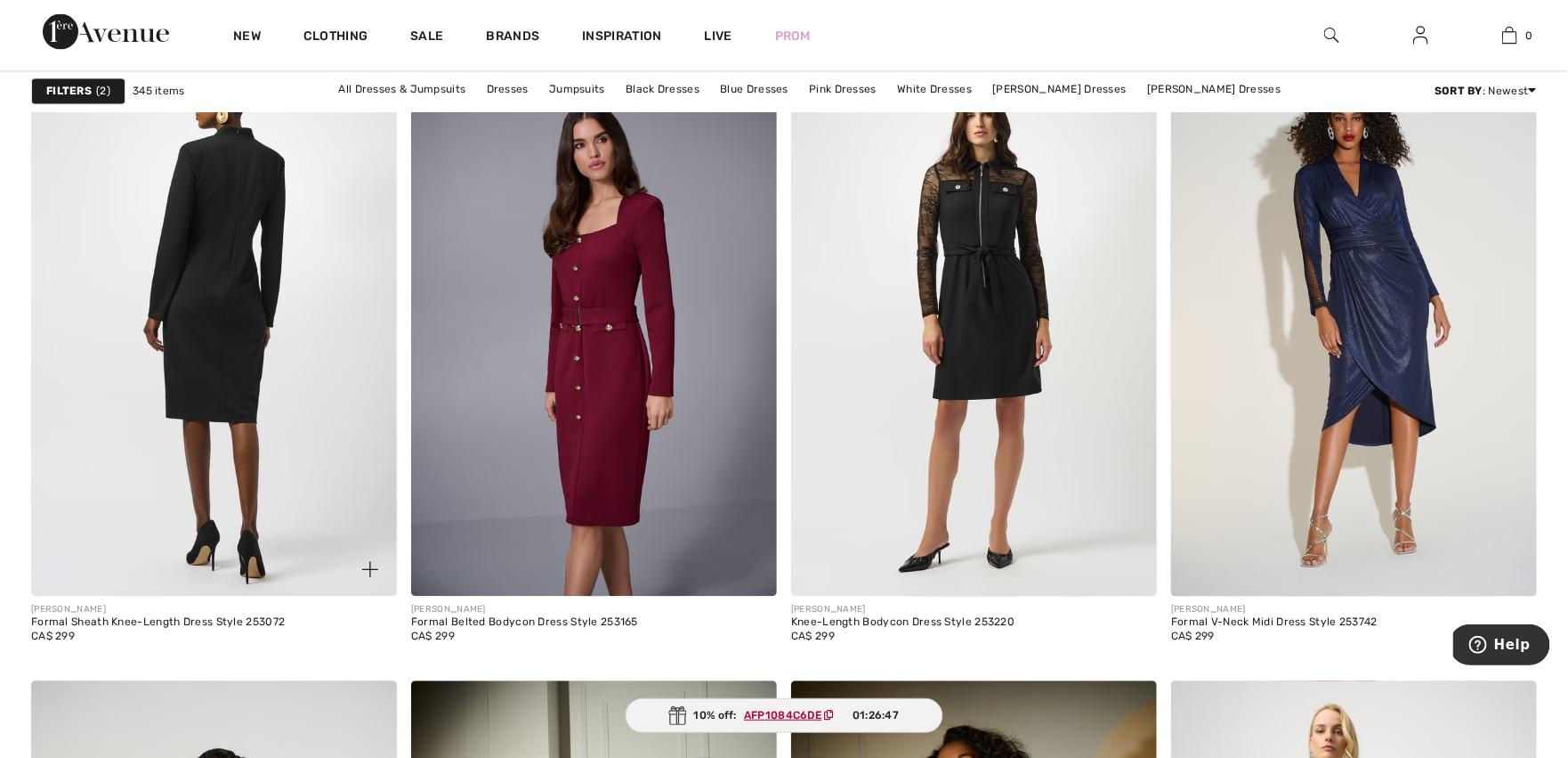
click at [207, 300] on img at bounding box center [214, 321] width 366 height 549
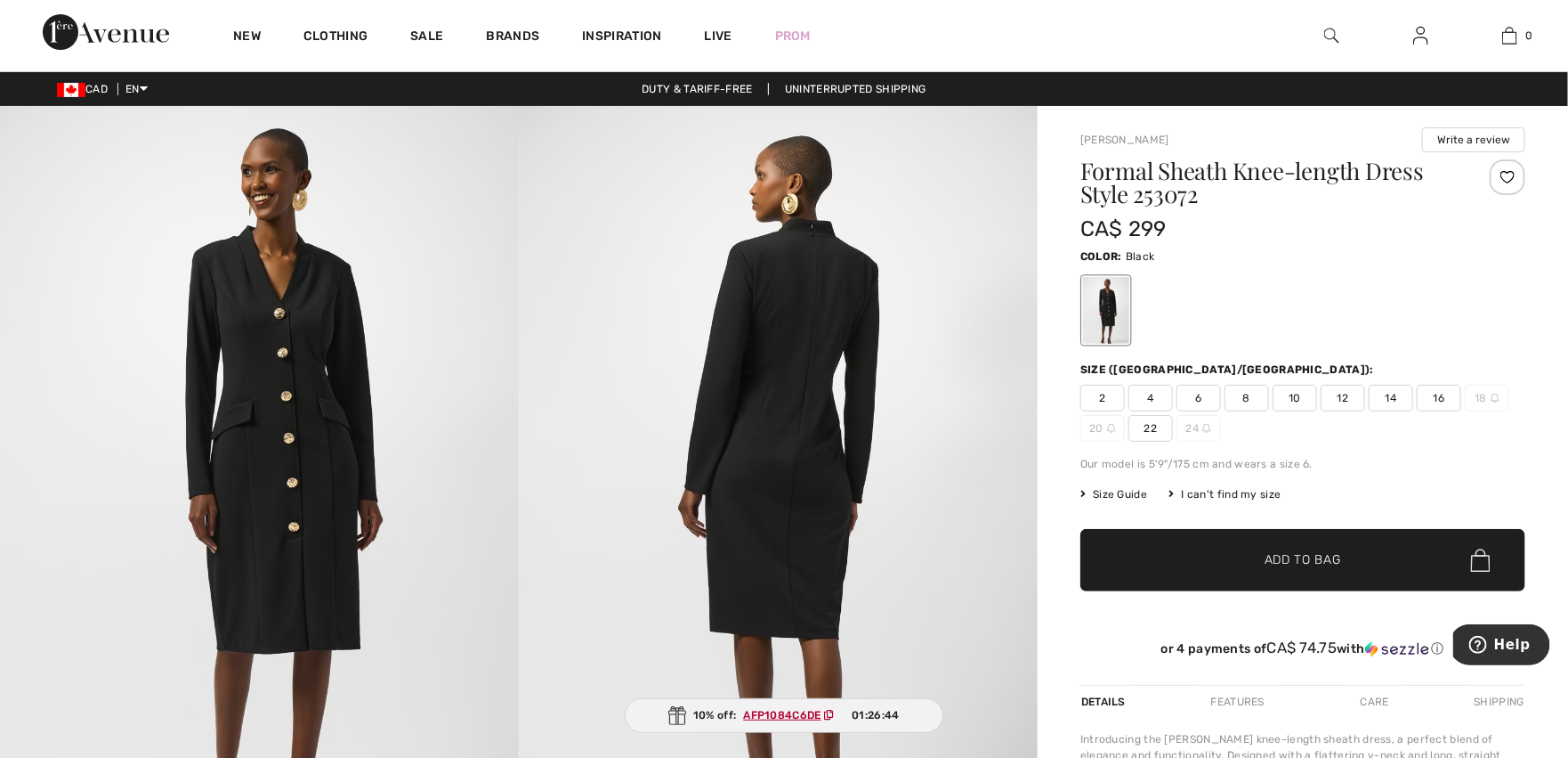
click at [317, 373] on img at bounding box center [260, 495] width 519 height 778
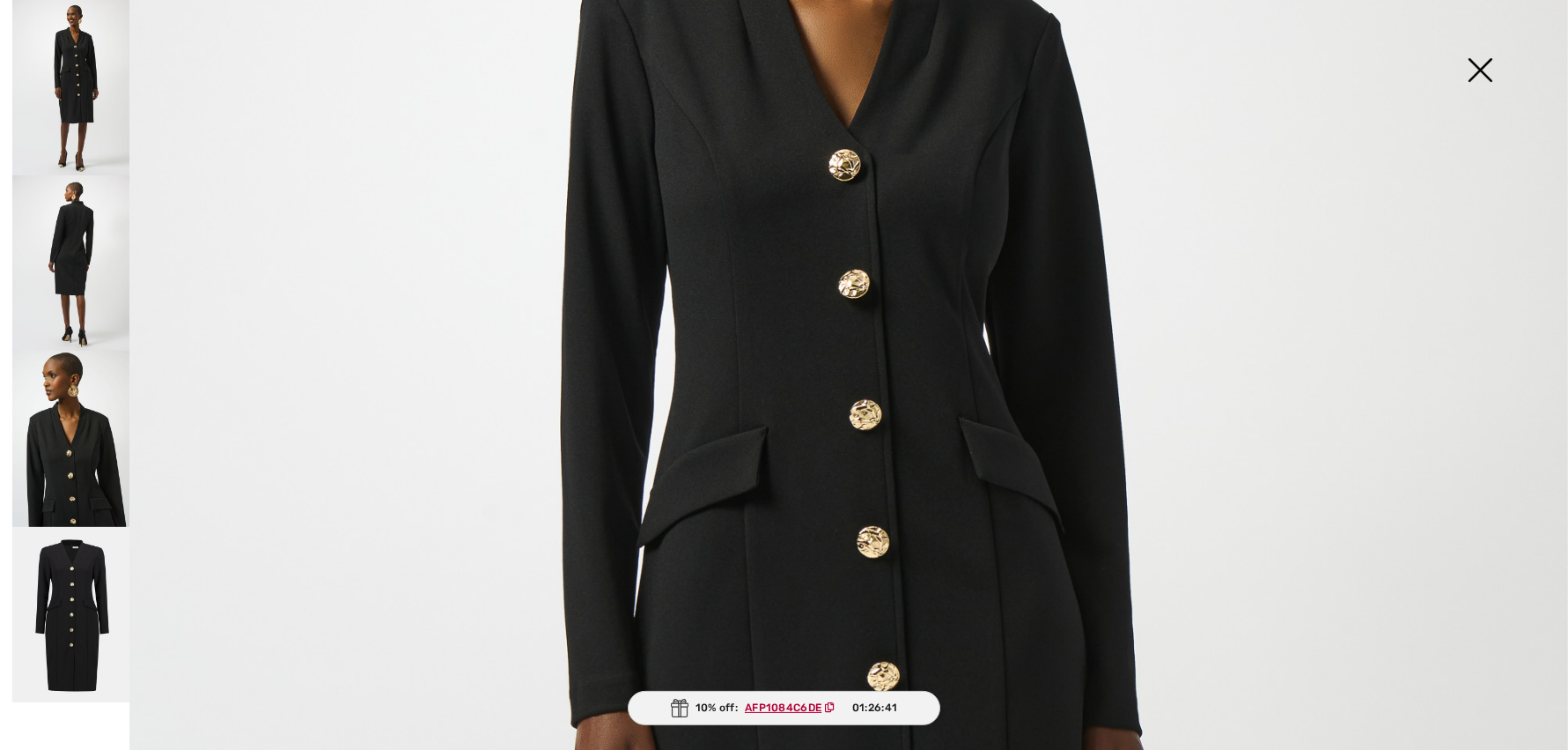
scroll to position [420, 0]
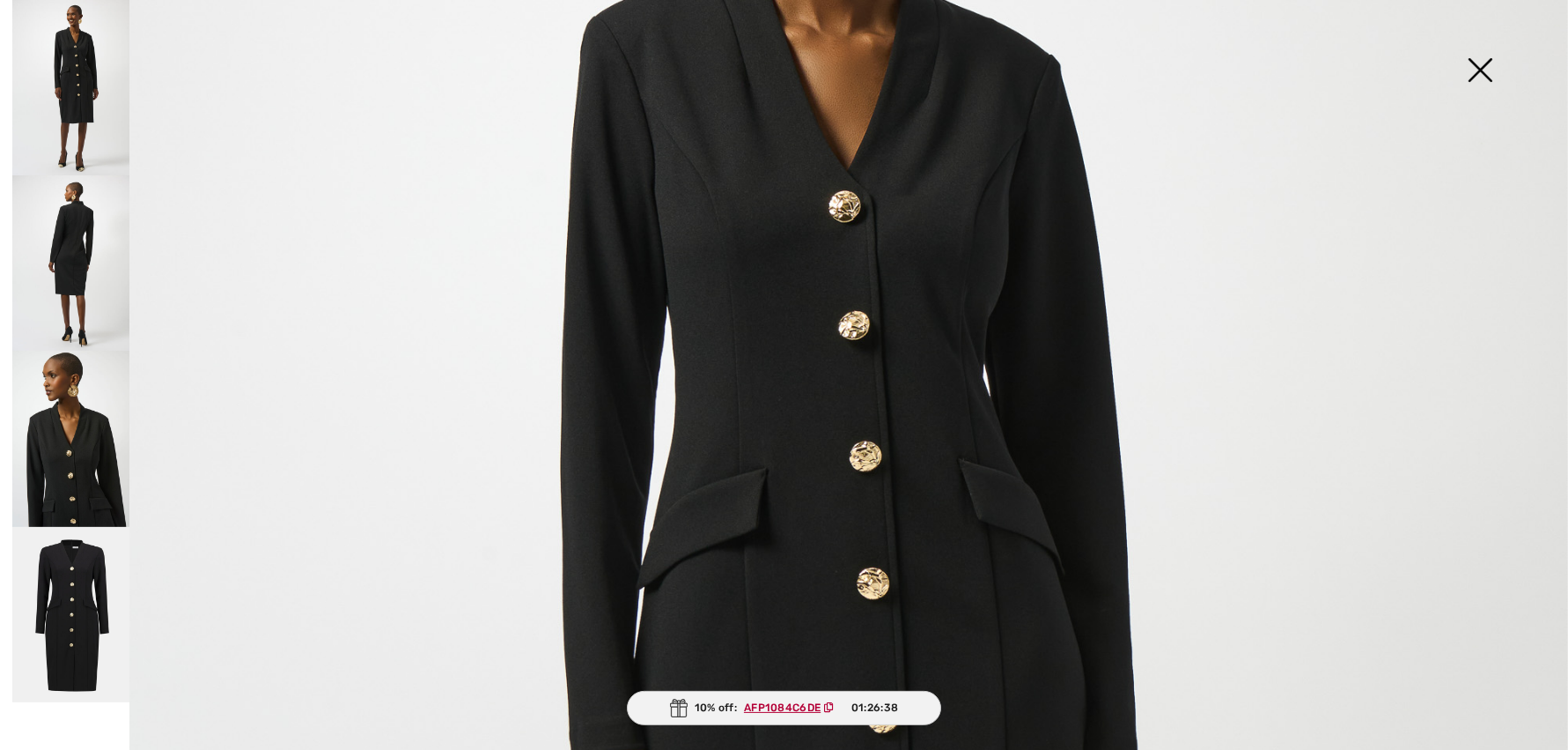
click at [835, 206] on img at bounding box center [784, 755] width 1568 height 2351
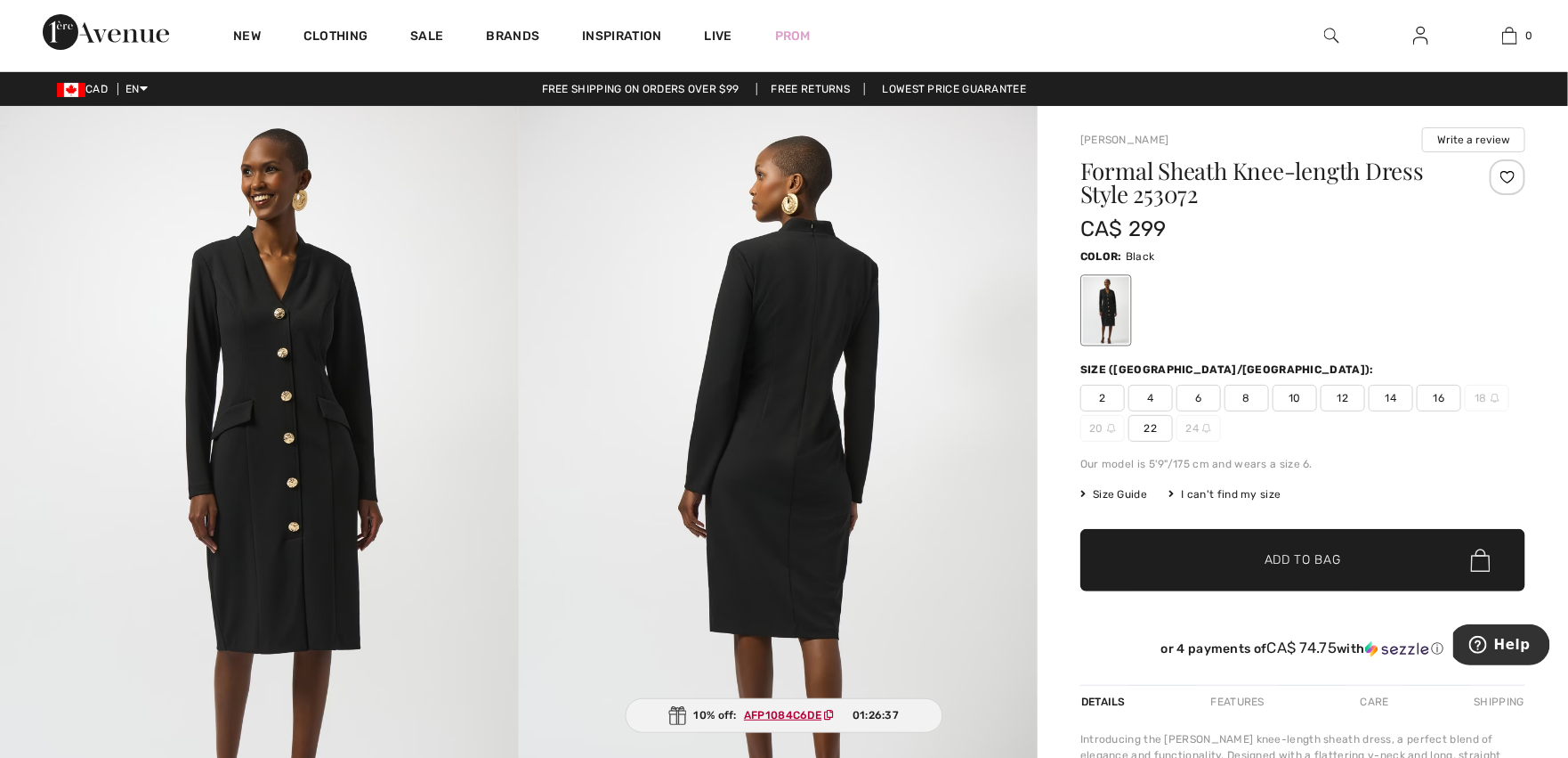
click at [282, 423] on img at bounding box center [260, 495] width 519 height 778
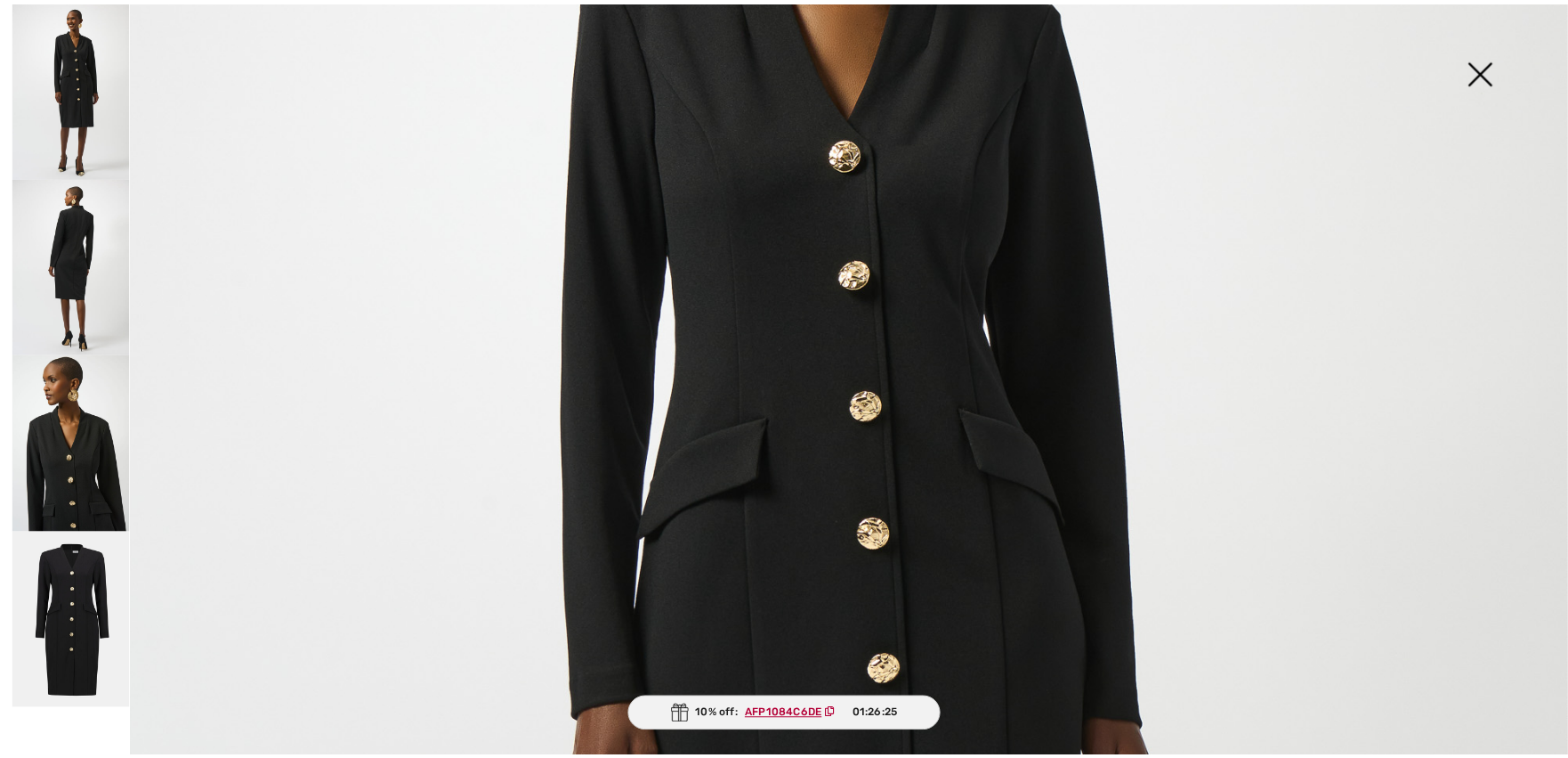
scroll to position [481, 0]
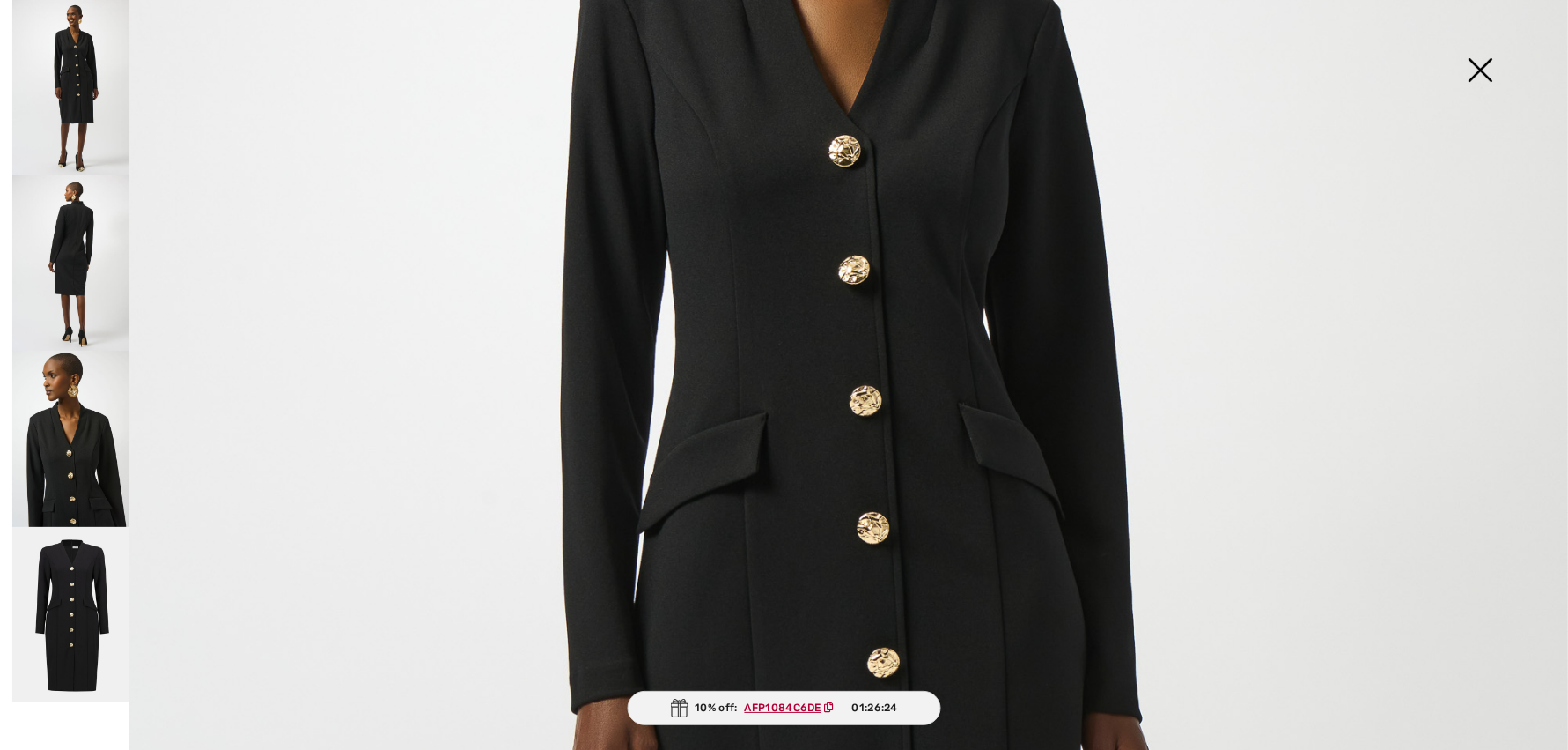
click at [1486, 59] on img at bounding box center [1479, 72] width 88 height 91
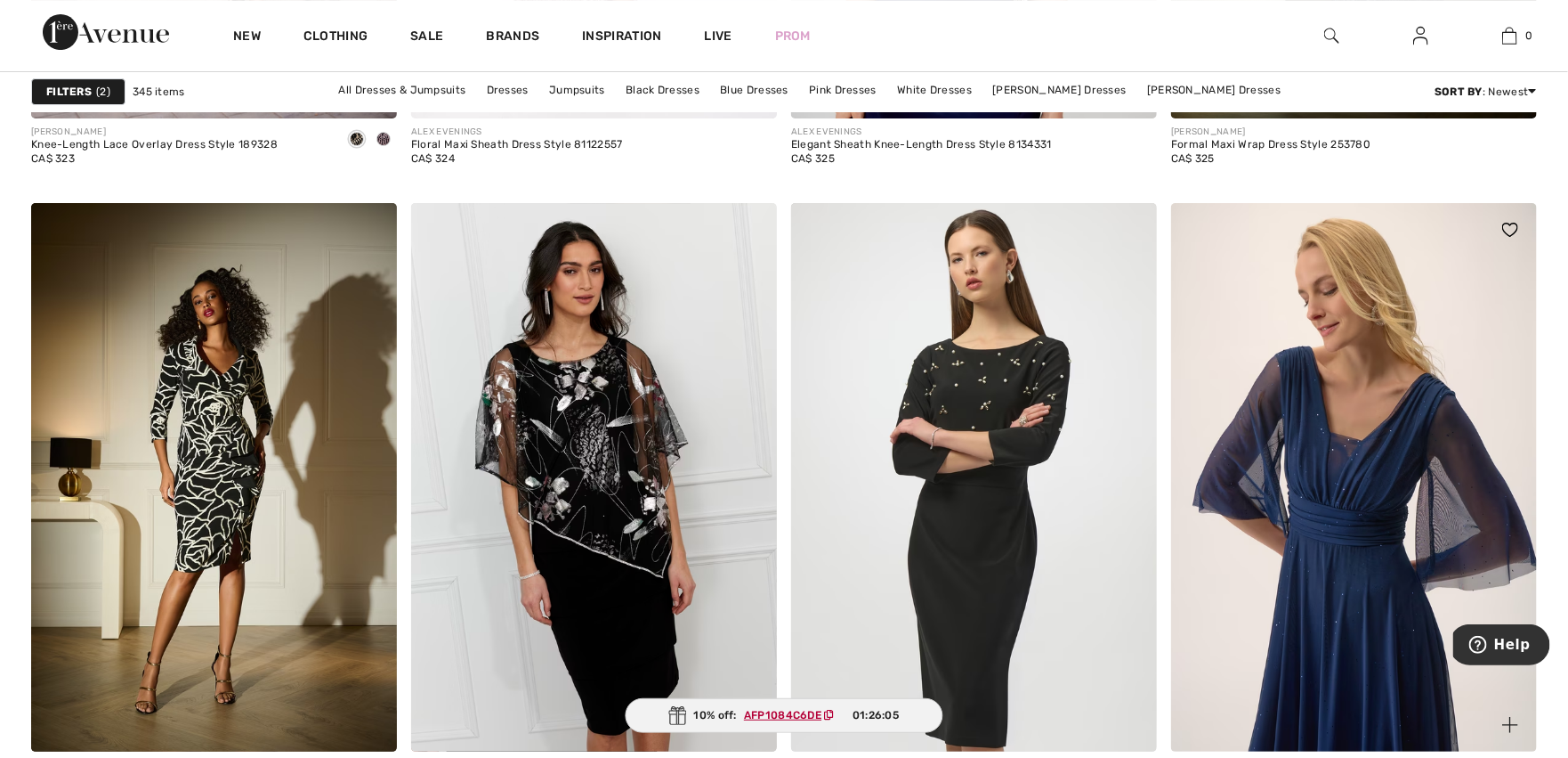
scroll to position [9179, 0]
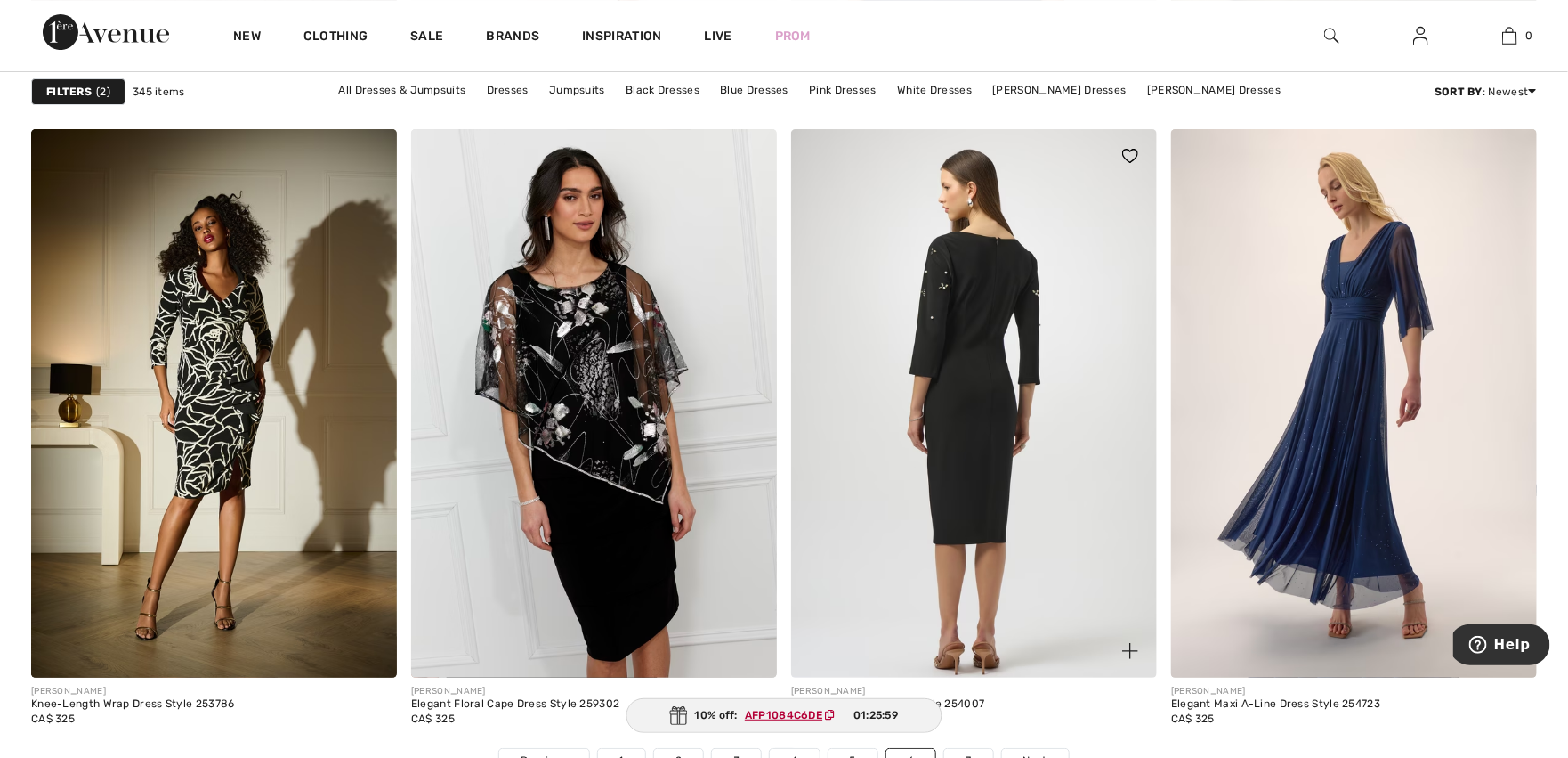
click at [962, 332] on img at bounding box center [973, 403] width 366 height 549
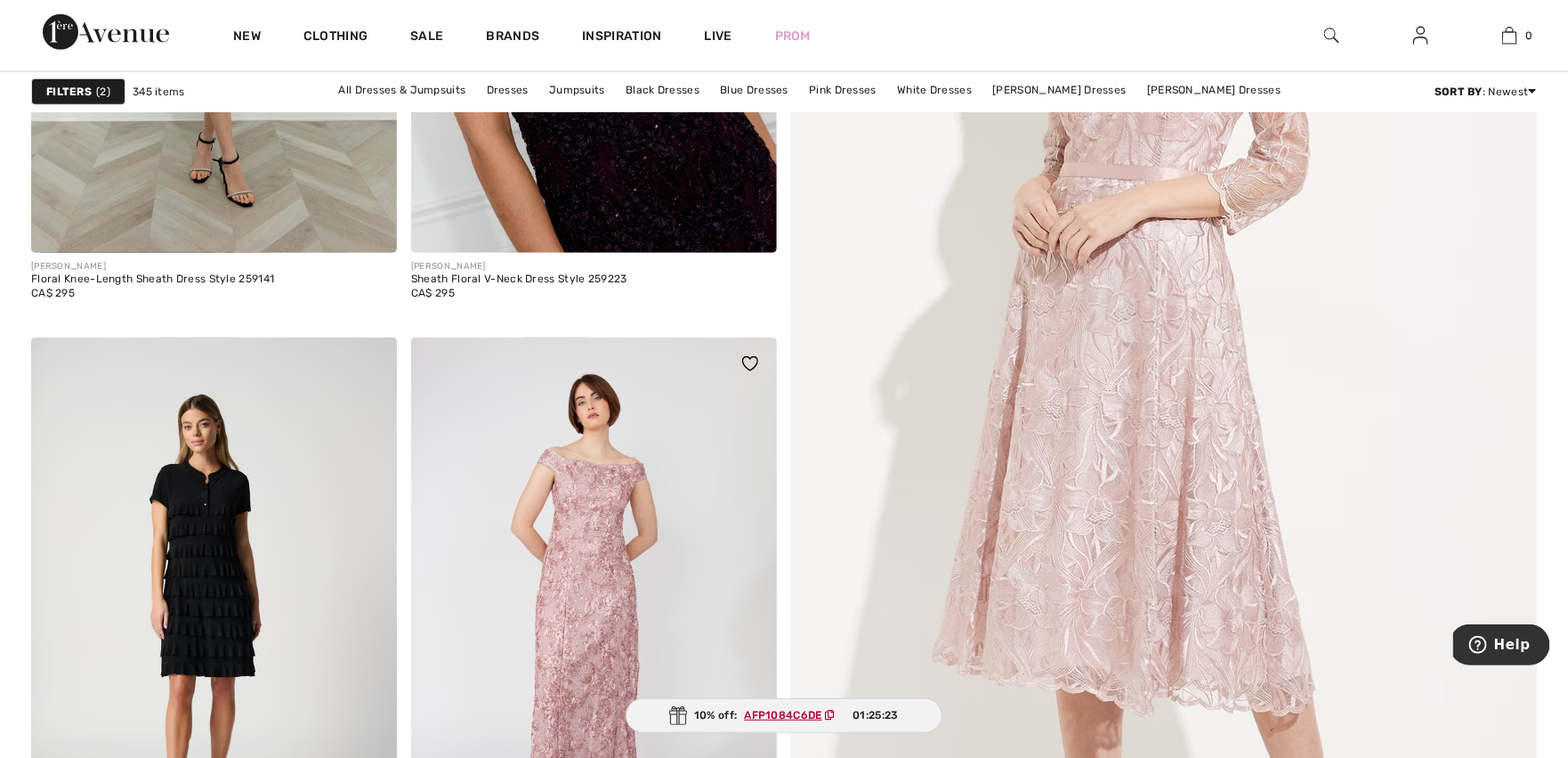
scroll to position [705, 0]
